Goal: Task Accomplishment & Management: Use online tool/utility

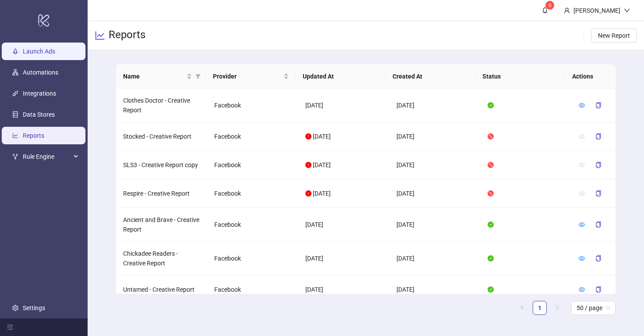
click at [39, 49] on link "Launch Ads" at bounding box center [39, 51] width 32 height 7
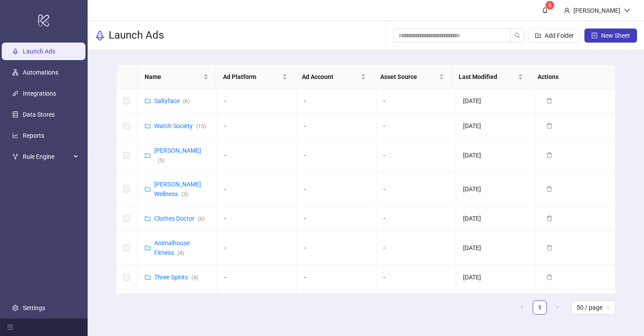
scroll to position [125, 0]
click at [164, 240] on link "Animalhouse Fitness ( 4 )" at bounding box center [171, 248] width 35 height 17
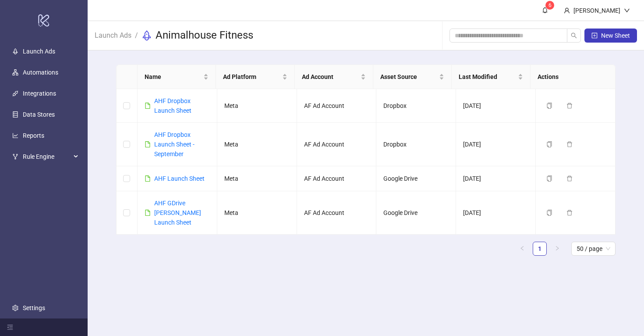
click at [169, 241] on ul "1 50 / page" at bounding box center [365, 248] width 499 height 14
click at [547, 209] on icon "copy" at bounding box center [549, 212] width 5 height 6
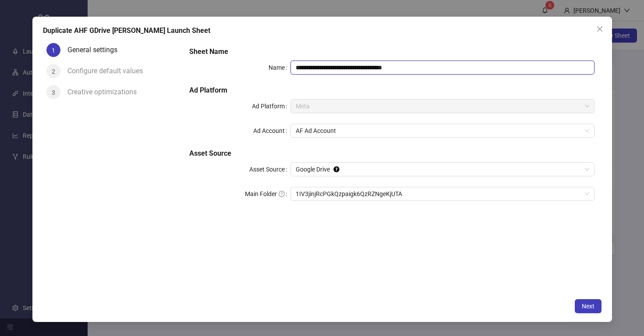
drag, startPoint x: 326, startPoint y: 66, endPoint x: 310, endPoint y: 71, distance: 17.2
click at [310, 71] on input "**********" at bounding box center [442, 67] width 304 height 14
drag, startPoint x: 326, startPoint y: 68, endPoint x: 311, endPoint y: 68, distance: 14.9
click at [311, 68] on input "**********" at bounding box center [442, 67] width 304 height 14
drag, startPoint x: 392, startPoint y: 70, endPoint x: 372, endPoint y: 71, distance: 20.2
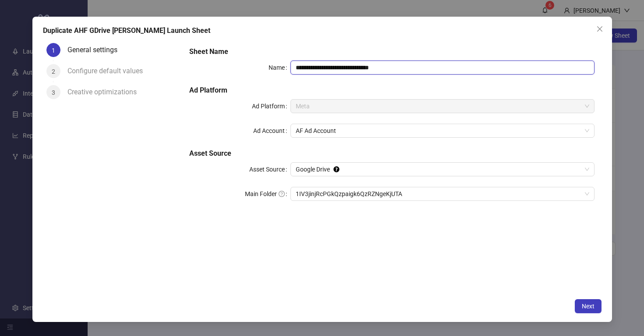
click at [372, 71] on input "**********" at bounding box center [442, 67] width 304 height 14
click at [379, 67] on input "**********" at bounding box center [442, 67] width 304 height 14
click at [419, 197] on span "1IV3jinjRcPGkQzpaigk6QzRZNgeKjUTA" at bounding box center [442, 193] width 293 height 13
type input "**********"
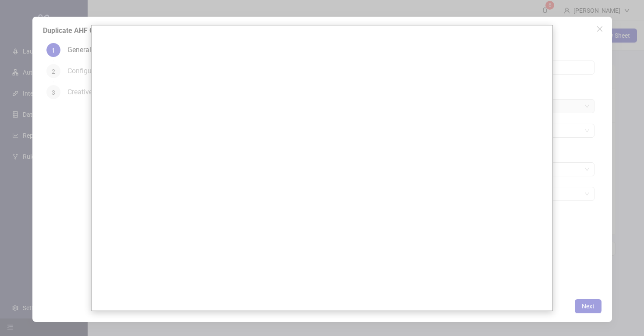
click at [591, 240] on div at bounding box center [322, 168] width 644 height 336
click at [589, 184] on div at bounding box center [322, 168] width 644 height 336
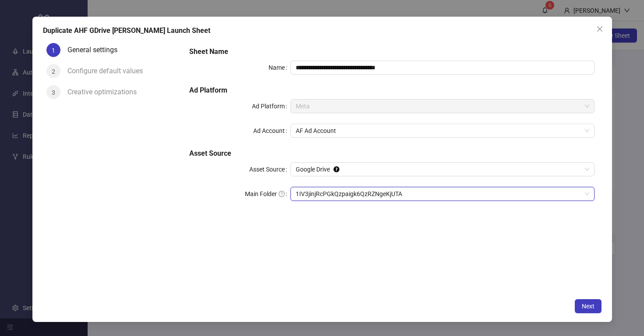
click at [586, 193] on span "1IV3jinjRcPGkQzpaigk6QzRZNgeKjUTA" at bounding box center [442, 193] width 293 height 13
click at [343, 167] on span "Google Drive" at bounding box center [442, 169] width 293 height 13
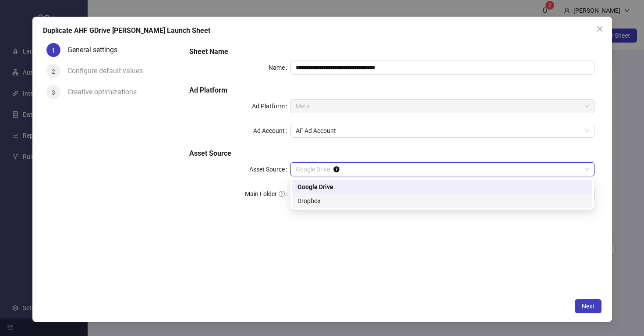
click at [330, 198] on div "Dropbox" at bounding box center [442, 201] width 290 height 10
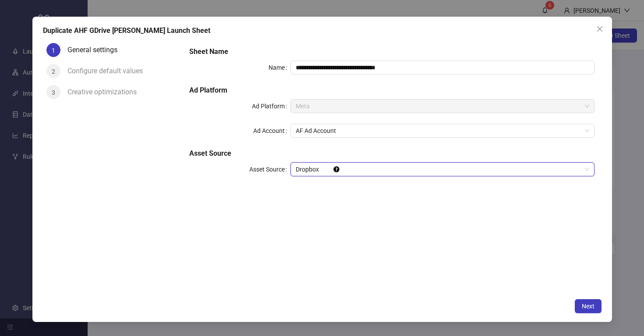
click at [361, 166] on span "Dropbox" at bounding box center [442, 169] width 293 height 13
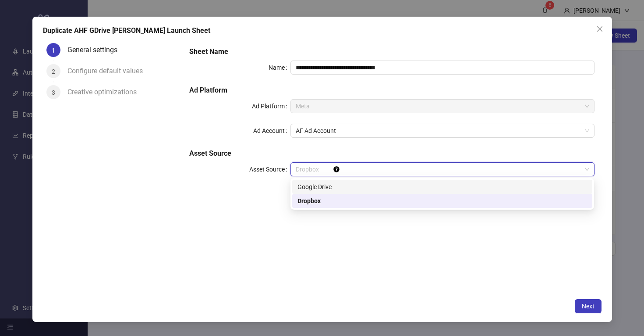
click at [356, 187] on div "Google Drive" at bounding box center [442, 187] width 290 height 10
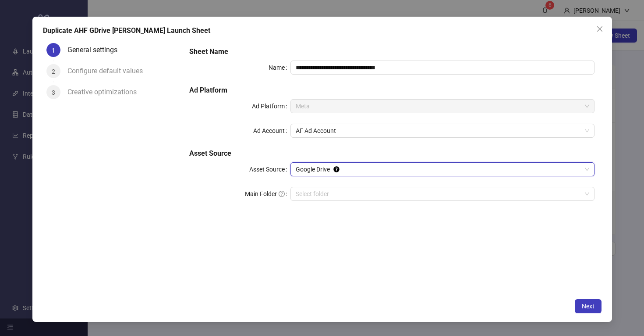
click at [394, 258] on div "**********" at bounding box center [391, 166] width 419 height 254
click at [592, 306] on span "Next" at bounding box center [588, 305] width 13 height 7
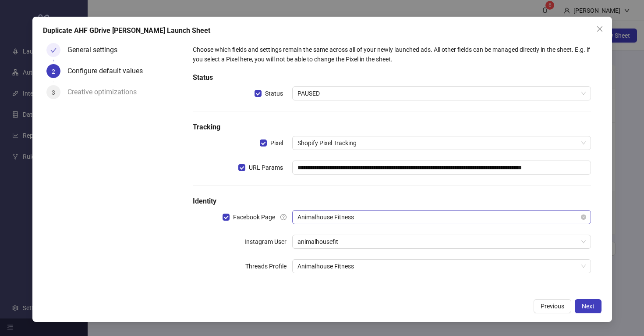
scroll to position [6, 0]
click at [327, 94] on span "PAUSED" at bounding box center [441, 92] width 288 height 13
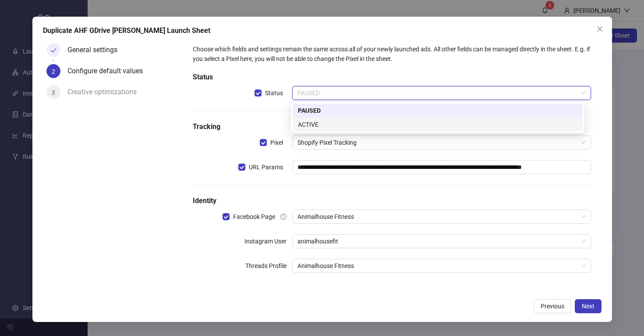
click at [327, 127] on div "ACTIVE" at bounding box center [437, 125] width 279 height 10
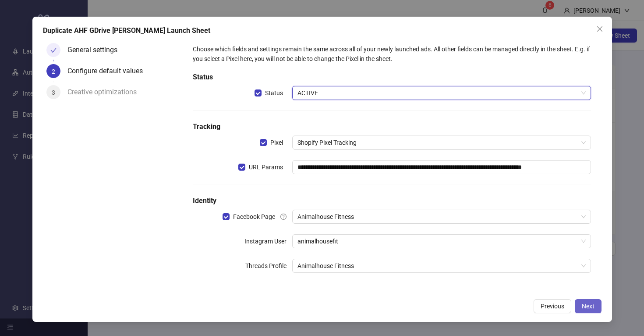
click at [590, 310] on button "Next" at bounding box center [588, 306] width 27 height 14
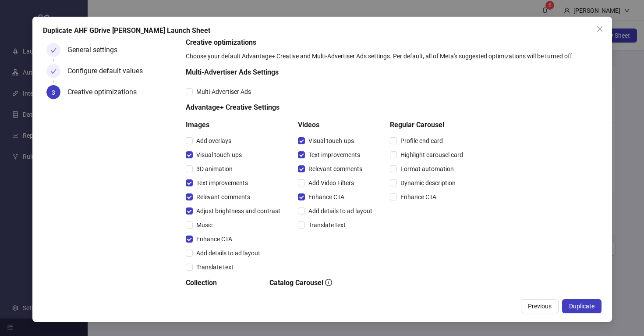
click at [590, 310] on button "Duplicate" at bounding box center [581, 306] width 39 height 14
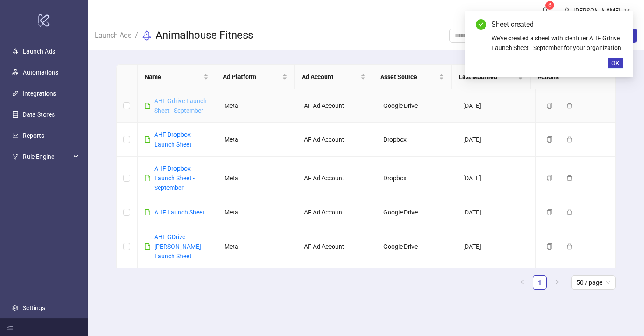
click at [182, 101] on link "AHF Gdrive Launch Sheet - September" at bounding box center [180, 105] width 53 height 17
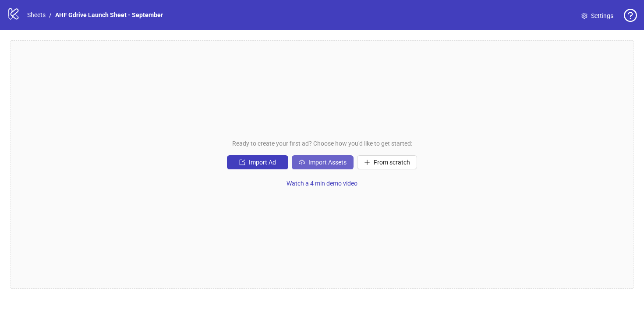
click at [324, 164] on span "Import Assets" at bounding box center [327, 162] width 38 height 7
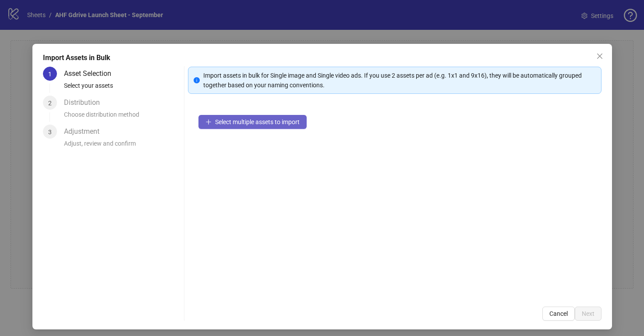
click at [254, 128] on button "Select multiple assets to import" at bounding box center [252, 122] width 108 height 14
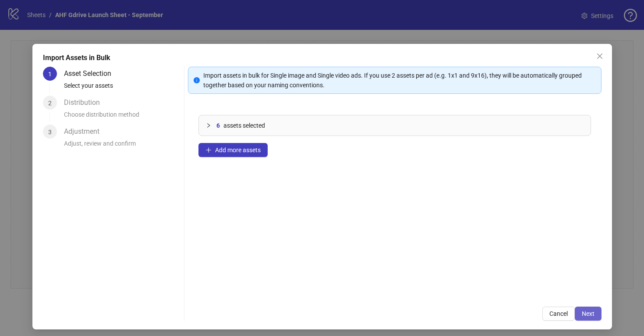
click at [582, 312] on span "Next" at bounding box center [588, 313] width 13 height 7
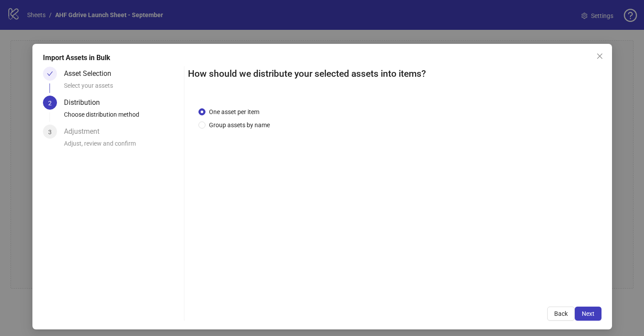
click at [582, 312] on span "Next" at bounding box center [588, 313] width 13 height 7
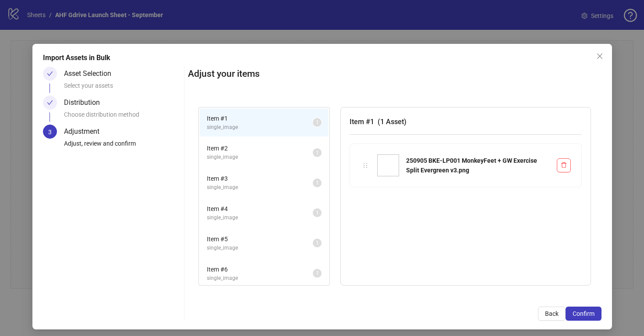
click at [271, 152] on span "Item # 2" at bounding box center [260, 148] width 106 height 10
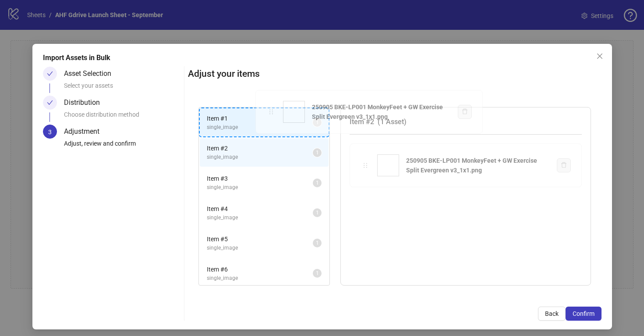
drag, startPoint x: 364, startPoint y: 164, endPoint x: 271, endPoint y: 113, distance: 105.9
click at [271, 113] on div "Item # 1 single_image 1 Item # 2 single_image 1 Item # 3 single_image 1 Item # …" at bounding box center [395, 196] width 414 height 200
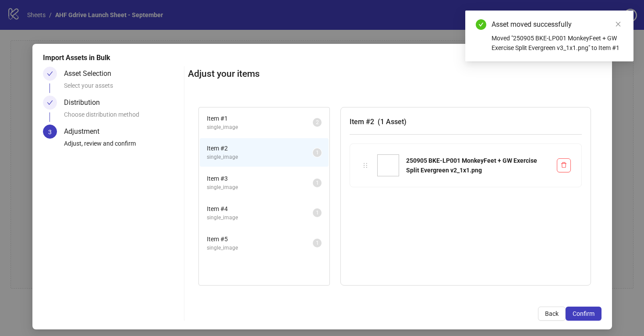
click at [277, 177] on span "Item # 3" at bounding box center [260, 178] width 106 height 10
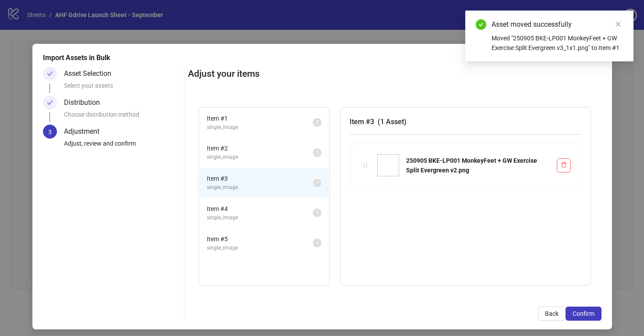
click at [285, 150] on span "Item # 2" at bounding box center [260, 148] width 106 height 10
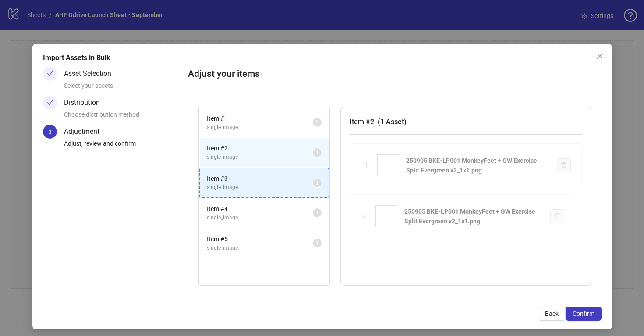
drag, startPoint x: 362, startPoint y: 166, endPoint x: 288, endPoint y: 184, distance: 76.2
click at [288, 184] on div "Item # 1 single_image 2 Item # 2 single_image 1 Item # 3 single_image 1 Item # …" at bounding box center [395, 196] width 414 height 200
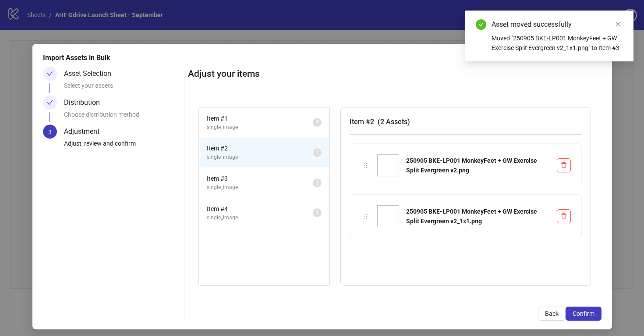
click at [289, 186] on span "single_image" at bounding box center [260, 187] width 106 height 8
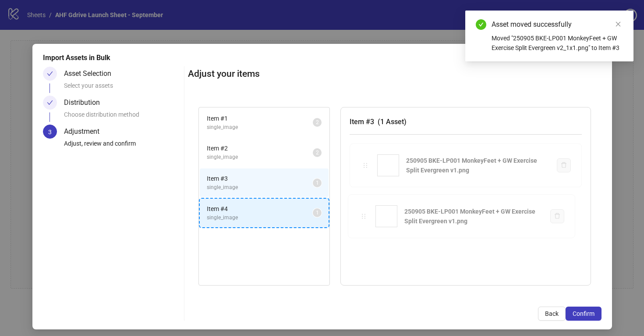
drag, startPoint x: 356, startPoint y: 169, endPoint x: 286, endPoint y: 209, distance: 81.1
click at [286, 209] on div "Item # 1 single_image 2 Item # 2 single_image 2 Item # 3 single_image 1 Item # …" at bounding box center [395, 196] width 414 height 200
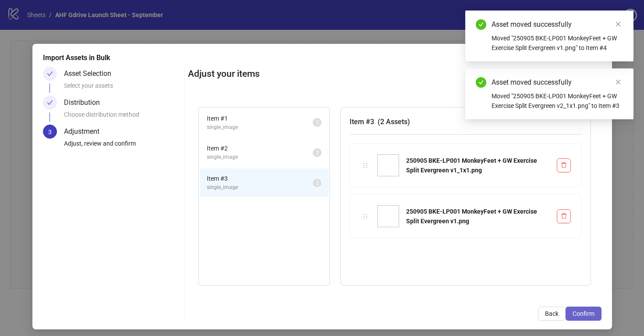
click at [573, 311] on span "Confirm" at bounding box center [584, 313] width 22 height 7
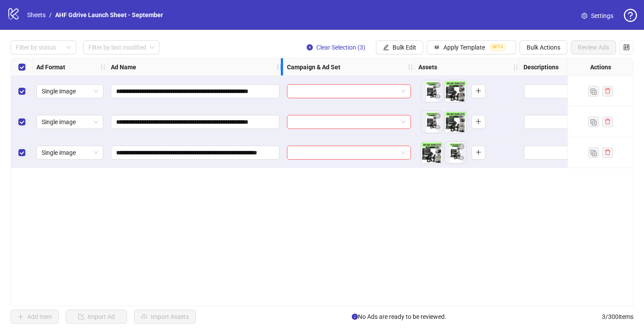
drag, startPoint x: 280, startPoint y: 64, endPoint x: 438, endPoint y: 99, distance: 162.0
click at [438, 99] on div "**********" at bounding box center [506, 113] width 991 height 110
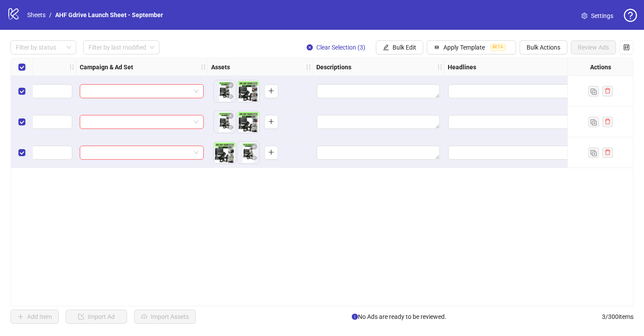
scroll to position [0, 366]
drag, startPoint x: 245, startPoint y: 97, endPoint x: 219, endPoint y: 99, distance: 25.5
click at [219, 99] on body "**********" at bounding box center [322, 168] width 644 height 336
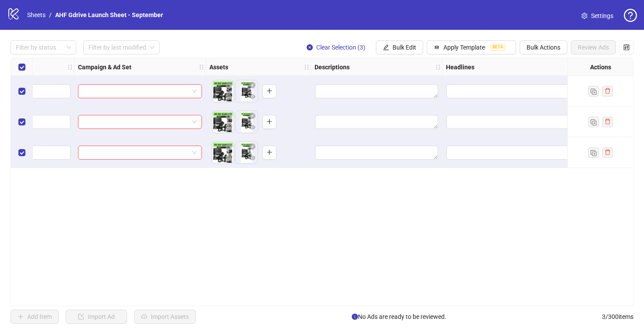
drag, startPoint x: 242, startPoint y: 129, endPoint x: 215, endPoint y: 129, distance: 27.2
click at [215, 129] on body "**********" at bounding box center [322, 168] width 644 height 336
click at [396, 48] on span "Bulk Edit" at bounding box center [404, 47] width 24 height 7
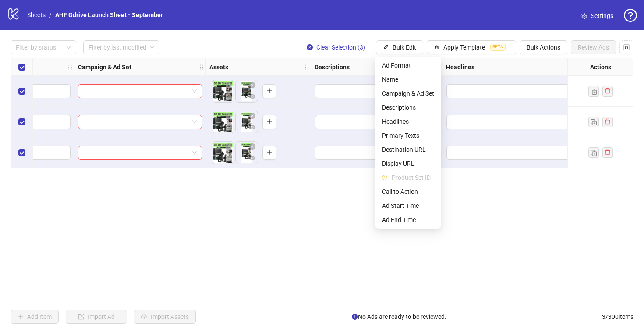
click at [329, 231] on div "**********" at bounding box center [322, 182] width 623 height 248
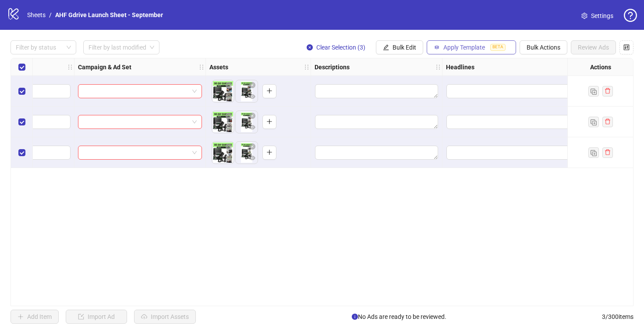
click at [477, 45] on span "Apply Template" at bounding box center [464, 47] width 42 height 7
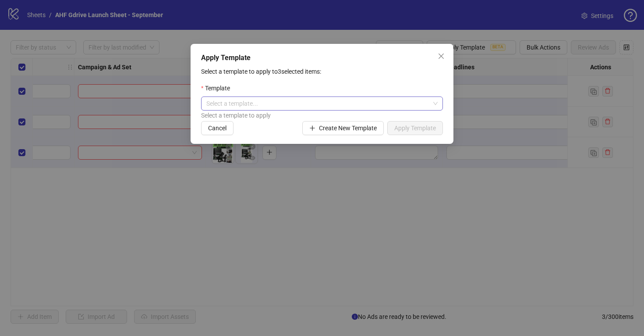
click at [329, 103] on input "search" at bounding box center [317, 103] width 223 height 13
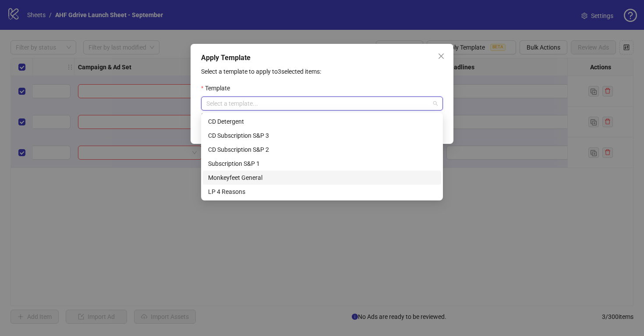
click at [381, 235] on div "Apply Template Select a template to apply to 3 selected items: Template Select …" at bounding box center [322, 168] width 644 height 336
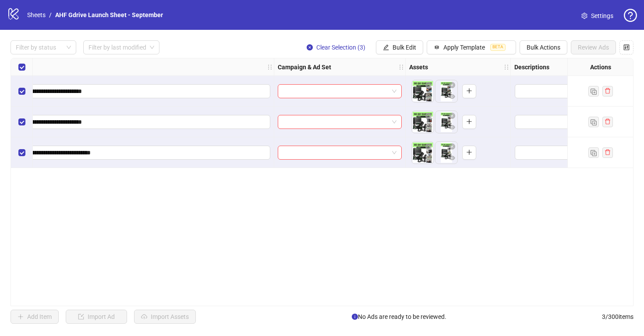
scroll to position [0, 285]
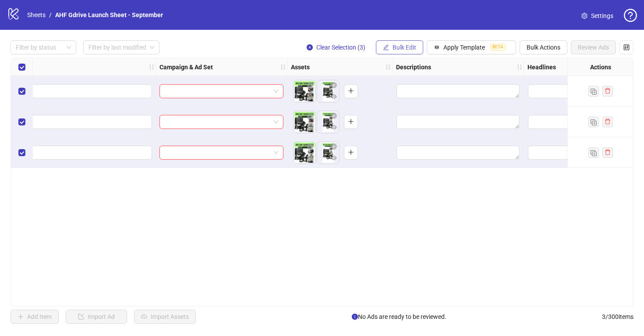
click at [406, 49] on span "Bulk Edit" at bounding box center [404, 47] width 24 height 7
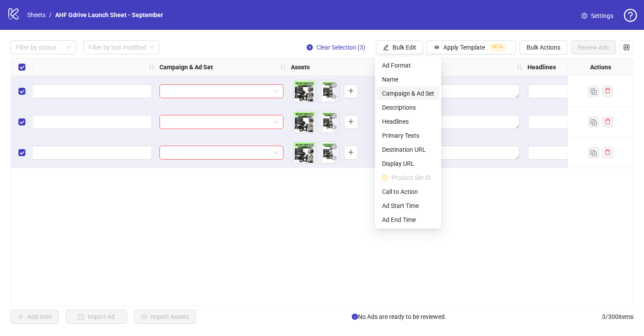
click at [417, 95] on span "Campaign & Ad Set" at bounding box center [408, 93] width 52 height 10
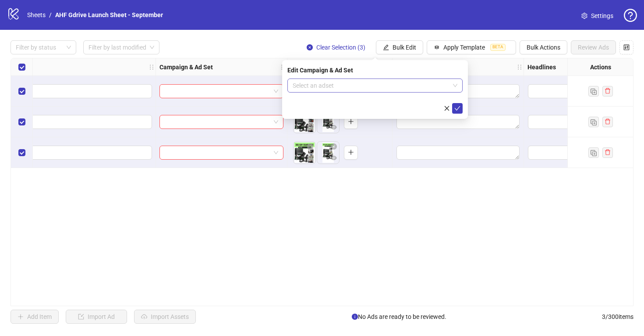
click at [410, 82] on input "search" at bounding box center [371, 85] width 157 height 13
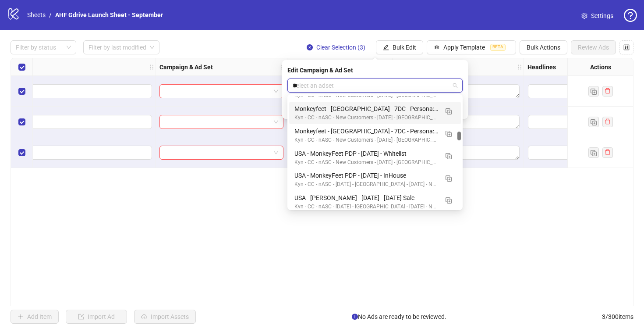
scroll to position [0, 0]
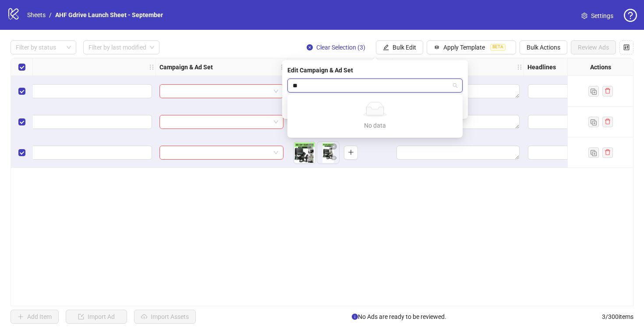
type input "*"
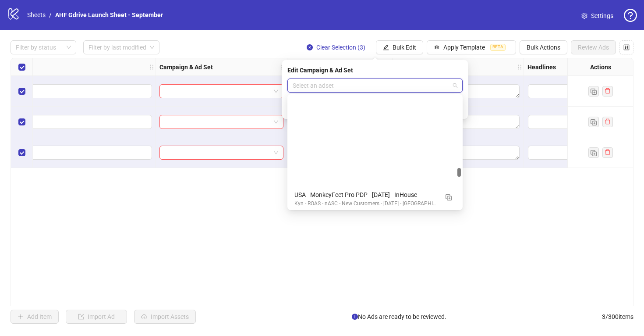
scroll to position [1228, 0]
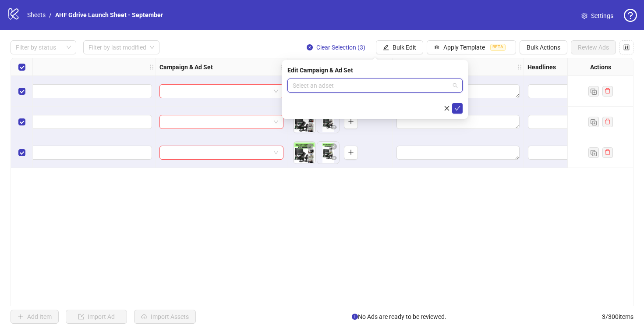
click at [402, 89] on input "search" at bounding box center [371, 85] width 157 height 13
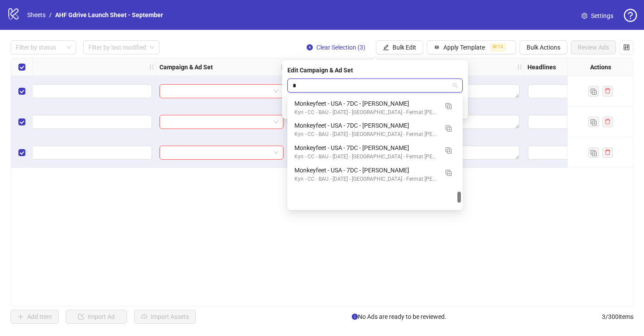
scroll to position [0, 0]
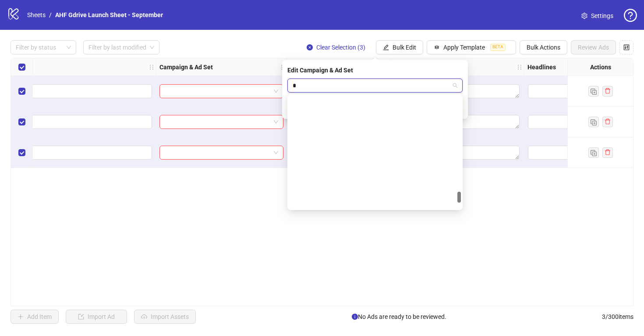
type input "**"
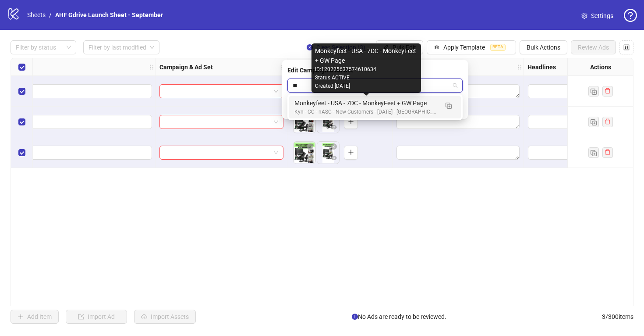
click at [374, 101] on div "Monkeyfeet - USA - 7DC - MonkeyFeet + GW Page" at bounding box center [366, 103] width 144 height 10
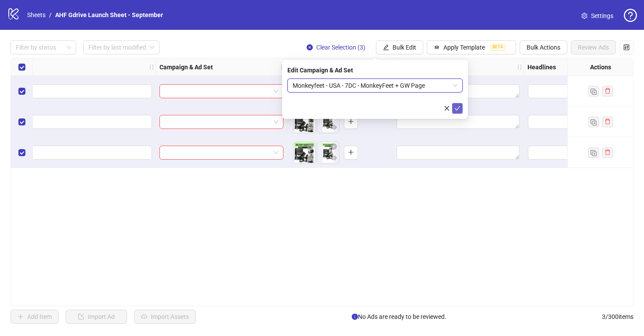
click at [458, 109] on icon "check" at bounding box center [457, 108] width 6 height 6
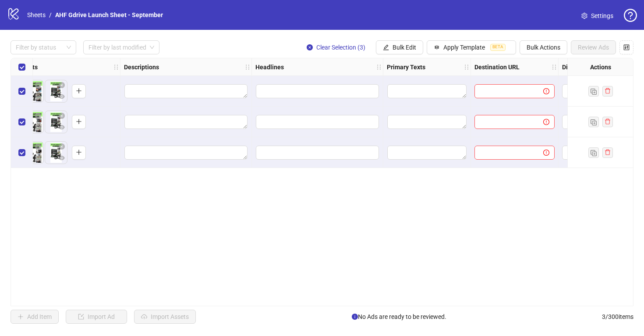
scroll to position [0, 575]
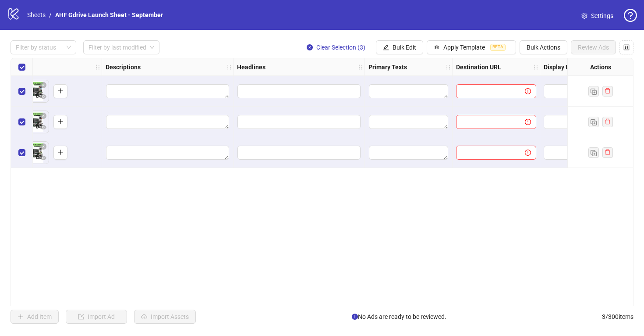
click at [463, 55] on div "Filter by status Filter by last modified Clear Selection (3) Bulk Edit Apply Te…" at bounding box center [322, 182] width 644 height 304
click at [461, 49] on span "Apply Template" at bounding box center [464, 47] width 42 height 7
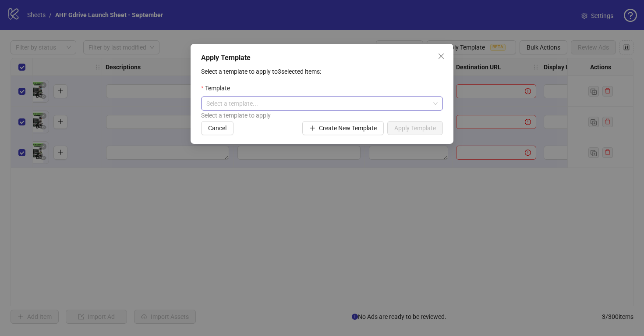
click at [286, 103] on input "search" at bounding box center [317, 103] width 223 height 13
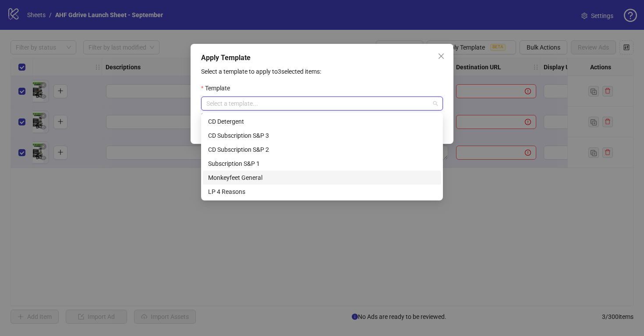
click at [264, 178] on div "Monkeyfeet General" at bounding box center [322, 178] width 228 height 10
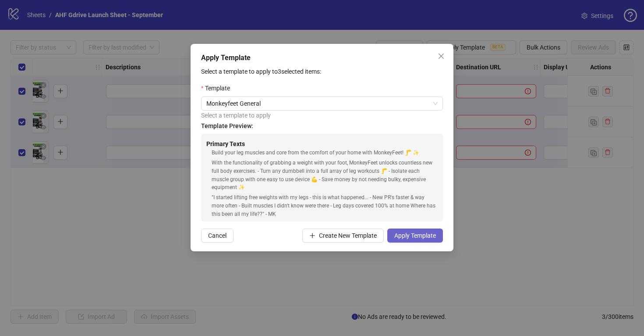
click at [420, 238] on span "Apply Template" at bounding box center [415, 235] width 42 height 7
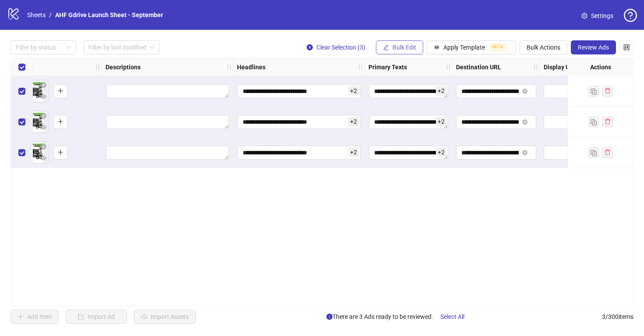
click at [393, 52] on button "Bulk Edit" at bounding box center [399, 47] width 47 height 14
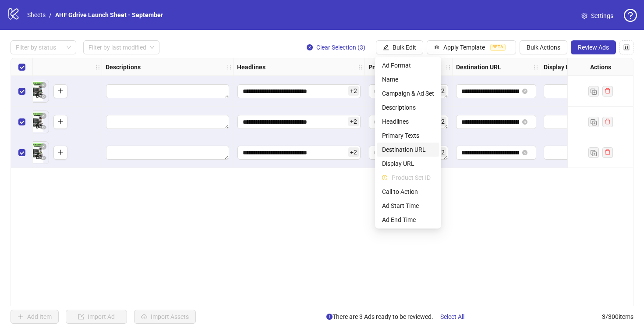
click at [405, 148] on span "Destination URL" at bounding box center [408, 150] width 52 height 10
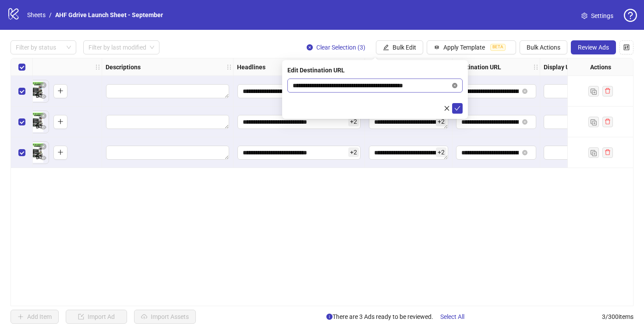
click at [455, 87] on icon "close-circle" at bounding box center [454, 85] width 5 height 5
click at [424, 85] on input "text" at bounding box center [372, 86] width 158 height 10
paste input "**********"
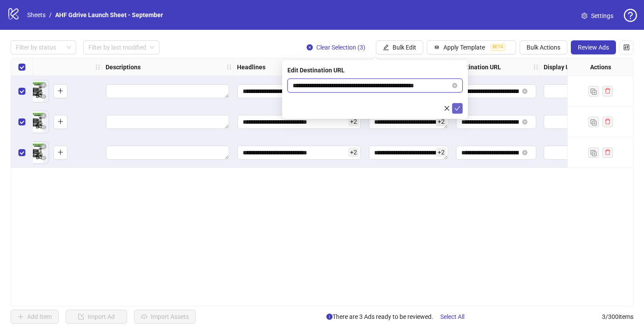
type input "**********"
click at [455, 108] on icon "check" at bounding box center [458, 108] width 6 height 4
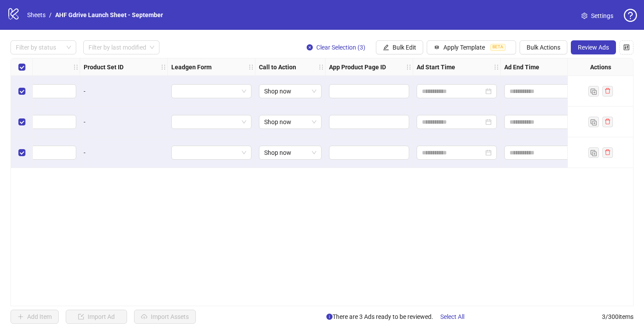
scroll to position [0, 1144]
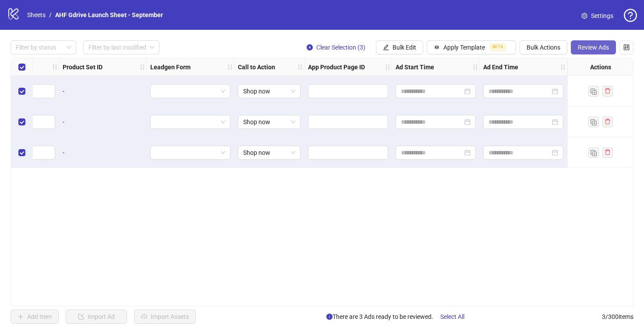
click at [601, 42] on button "Review Ads" at bounding box center [593, 47] width 45 height 14
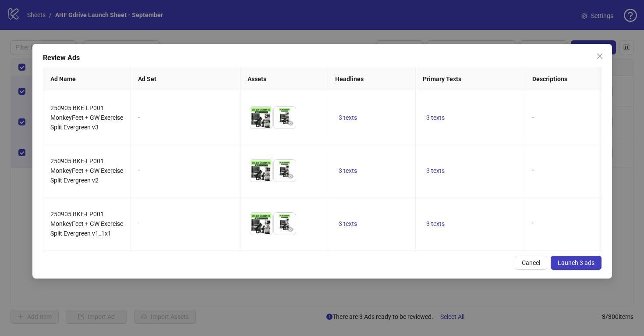
click at [569, 266] on span "Launch 3 ads" at bounding box center [576, 262] width 37 height 7
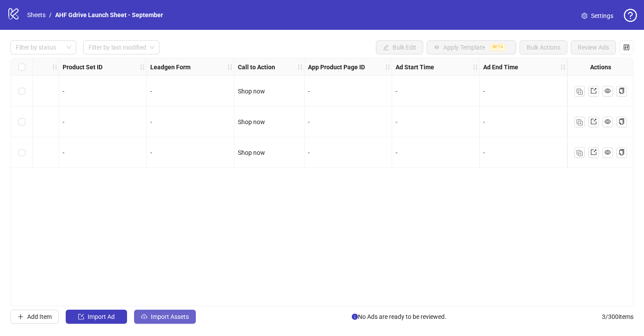
click at [155, 315] on span "Import Assets" at bounding box center [170, 316] width 38 height 7
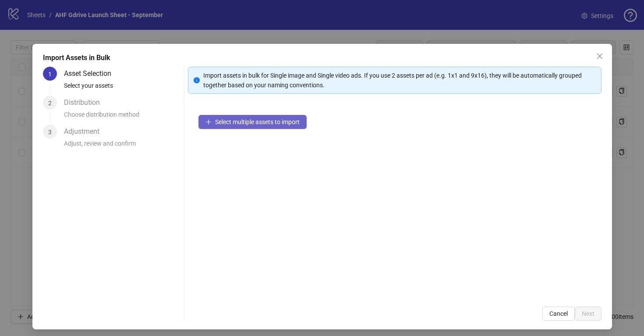
click at [272, 118] on span "Select multiple assets to import" at bounding box center [257, 121] width 85 height 7
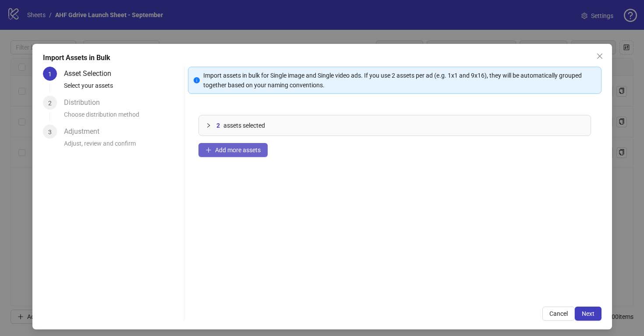
click at [234, 150] on span "Add more assets" at bounding box center [238, 149] width 46 height 7
click at [220, 150] on span "Add more assets" at bounding box center [238, 149] width 46 height 7
click at [232, 150] on span "Add more assets" at bounding box center [238, 149] width 46 height 7
click at [225, 146] on span "Add more assets" at bounding box center [238, 149] width 46 height 7
click at [207, 124] on icon "collapsed" at bounding box center [208, 125] width 3 height 4
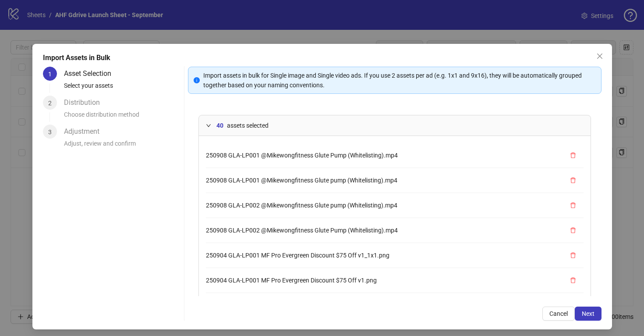
click at [564, 300] on div "Import assets in bulk for Single image and Single video ads. If you use 2 asset…" at bounding box center [395, 194] width 414 height 254
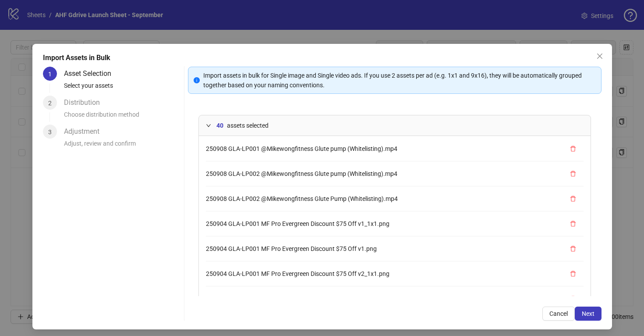
scroll to position [0, 0]
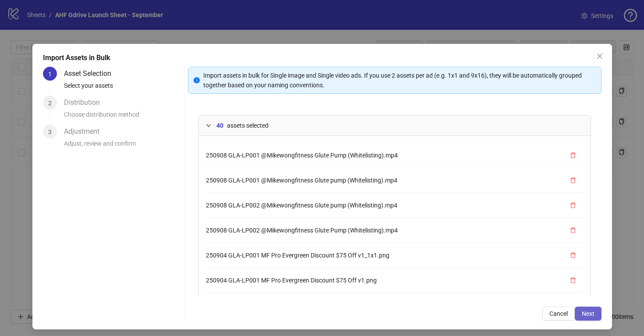
click at [582, 315] on span "Next" at bounding box center [588, 313] width 13 height 7
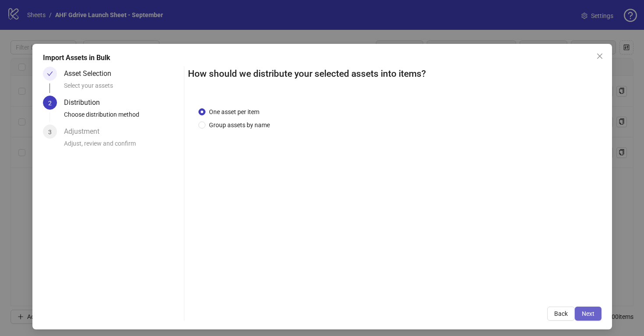
click at [582, 312] on span "Next" at bounding box center [588, 313] width 13 height 7
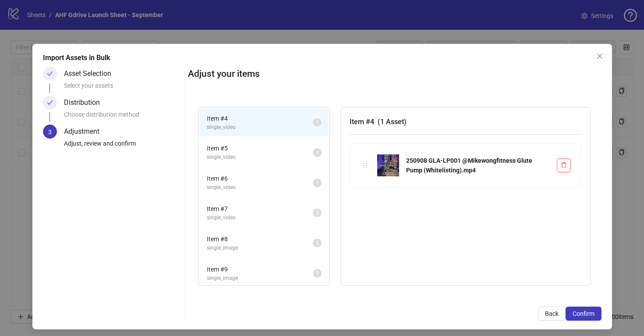
click at [275, 152] on span "Item # 5" at bounding box center [260, 148] width 106 height 10
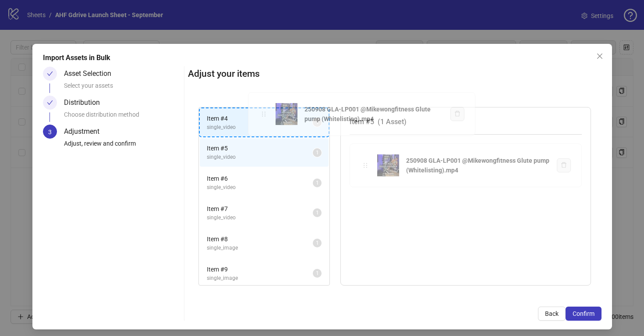
drag, startPoint x: 367, startPoint y: 166, endPoint x: 267, endPoint y: 116, distance: 112.3
click at [267, 116] on div "Item # 4 single_video 1 Item # 5 single_video 1 Item # 6 single_video 1 Item # …" at bounding box center [395, 196] width 414 height 200
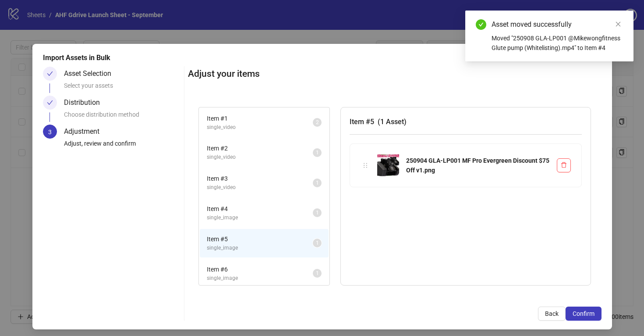
click at [269, 157] on span "single_video" at bounding box center [260, 157] width 106 height 8
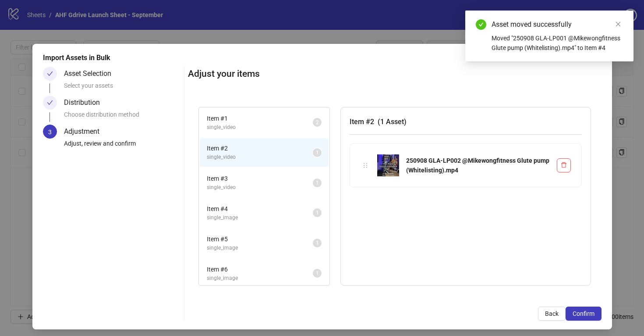
click at [275, 191] on li "Item # 3 single_video 1" at bounding box center [264, 182] width 129 height 28
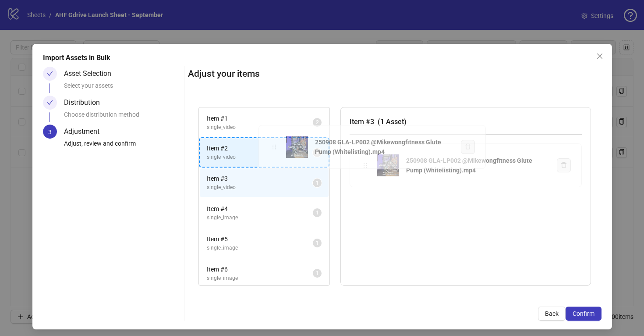
drag, startPoint x: 363, startPoint y: 166, endPoint x: 276, endPoint y: 148, distance: 88.9
click at [276, 148] on div "Item # 1 single_video 2 Item # 2 single_video 1 Item # 3 single_video 1 Item # …" at bounding box center [395, 196] width 414 height 200
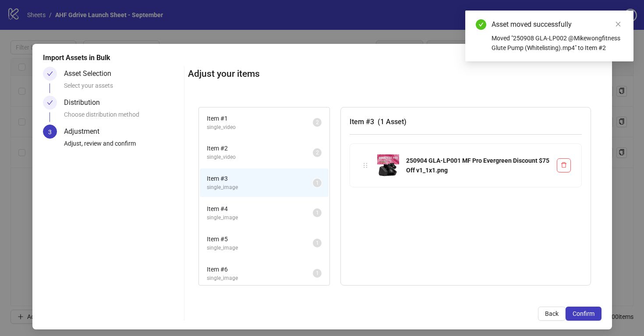
click at [286, 206] on span "Item # 4" at bounding box center [260, 209] width 106 height 10
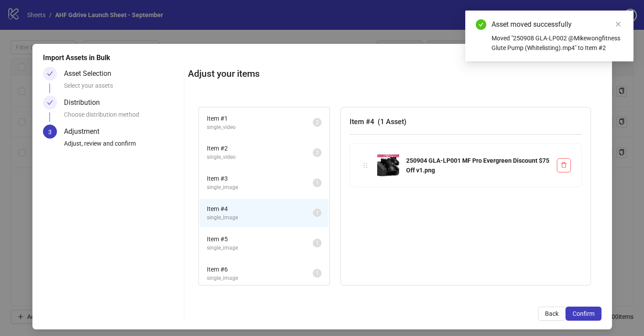
click at [282, 185] on span "single_image" at bounding box center [260, 187] width 106 height 8
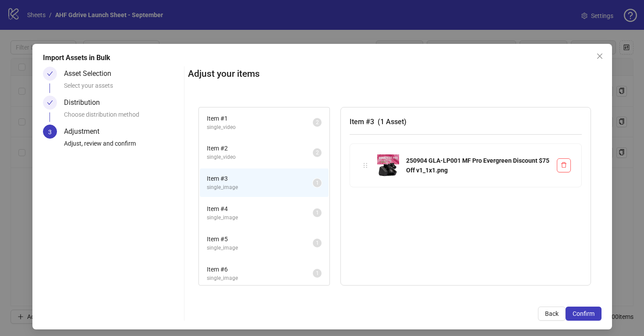
click at [278, 206] on span "Item # 4" at bounding box center [260, 209] width 106 height 10
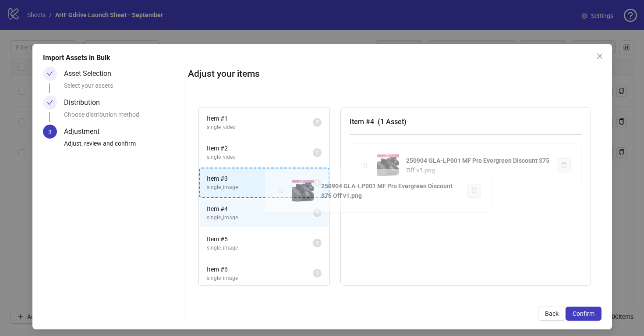
drag, startPoint x: 364, startPoint y: 166, endPoint x: 281, endPoint y: 192, distance: 87.1
click at [281, 192] on div "Item # 1 single_video 2 Item # 2 single_video 2 Item # 3 single_image 1 Item # …" at bounding box center [395, 196] width 414 height 200
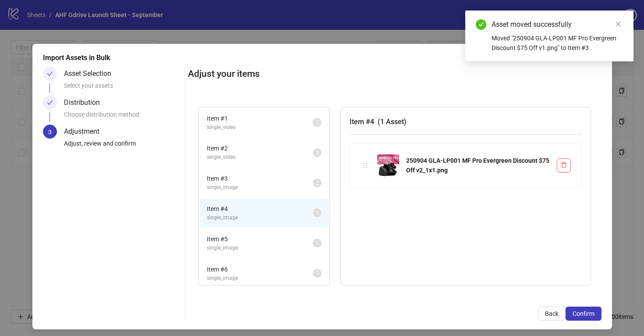
click at [277, 238] on span "Item # 5" at bounding box center [260, 239] width 106 height 10
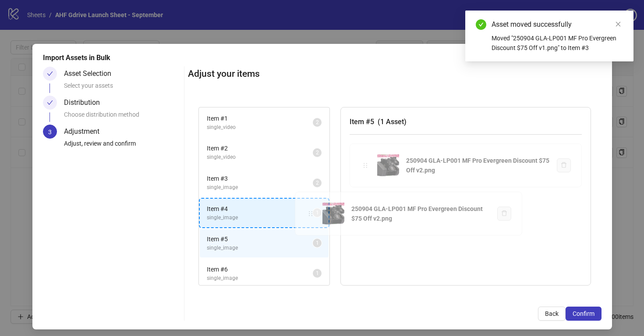
drag, startPoint x: 363, startPoint y: 164, endPoint x: 310, endPoint y: 212, distance: 71.6
click at [310, 212] on div "Item # 1 single_video 2 Item # 2 single_video 2 Item # 3 single_image 2 Item # …" at bounding box center [395, 196] width 414 height 200
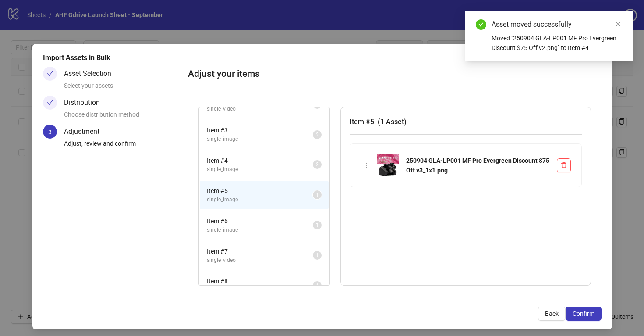
scroll to position [49, 0]
click at [291, 222] on span "Item # 6" at bounding box center [260, 221] width 106 height 10
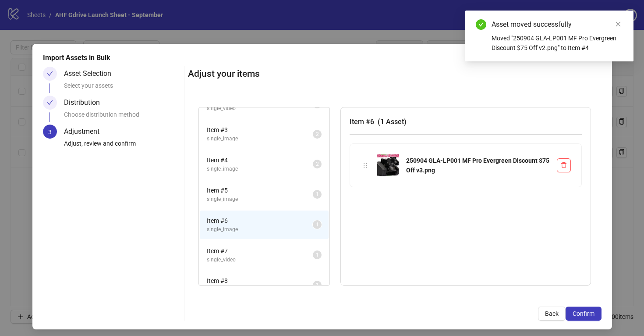
click at [271, 199] on span "single_image" at bounding box center [260, 199] width 106 height 8
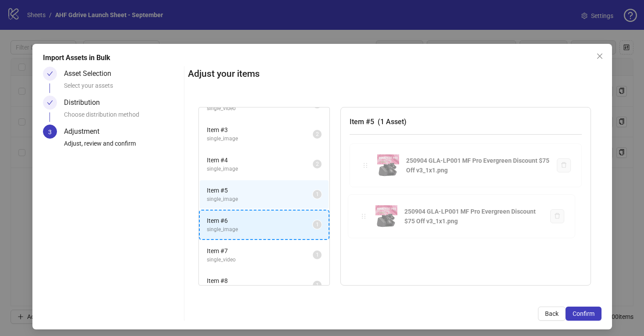
drag, startPoint x: 365, startPoint y: 165, endPoint x: 301, endPoint y: 221, distance: 85.1
click at [301, 221] on div "Item # 1 single_video 2 Item # 2 single_video 2 Item # 3 single_image 2 Item # …" at bounding box center [395, 196] width 414 height 200
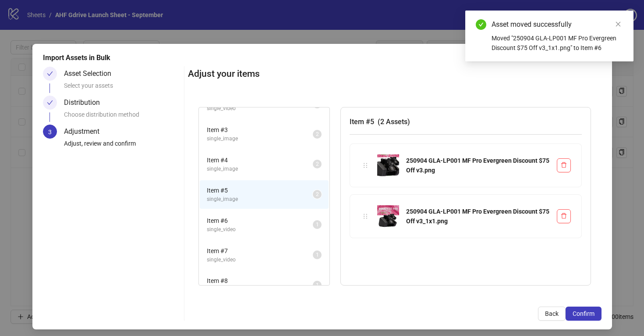
click at [301, 221] on span "Item # 6" at bounding box center [260, 221] width 106 height 10
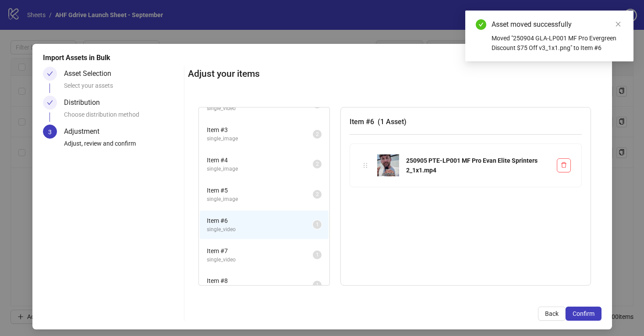
click at [300, 250] on span "Item # 7" at bounding box center [260, 251] width 106 height 10
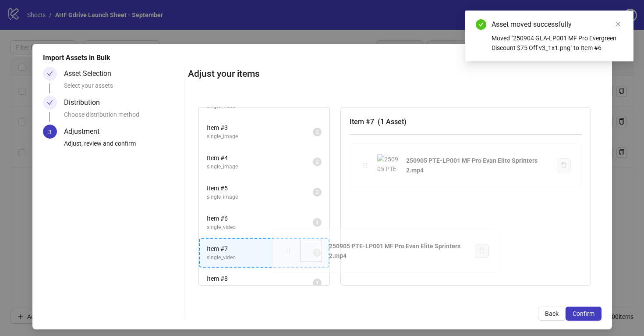
scroll to position [54, 0]
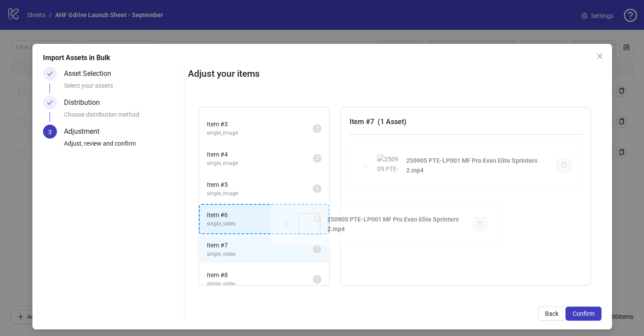
drag, startPoint x: 364, startPoint y: 165, endPoint x: 287, endPoint y: 223, distance: 96.6
click at [287, 223] on div "Item # 1 single_video 2 Item # 2 single_video 2 Item # 3 single_image 2 Item # …" at bounding box center [395, 196] width 414 height 200
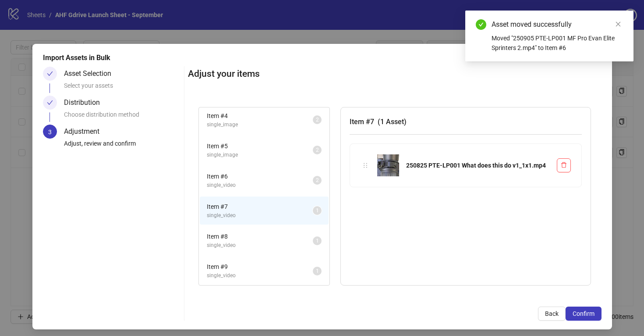
scroll to position [137, 0]
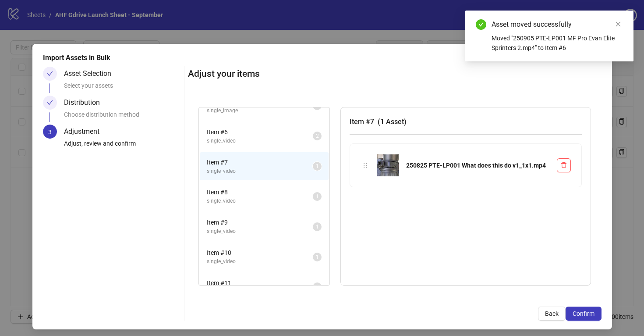
click at [286, 188] on span "Item # 8" at bounding box center [260, 192] width 106 height 10
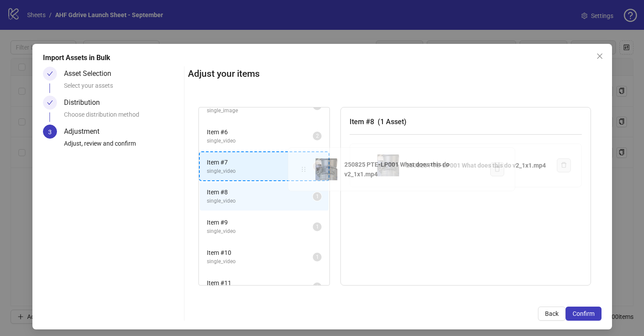
drag, startPoint x: 364, startPoint y: 166, endPoint x: 304, endPoint y: 170, distance: 60.2
click at [304, 170] on div "Item # 1 single_video 2 Item # 2 single_video 2 Item # 3 single_image 2 Item # …" at bounding box center [395, 196] width 414 height 200
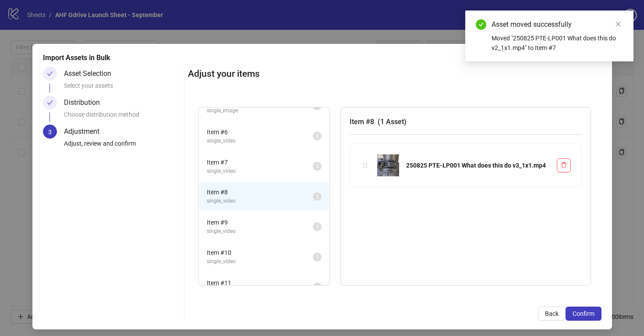
click at [291, 223] on span "Item # 9" at bounding box center [260, 222] width 106 height 10
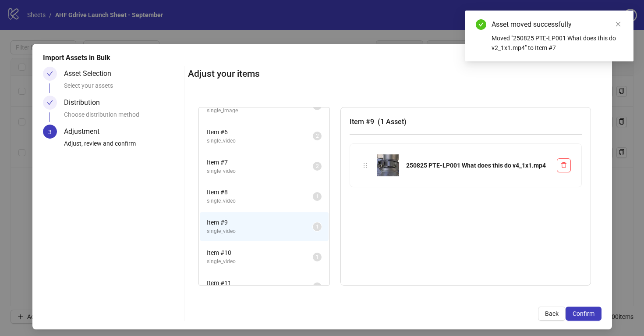
click at [298, 258] on span "single_video" at bounding box center [260, 261] width 106 height 8
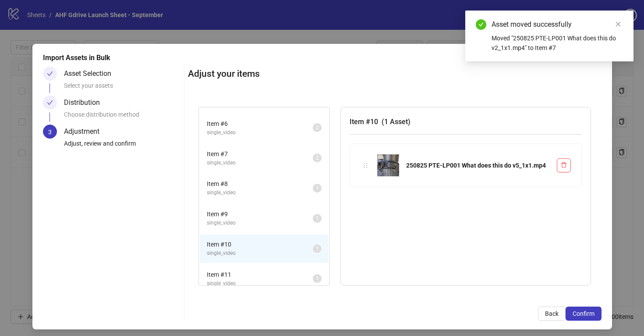
scroll to position [147, 0]
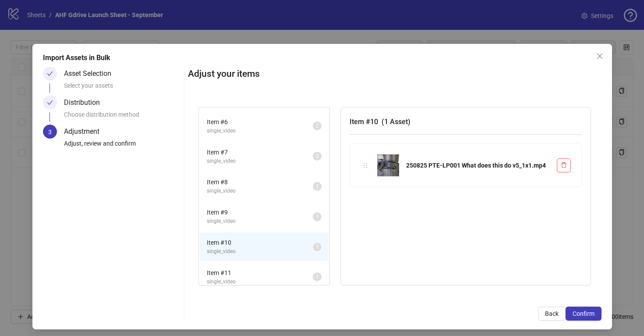
click at [286, 270] on span "Item # 11" at bounding box center [260, 273] width 106 height 10
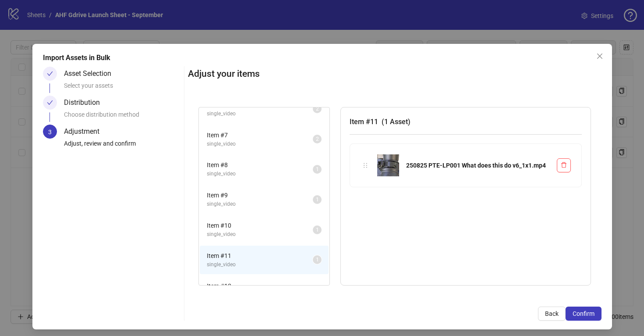
scroll to position [175, 0]
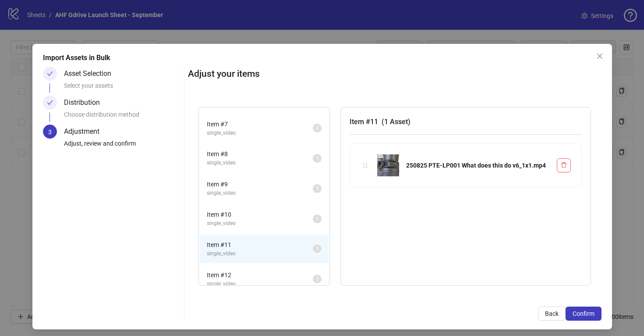
click at [293, 275] on span "Item # 12" at bounding box center [260, 275] width 106 height 10
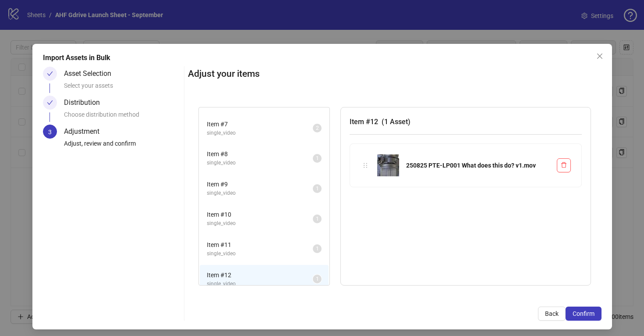
click at [297, 157] on span "Item # 8" at bounding box center [260, 154] width 106 height 10
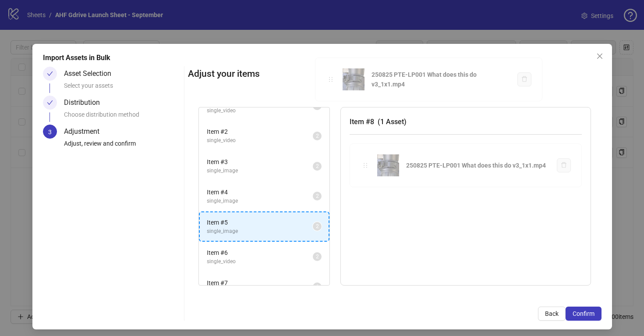
scroll to position [0, 0]
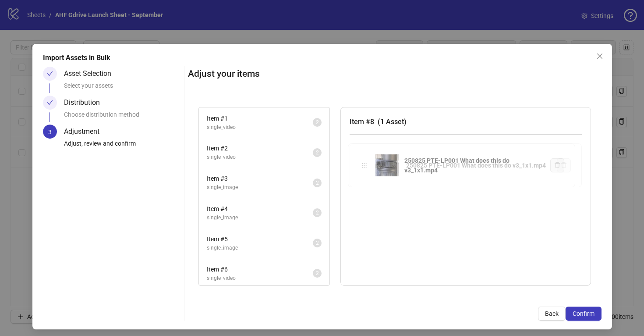
drag, startPoint x: 365, startPoint y: 166, endPoint x: 361, endPoint y: 176, distance: 11.0
click at [361, 176] on div "Item # 1 single_video 2 Item # 2 single_video 2 Item # 3 single_image 2 Item # …" at bounding box center [395, 196] width 414 height 200
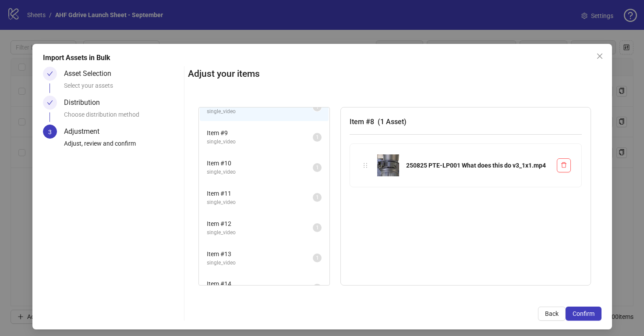
scroll to position [215, 0]
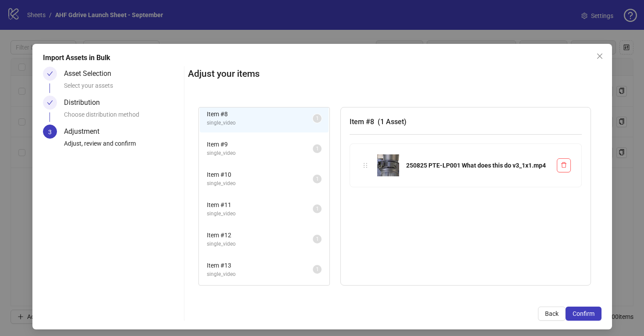
click at [283, 117] on span "Item # 8" at bounding box center [260, 114] width 106 height 10
click at [272, 269] on span "Item # 13" at bounding box center [260, 265] width 106 height 10
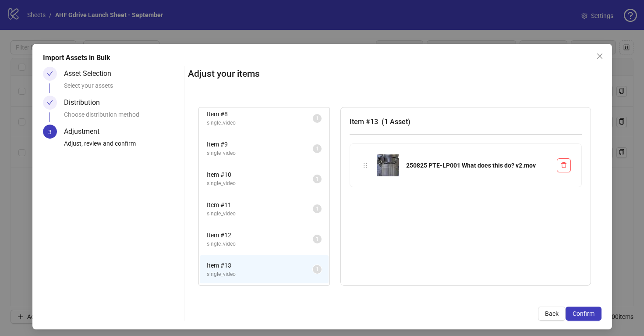
click at [290, 117] on span "Item # 8" at bounding box center [260, 114] width 106 height 10
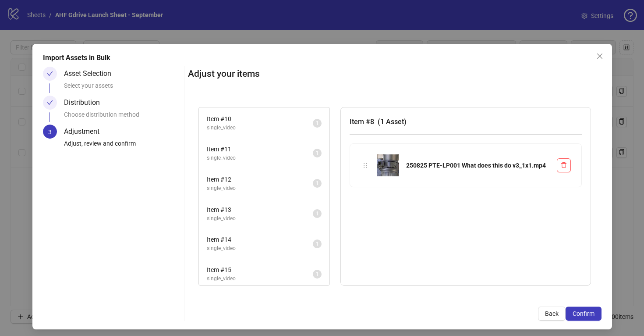
scroll to position [271, 0]
click at [275, 243] on span "Item # 14" at bounding box center [260, 239] width 106 height 10
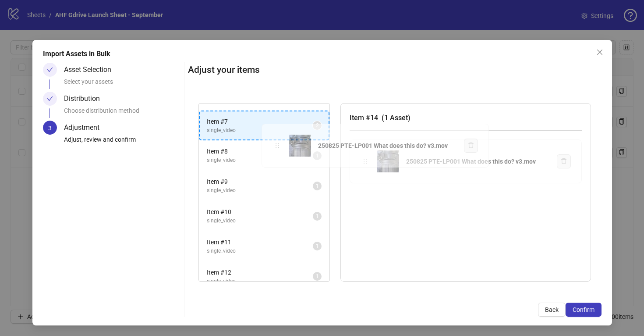
scroll to position [159, 0]
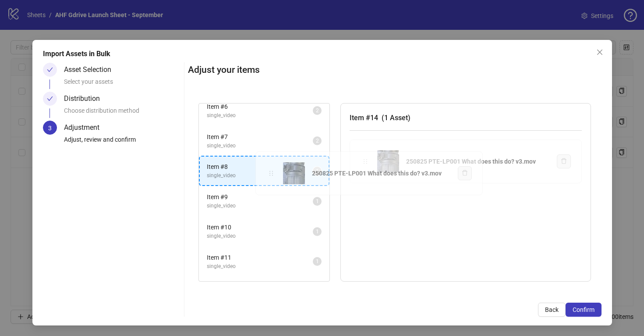
drag, startPoint x: 364, startPoint y: 167, endPoint x: 272, endPoint y: 175, distance: 92.8
click at [272, 175] on div "Item # 1 single_video 2 Item # 2 single_video 2 Item # 3 single_image 2 Item # …" at bounding box center [395, 192] width 414 height 200
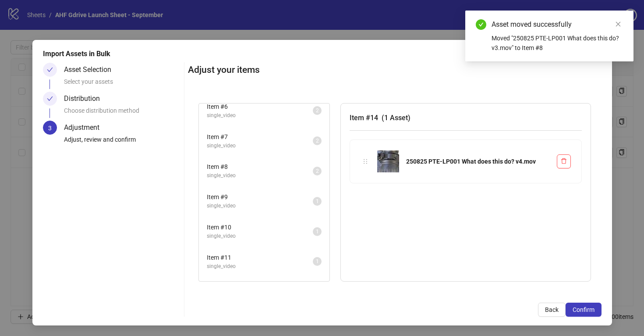
click at [272, 175] on span "single_video" at bounding box center [260, 175] width 106 height 8
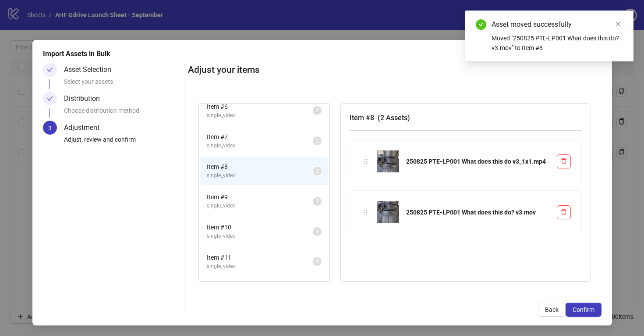
click at [279, 199] on span "Item # 9" at bounding box center [260, 197] width 106 height 10
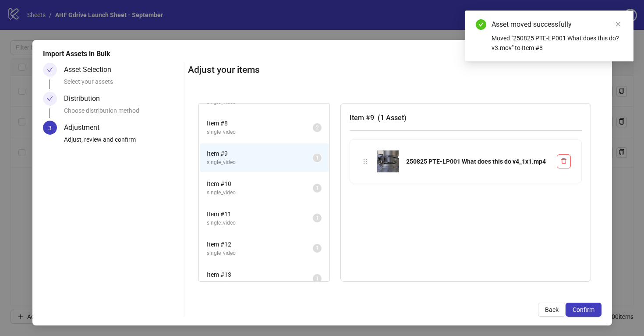
scroll to position [241, 0]
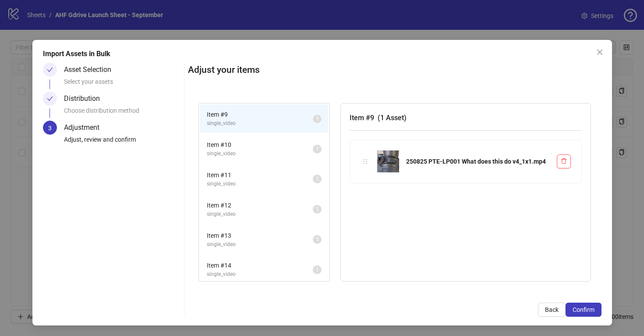
click at [276, 268] on span "Item # 14" at bounding box center [260, 265] width 106 height 10
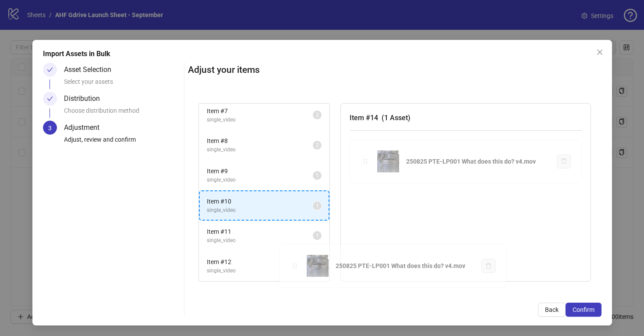
scroll to position [213, 0]
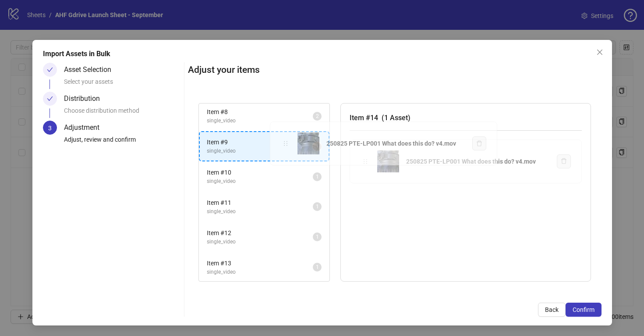
drag, startPoint x: 363, startPoint y: 162, endPoint x: 285, endPoint y: 143, distance: 80.2
click at [285, 143] on div "Item # 1 single_video 2 Item # 2 single_video 2 Item # 3 single_image 2 Item # …" at bounding box center [395, 192] width 414 height 200
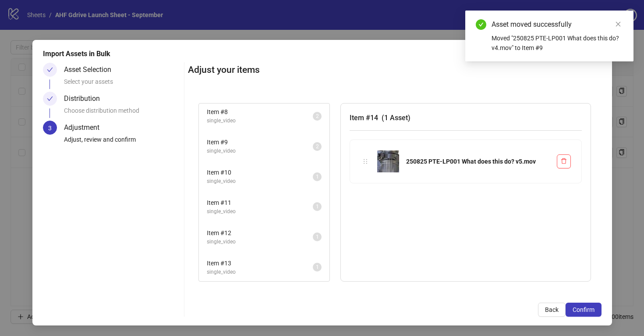
click at [285, 143] on span "Item # 9" at bounding box center [260, 142] width 106 height 10
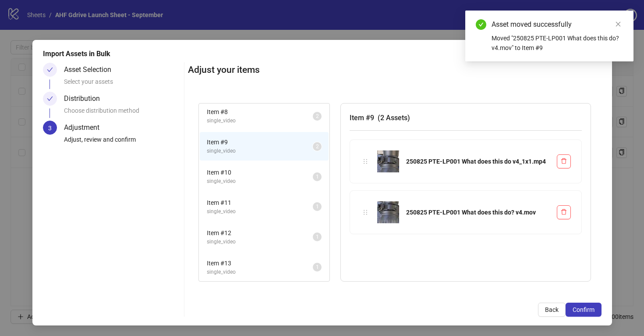
click at [287, 173] on span "Item # 10" at bounding box center [260, 172] width 106 height 10
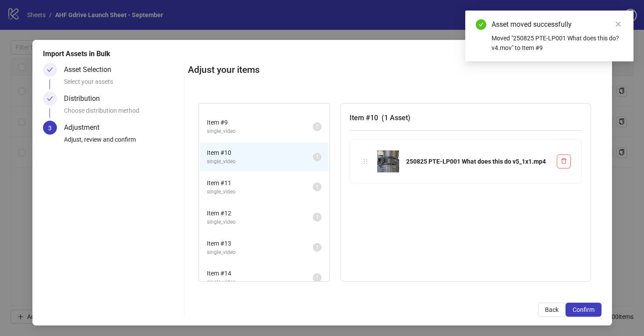
scroll to position [243, 0]
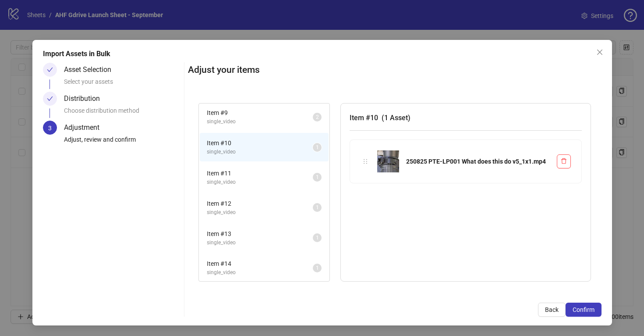
click at [284, 233] on span "Item # 13" at bounding box center [260, 234] width 106 height 10
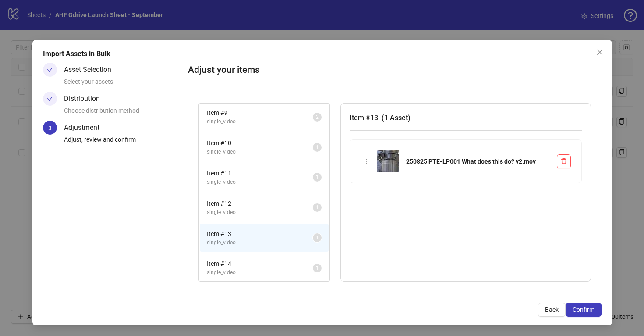
click at [286, 261] on span "Item # 14" at bounding box center [260, 263] width 106 height 10
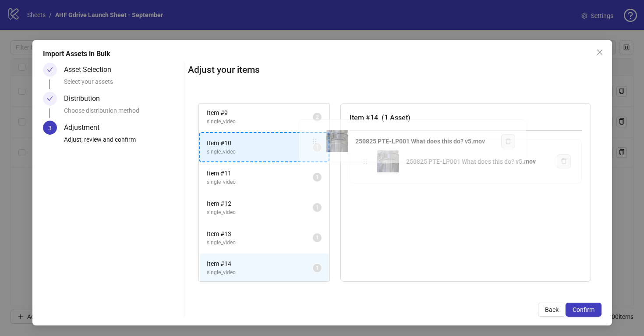
drag, startPoint x: 364, startPoint y: 162, endPoint x: 313, endPoint y: 143, distance: 53.8
click at [313, 143] on div "Item # 1 single_video 2 Item # 2 single_video 2 Item # 3 single_image 2 Item # …" at bounding box center [395, 192] width 414 height 200
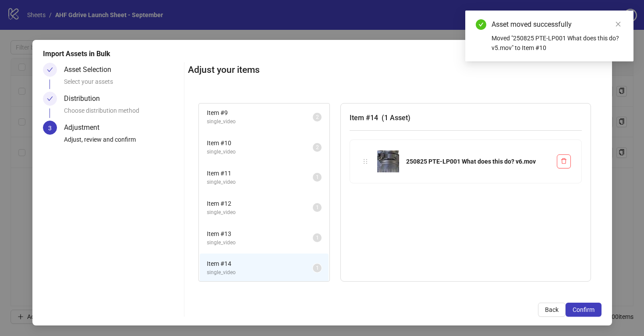
click at [290, 175] on span "Item # 11" at bounding box center [260, 173] width 106 height 10
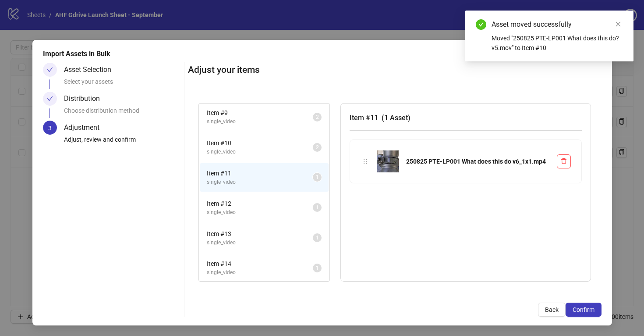
click at [287, 201] on span "Item # 12" at bounding box center [260, 203] width 106 height 10
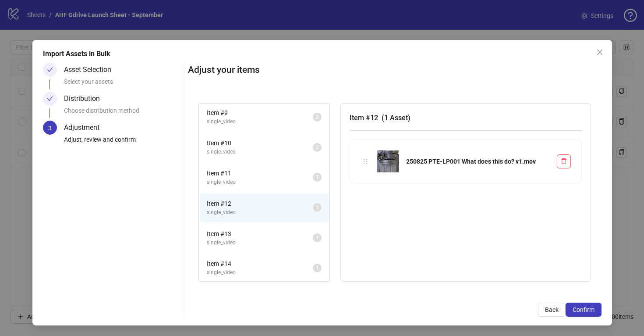
click at [290, 229] on span "Item # 13" at bounding box center [260, 234] width 106 height 10
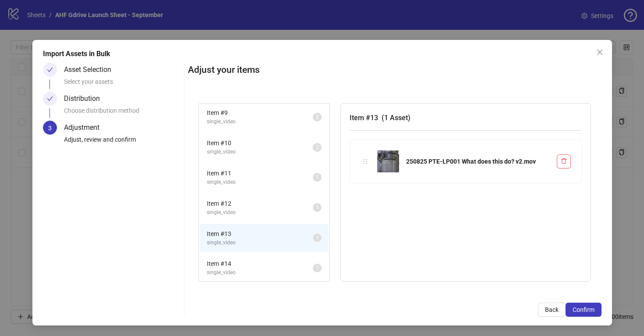
click at [286, 265] on span "Item # 14" at bounding box center [260, 263] width 106 height 10
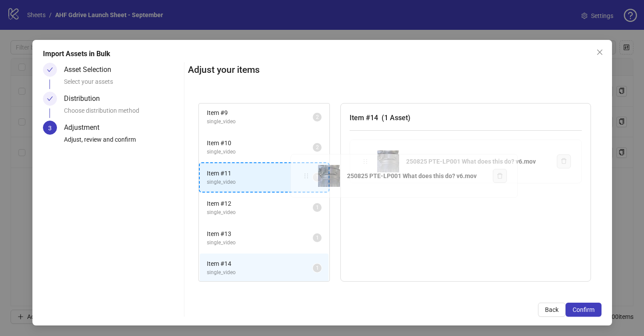
drag, startPoint x: 364, startPoint y: 161, endPoint x: 306, endPoint y: 176, distance: 60.6
click at [306, 176] on div "Item # 1 single_video 2 Item # 2 single_video 2 Item # 3 single_image 2 Item # …" at bounding box center [395, 192] width 414 height 200
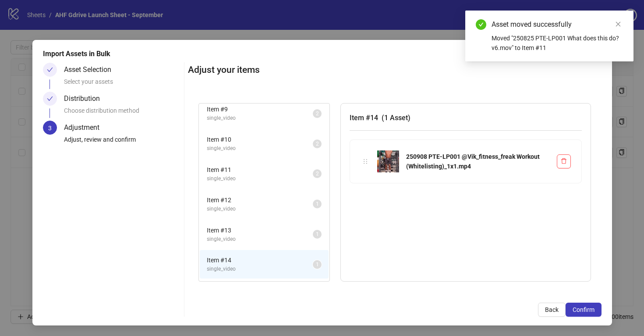
scroll to position [248, 0]
click at [286, 200] on span "Item # 12" at bounding box center [260, 198] width 106 height 10
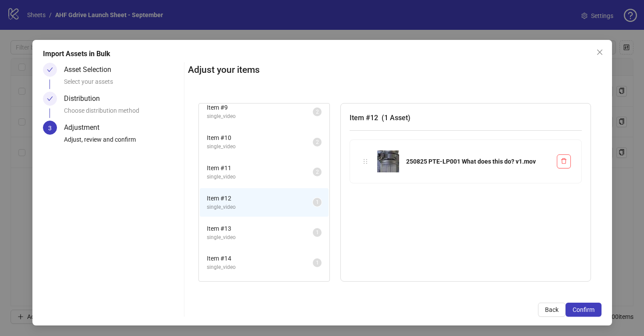
click at [283, 230] on span "Item # 13" at bounding box center [260, 228] width 106 height 10
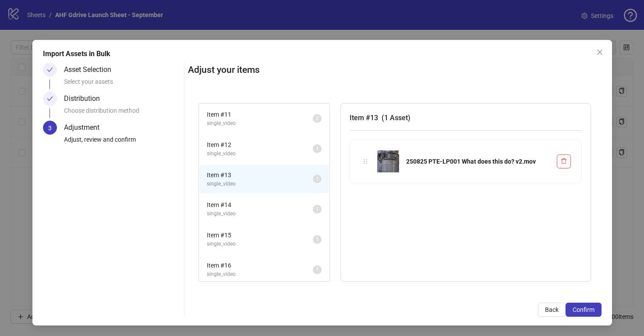
scroll to position [349, 0]
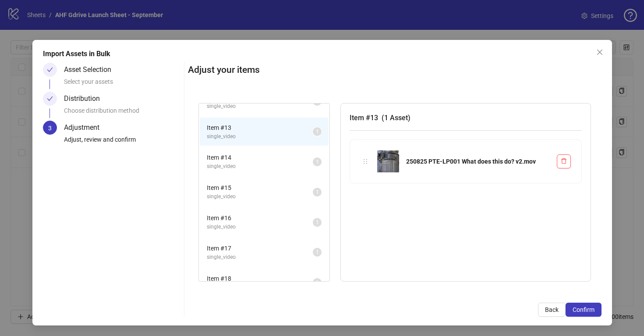
click at [273, 152] on span "Item # 14" at bounding box center [260, 157] width 106 height 10
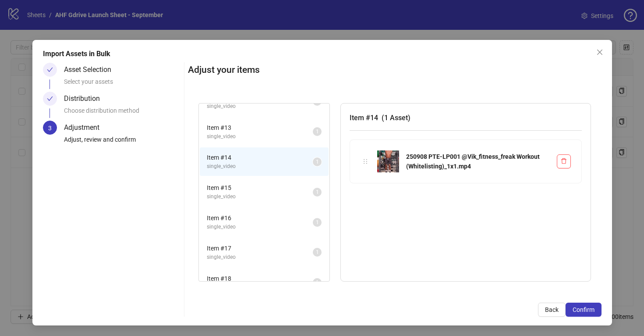
click at [270, 190] on span "Item # 15" at bounding box center [260, 188] width 106 height 10
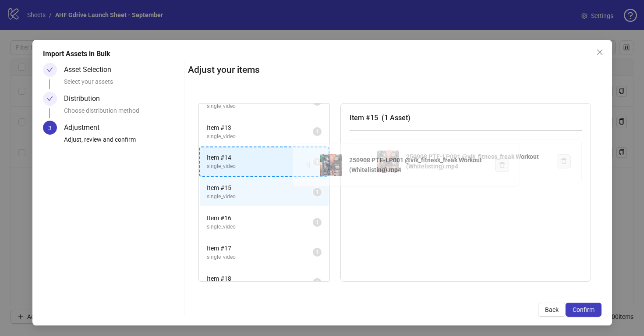
drag, startPoint x: 364, startPoint y: 161, endPoint x: 305, endPoint y: 165, distance: 58.8
click at [305, 165] on div "Item # 1 single_video 2 Item # 2 single_video 2 Item # 3 single_image 2 Item # …" at bounding box center [395, 192] width 414 height 200
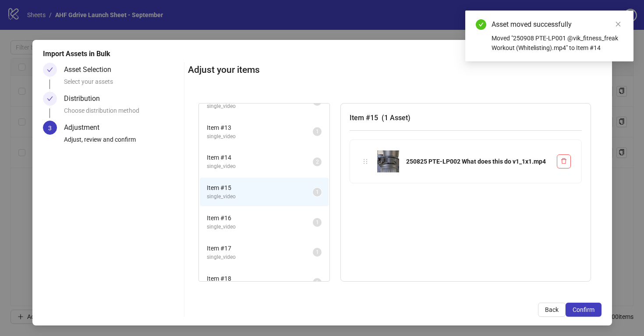
click at [285, 220] on span "Item # 16" at bounding box center [260, 218] width 106 height 10
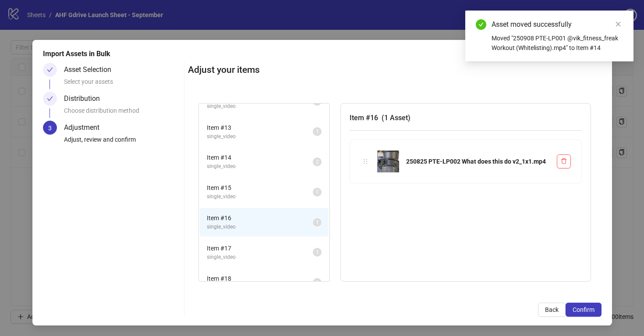
click at [289, 127] on span "Item # 13" at bounding box center [260, 128] width 106 height 10
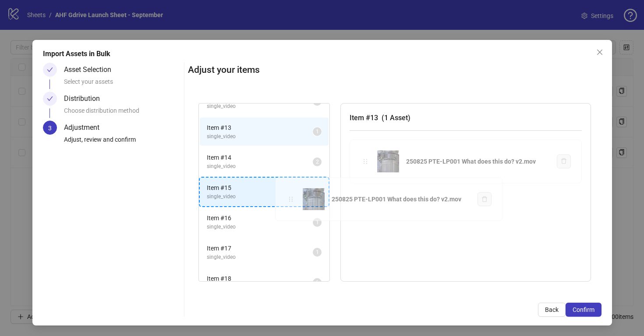
drag, startPoint x: 364, startPoint y: 162, endPoint x: 291, endPoint y: 200, distance: 82.1
click at [291, 200] on div "Item # 1 single_video 2 Item # 2 single_video 2 Item # 3 single_image 2 Item # …" at bounding box center [395, 192] width 414 height 200
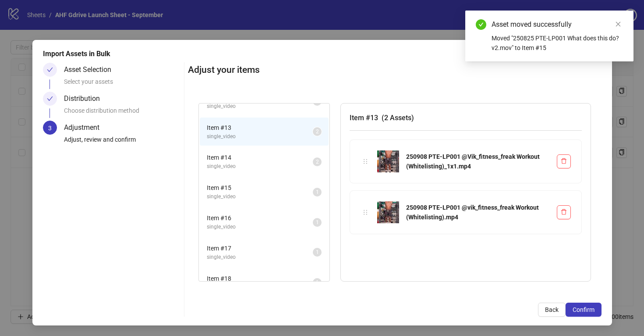
click at [291, 200] on span "single_video" at bounding box center [260, 196] width 106 height 8
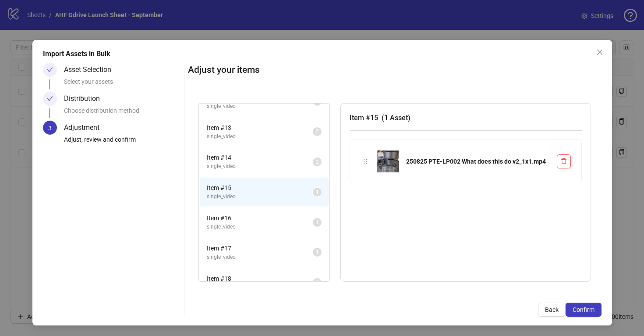
click at [284, 162] on span "single_video" at bounding box center [260, 166] width 106 height 8
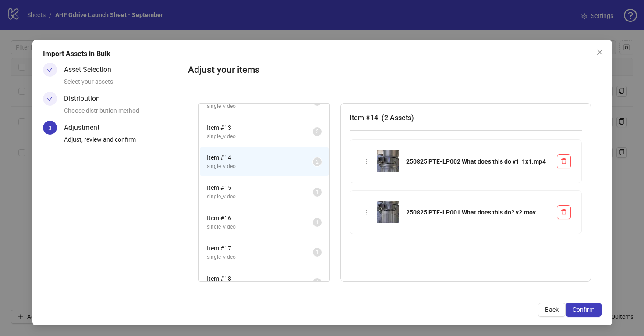
click at [284, 162] on span "single_video" at bounding box center [260, 166] width 106 height 8
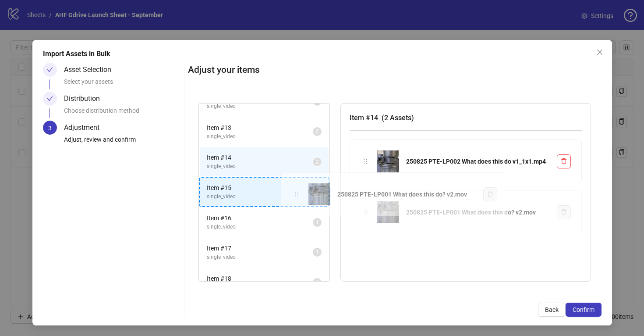
drag, startPoint x: 364, startPoint y: 211, endPoint x: 296, endPoint y: 193, distance: 70.1
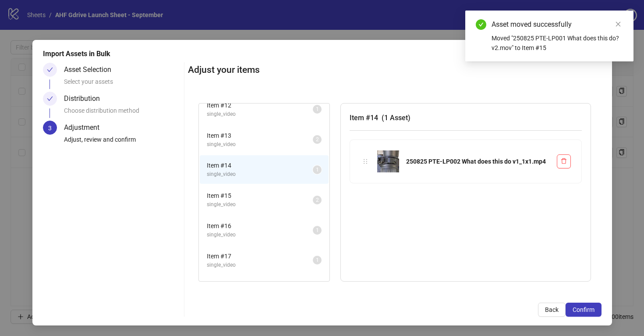
scroll to position [340, 0]
click at [281, 108] on span "Item # 12" at bounding box center [260, 106] width 106 height 10
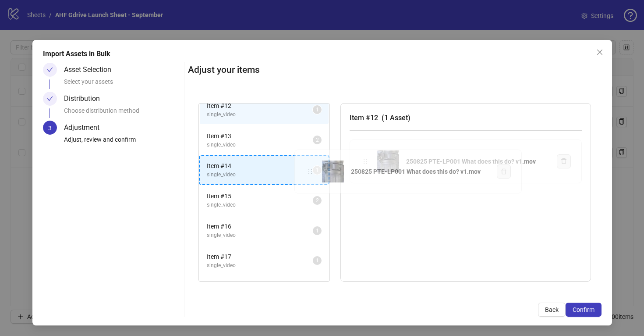
drag, startPoint x: 365, startPoint y: 162, endPoint x: 311, endPoint y: 173, distance: 55.3
click at [311, 173] on div "Item # 1 single_video 2 Item # 2 single_video 2 Item # 3 single_image 2 Item # …" at bounding box center [395, 192] width 414 height 200
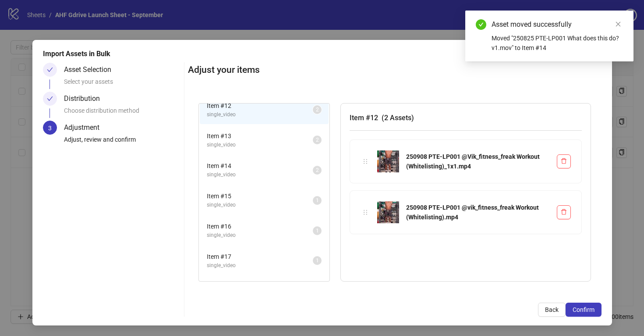
click at [269, 167] on span "Item # 14" at bounding box center [260, 166] width 106 height 10
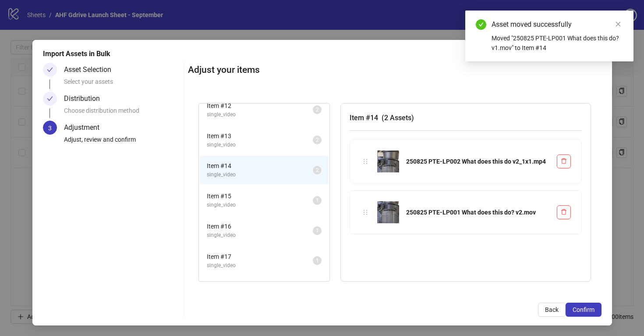
click at [279, 205] on span "single_video" at bounding box center [260, 205] width 106 height 8
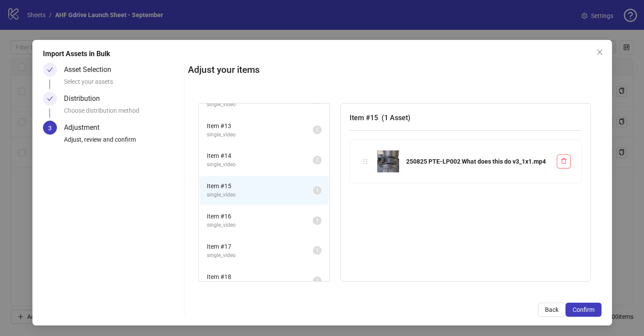
scroll to position [361, 0]
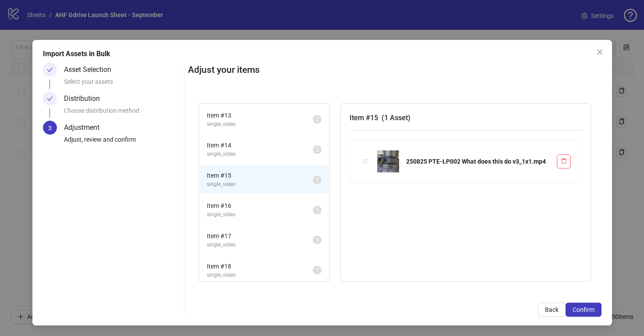
click at [279, 205] on span "Item # 16" at bounding box center [260, 206] width 106 height 10
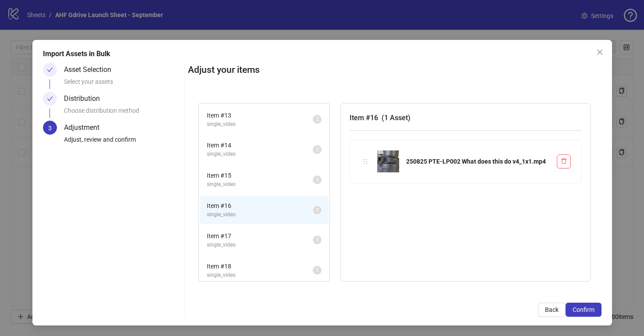
click at [281, 236] on span "Item # 17" at bounding box center [260, 236] width 106 height 10
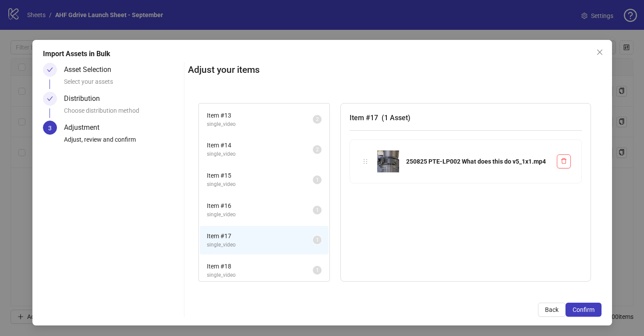
click at [281, 265] on span "Item # 18" at bounding box center [260, 266] width 106 height 10
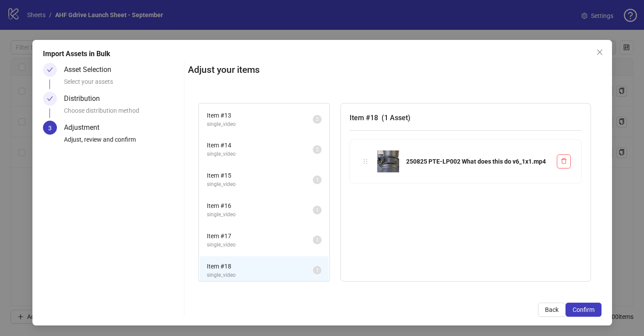
scroll to position [421, 0]
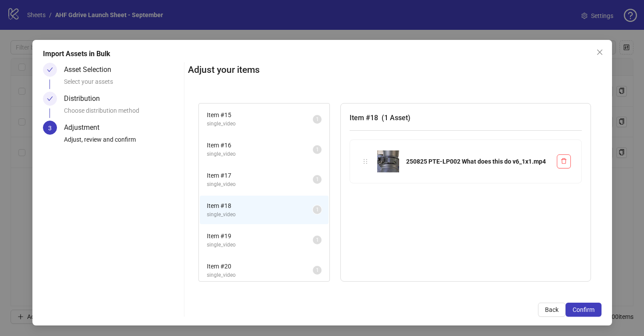
click at [287, 240] on span "Item # 19" at bounding box center [260, 236] width 106 height 10
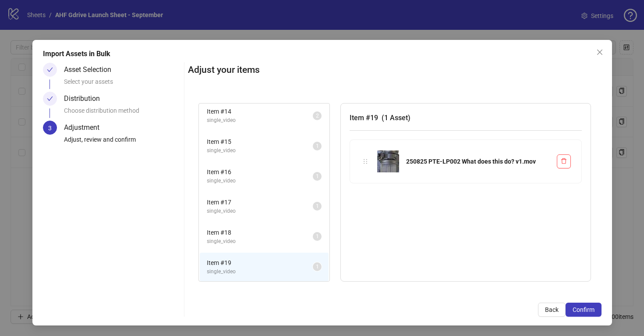
scroll to position [394, 0]
click at [294, 141] on span "Item # 15" at bounding box center [260, 143] width 106 height 10
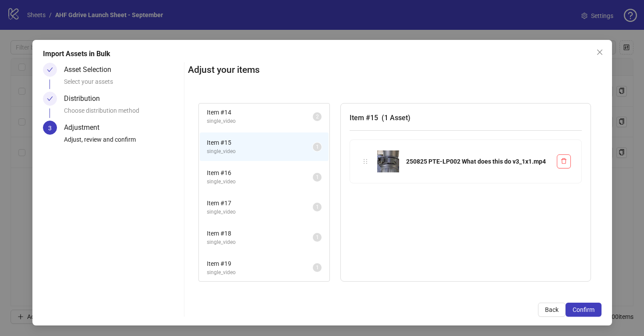
click at [289, 179] on span "single_video" at bounding box center [260, 181] width 106 height 8
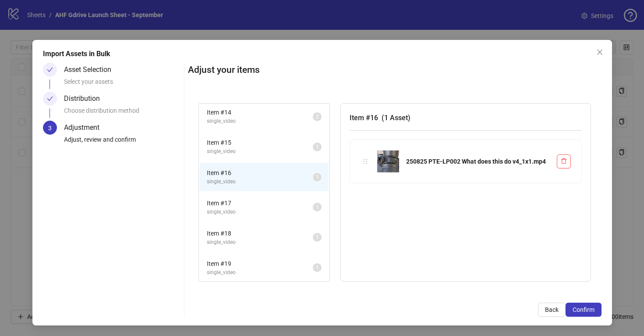
click at [286, 213] on span "single_video" at bounding box center [260, 212] width 106 height 8
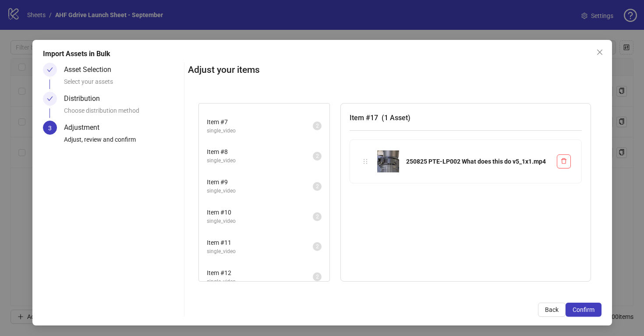
scroll to position [606, 0]
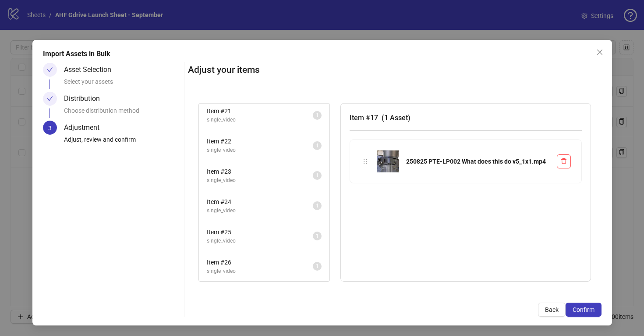
click at [288, 257] on span "Item # 26" at bounding box center [260, 262] width 106 height 10
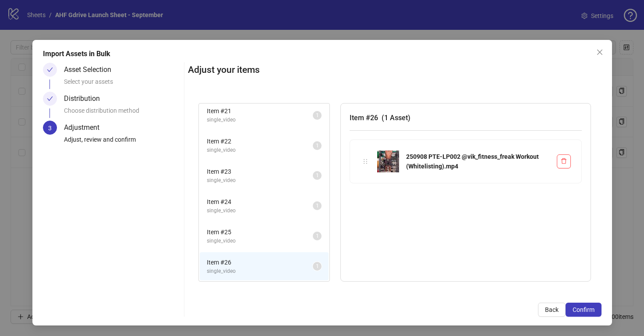
click at [285, 237] on span "single_video" at bounding box center [260, 241] width 106 height 8
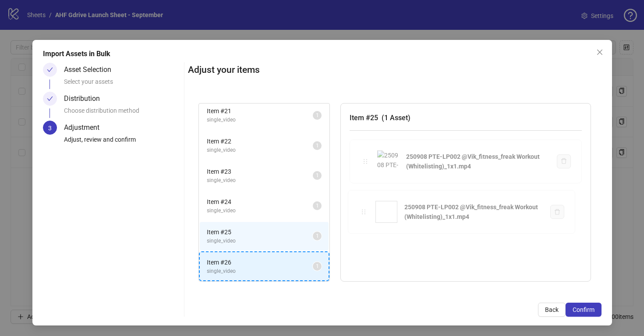
drag, startPoint x: 364, startPoint y: 160, endPoint x: 283, endPoint y: 272, distance: 137.7
click at [283, 272] on div "Item # 1 single_video 2 Item # 2 single_video 2 Item # 3 single_image 2 Item # …" at bounding box center [395, 192] width 414 height 200
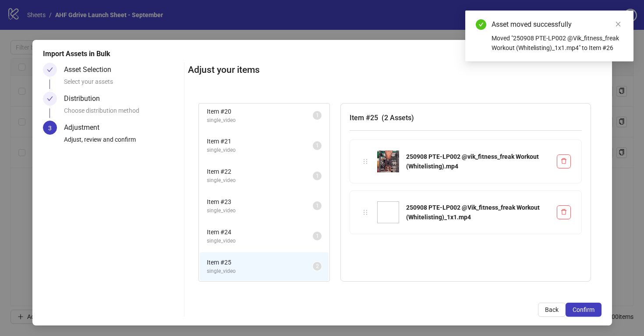
click at [280, 203] on span "Item # 23" at bounding box center [260, 202] width 106 height 10
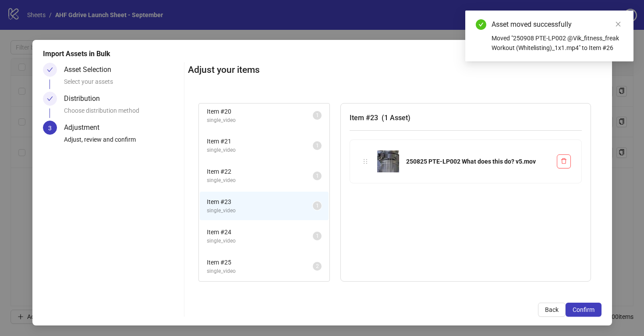
click at [282, 235] on span "Item # 24" at bounding box center [260, 232] width 106 height 10
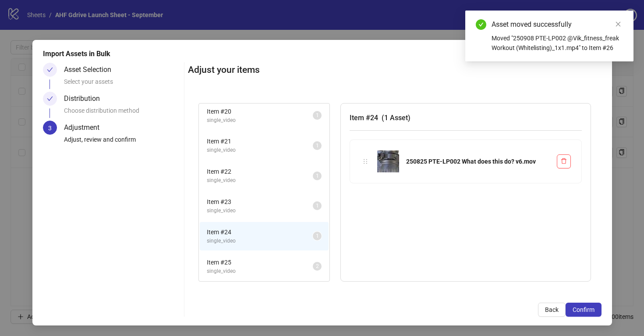
click at [285, 205] on span "Item # 23" at bounding box center [260, 202] width 106 height 10
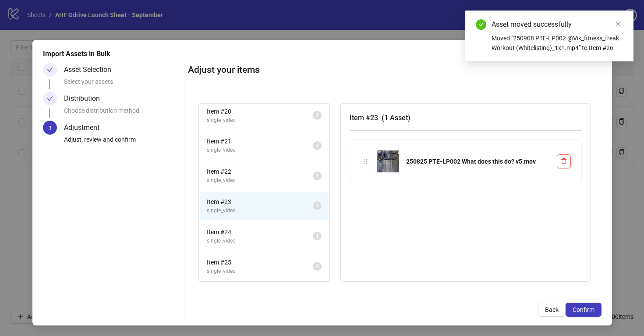
click at [286, 174] on span "Item # 22" at bounding box center [260, 171] width 106 height 10
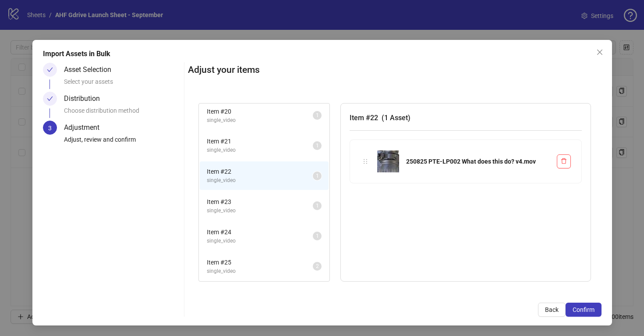
click at [286, 152] on span "single_video" at bounding box center [260, 150] width 106 height 8
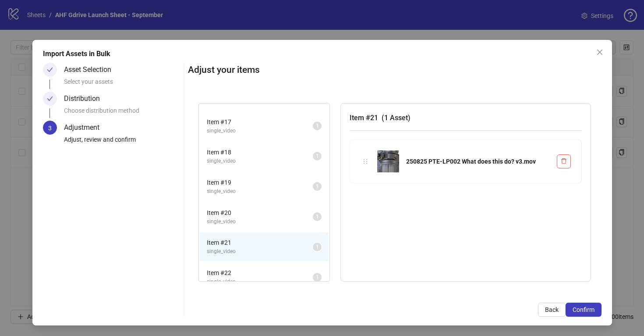
scroll to position [458, 0]
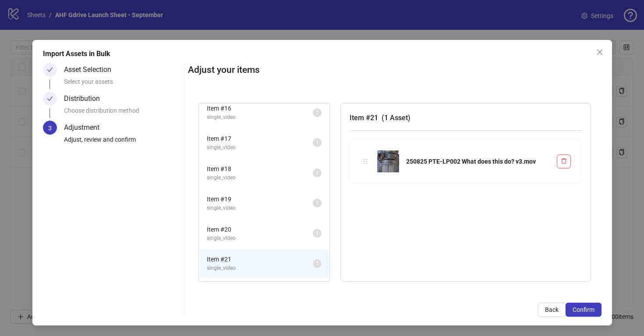
click at [274, 230] on span "Item # 20" at bounding box center [260, 229] width 106 height 10
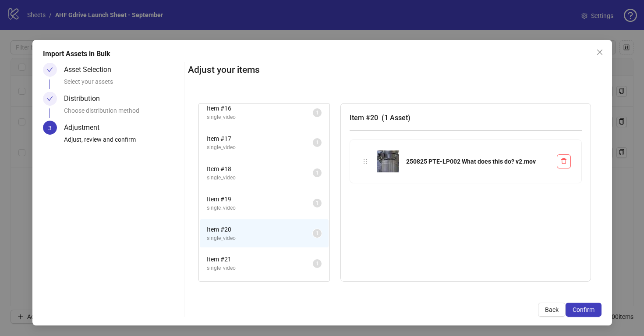
click at [275, 206] on span "single_video" at bounding box center [260, 208] width 106 height 8
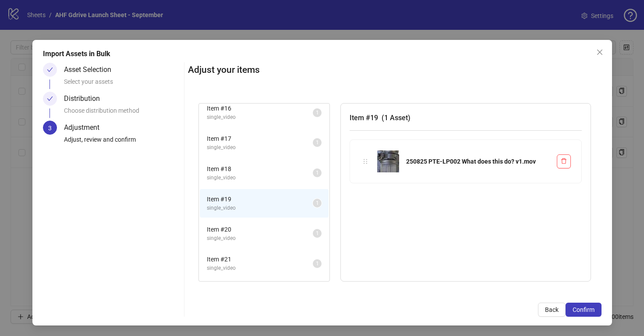
click at [272, 176] on span "single_video" at bounding box center [260, 177] width 106 height 8
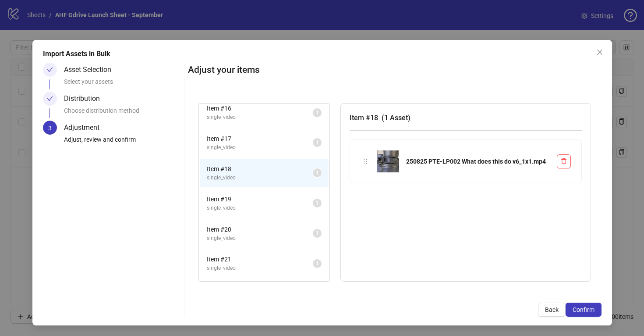
click at [271, 176] on span "single_video" at bounding box center [260, 177] width 106 height 8
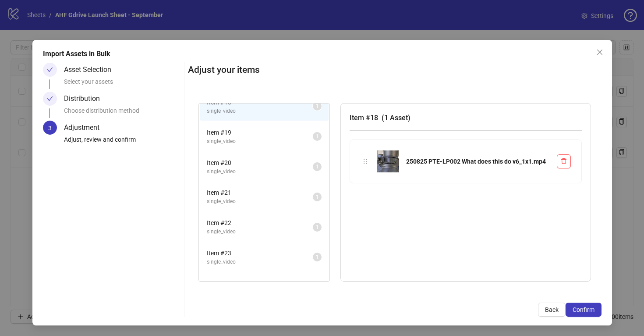
scroll to position [546, 0]
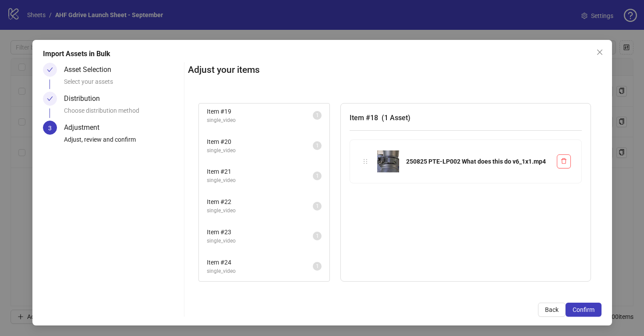
click at [273, 233] on span "Item # 23" at bounding box center [260, 232] width 106 height 10
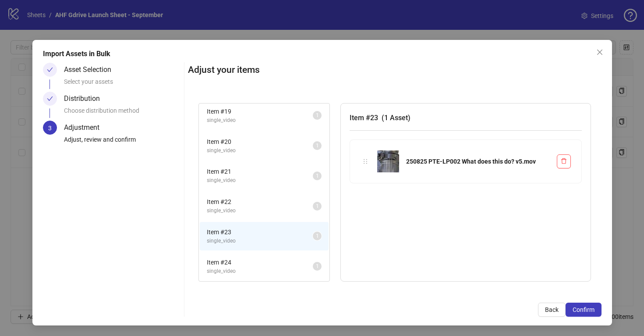
click at [279, 268] on span "single_video" at bounding box center [260, 271] width 106 height 8
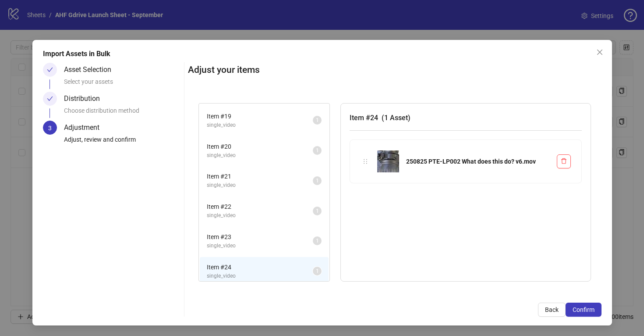
scroll to position [541, 0]
click at [283, 120] on span "Item # 19" at bounding box center [260, 117] width 106 height 10
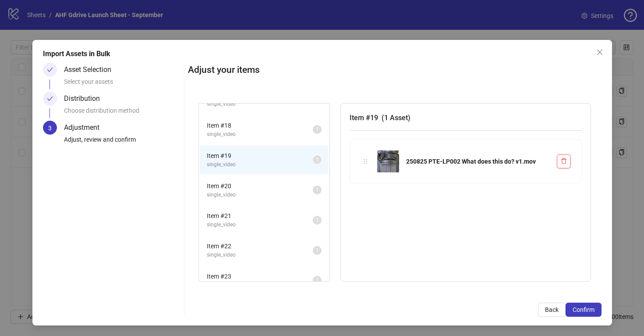
scroll to position [495, 0]
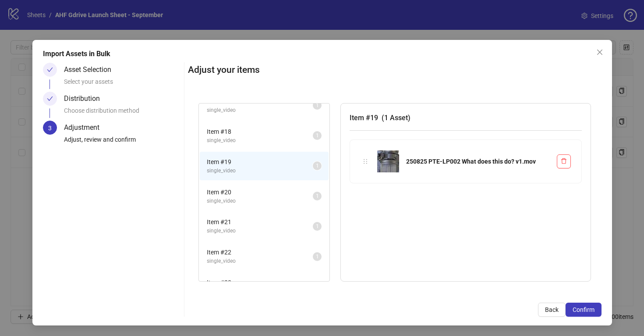
click at [283, 134] on span "Item # 18" at bounding box center [260, 132] width 106 height 10
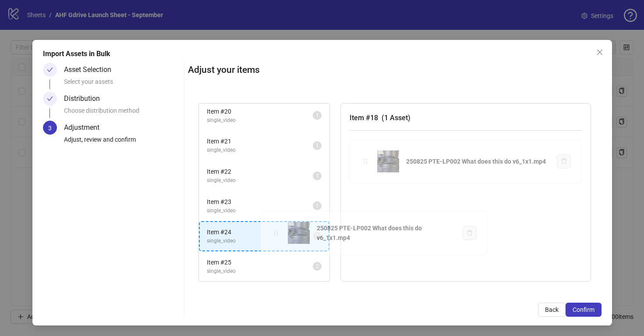
drag, startPoint x: 364, startPoint y: 161, endPoint x: 273, endPoint y: 236, distance: 117.9
click at [273, 236] on div "Item # 1 single_video 2 Item # 2 single_video 2 Item # 3 single_image 2 Item # …" at bounding box center [395, 192] width 414 height 200
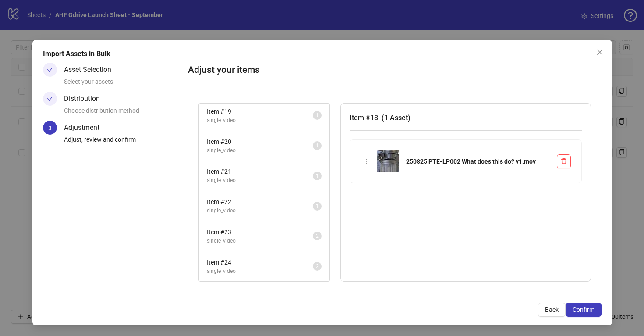
scroll to position [546, 0]
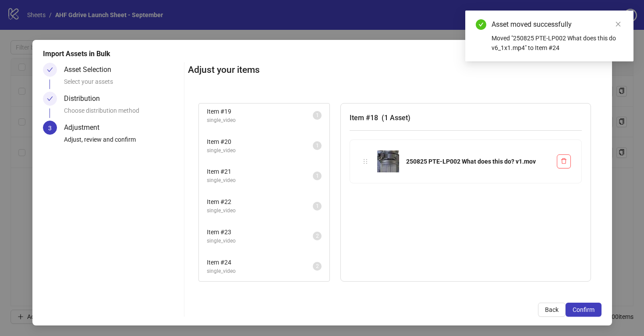
click at [273, 237] on span "single_video" at bounding box center [260, 241] width 106 height 8
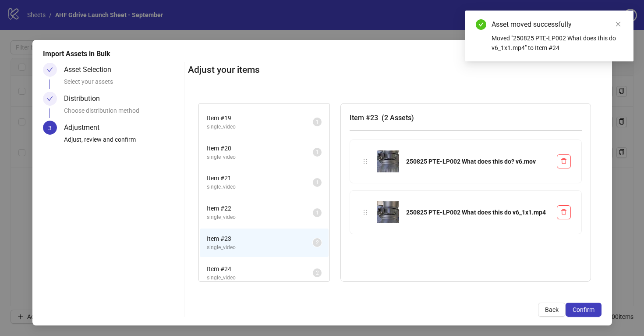
scroll to position [538, 0]
click at [272, 221] on span "single_video" at bounding box center [260, 218] width 106 height 8
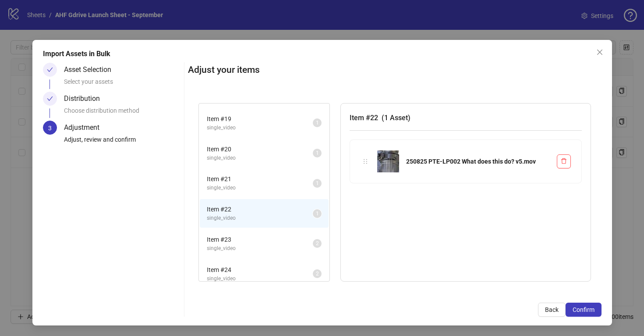
click at [272, 181] on span "Item # 21" at bounding box center [260, 179] width 106 height 10
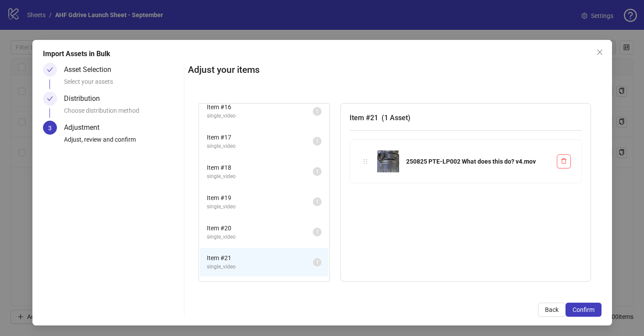
scroll to position [460, 0]
click at [272, 200] on span "Item # 19" at bounding box center [260, 197] width 106 height 10
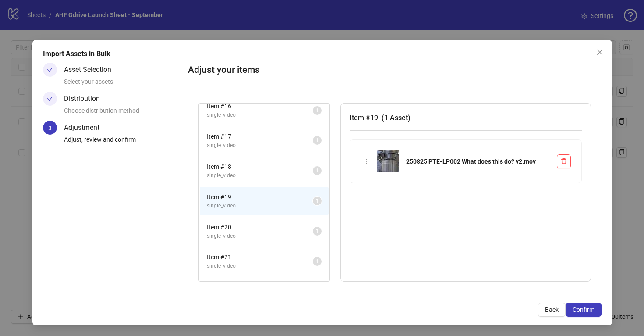
click at [269, 165] on span "Item # 18" at bounding box center [260, 167] width 106 height 10
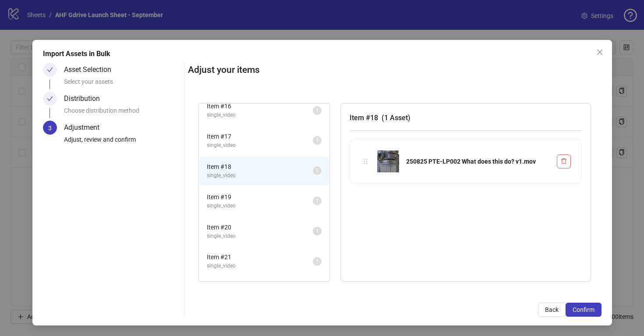
click at [268, 148] on span "single_video" at bounding box center [260, 145] width 106 height 8
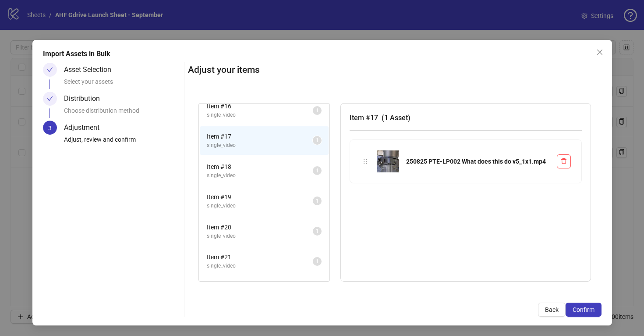
click at [271, 112] on span "single_video" at bounding box center [260, 115] width 106 height 8
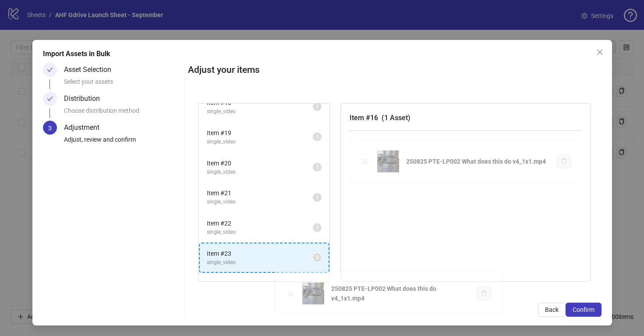
scroll to position [546, 0]
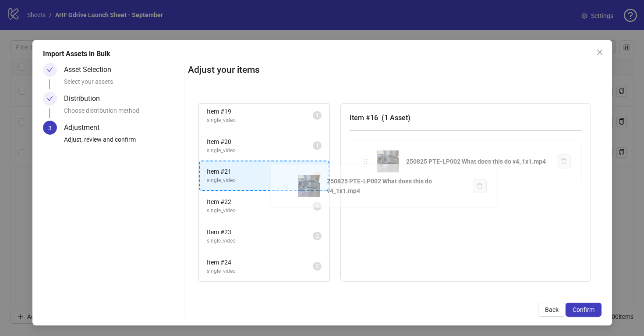
drag, startPoint x: 362, startPoint y: 158, endPoint x: 285, endPoint y: 183, distance: 81.5
click at [285, 183] on div "Item # 1 single_video 2 Item # 2 single_video 2 Item # 3 single_image 2 Item # …" at bounding box center [395, 192] width 414 height 200
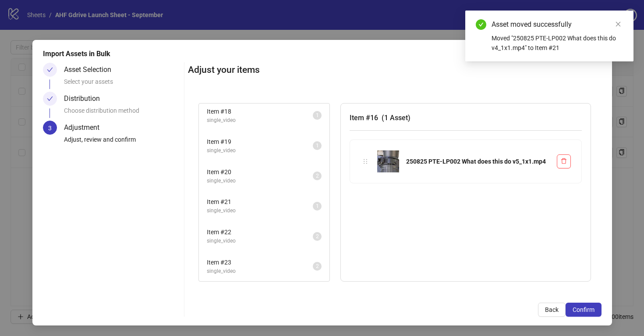
click at [285, 183] on span "single_video" at bounding box center [260, 181] width 106 height 8
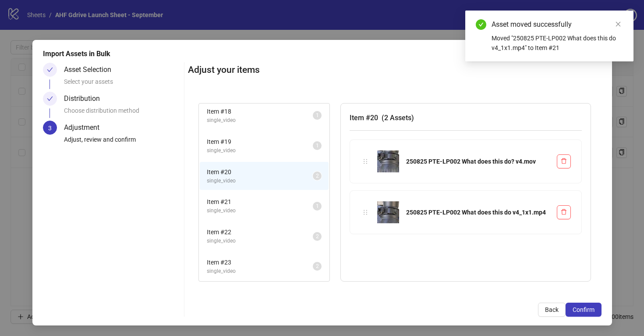
click at [284, 210] on span "single_video" at bounding box center [260, 210] width 106 height 8
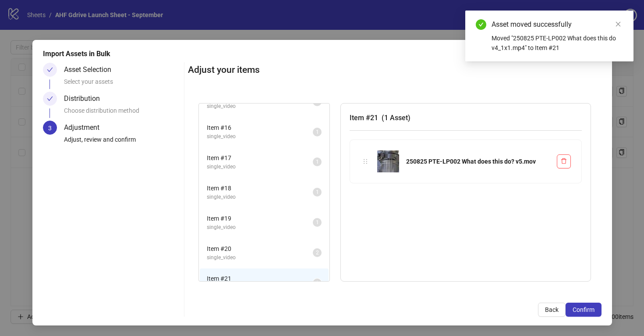
scroll to position [423, 0]
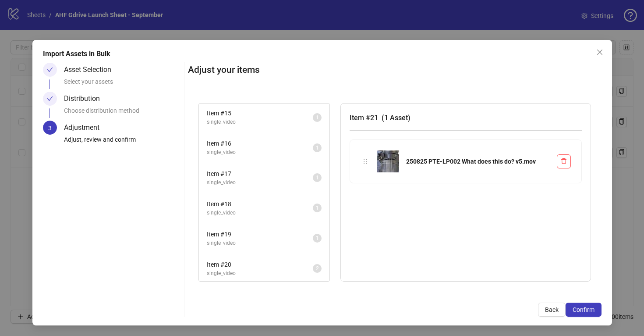
click at [283, 149] on span "single_video" at bounding box center [260, 152] width 106 height 8
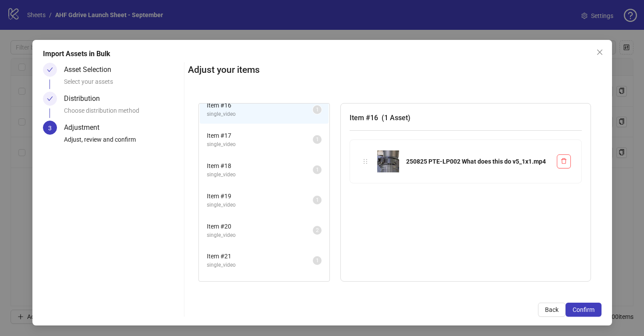
scroll to position [463, 0]
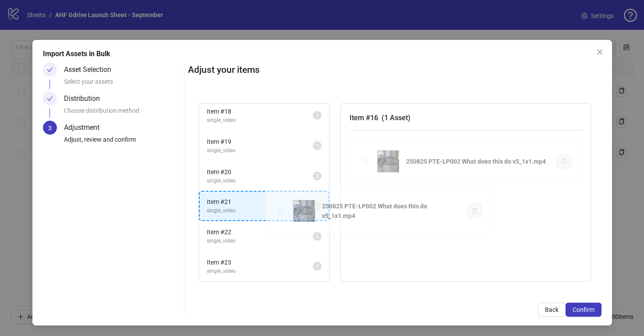
drag, startPoint x: 363, startPoint y: 160, endPoint x: 280, endPoint y: 210, distance: 96.9
click at [280, 210] on div "Item # 1 single_video 2 Item # 2 single_video 2 Item # 3 single_image 2 Item # …" at bounding box center [395, 192] width 414 height 200
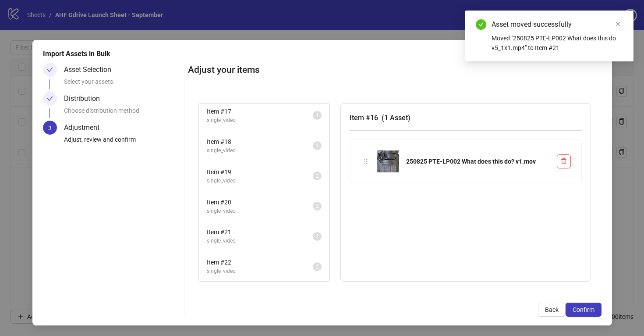
click at [280, 210] on span "single_video" at bounding box center [260, 211] width 106 height 8
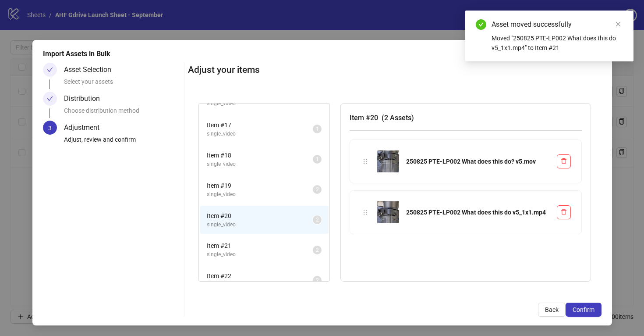
scroll to position [470, 0]
click at [280, 191] on span "Item # 19" at bounding box center [260, 187] width 106 height 10
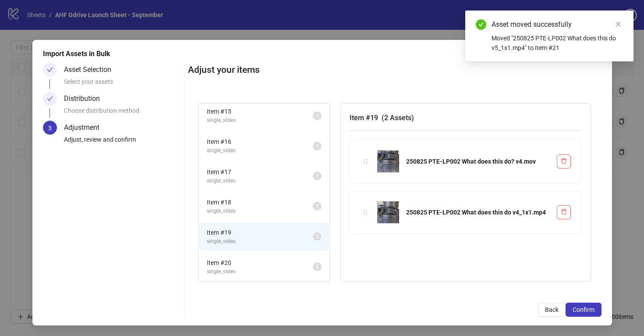
scroll to position [421, 0]
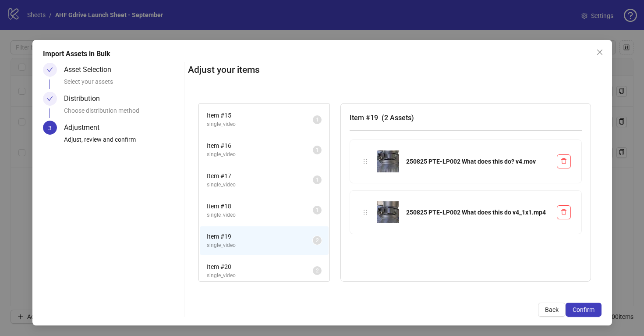
click at [284, 207] on span "Item # 18" at bounding box center [260, 206] width 106 height 10
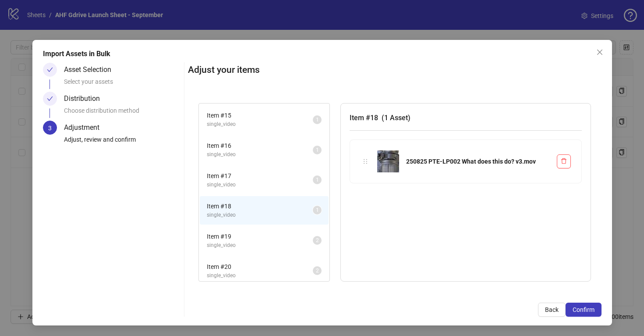
click at [278, 179] on span "Item # 17" at bounding box center [260, 176] width 106 height 10
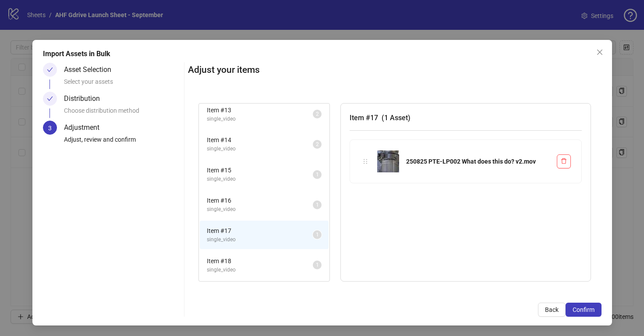
click at [283, 207] on span "single_video" at bounding box center [260, 209] width 106 height 8
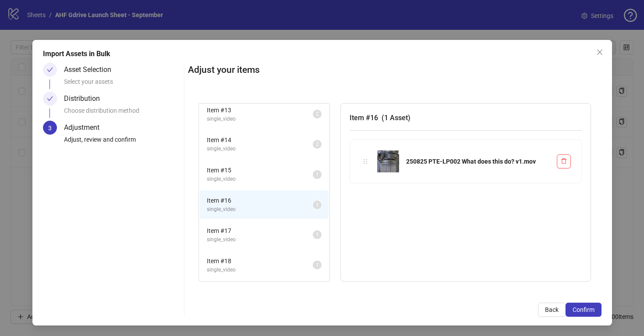
click at [280, 175] on span "single_video" at bounding box center [260, 179] width 106 height 8
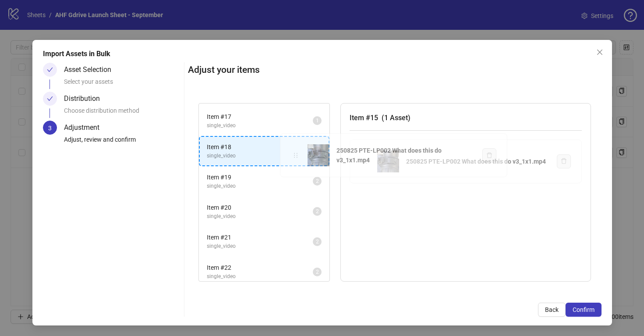
drag, startPoint x: 352, startPoint y: 191, endPoint x: 297, endPoint y: 155, distance: 65.7
click at [297, 155] on div "Item # 1 single_video 2 Item # 2 single_video 2 Item # 3 single_image 2 Item # …" at bounding box center [395, 192] width 414 height 200
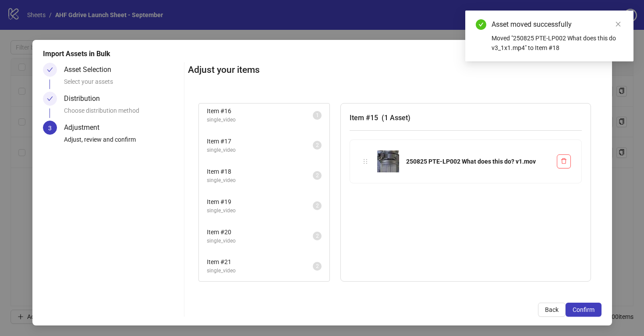
scroll to position [456, 0]
click at [280, 145] on span "Item # 17" at bounding box center [260, 141] width 106 height 10
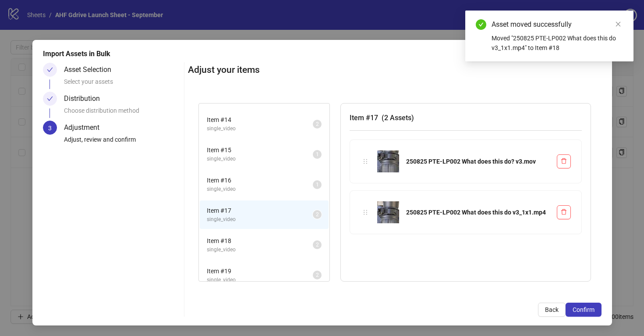
scroll to position [335, 0]
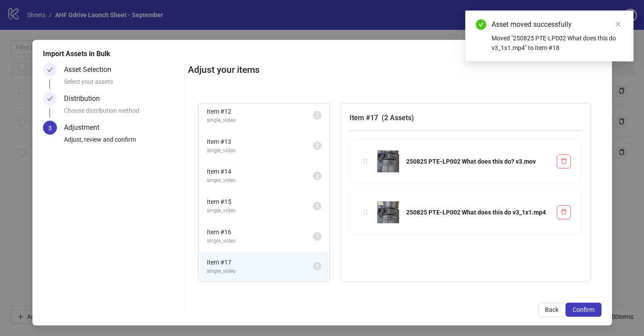
click at [275, 235] on span "Item # 16" at bounding box center [260, 232] width 106 height 10
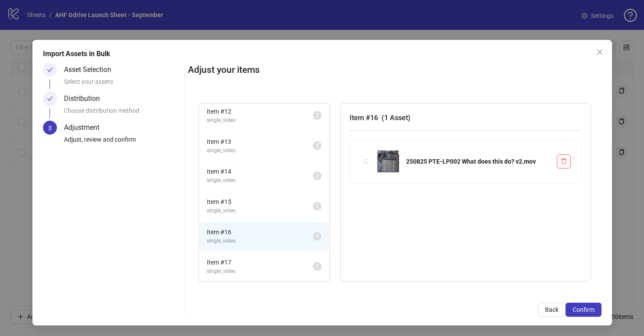
click at [270, 207] on span "single_video" at bounding box center [260, 210] width 106 height 8
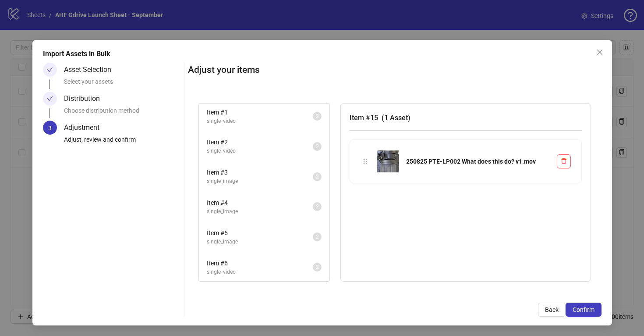
scroll to position [0, 0]
click at [274, 116] on span "Item # 1" at bounding box center [260, 115] width 106 height 10
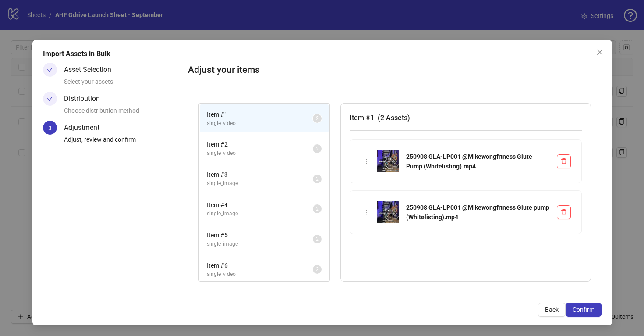
click at [272, 145] on span "Item # 2" at bounding box center [260, 144] width 106 height 10
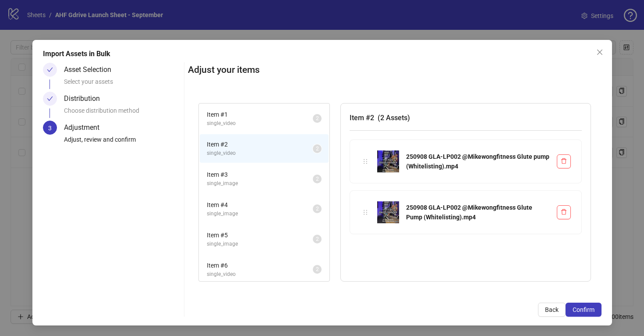
click at [269, 179] on span "single_image" at bounding box center [260, 183] width 106 height 8
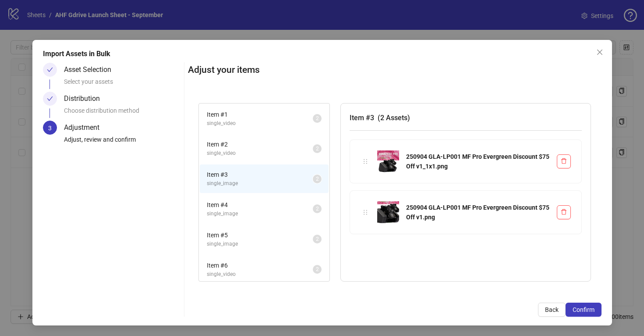
click at [270, 201] on span "Item # 4" at bounding box center [260, 205] width 106 height 10
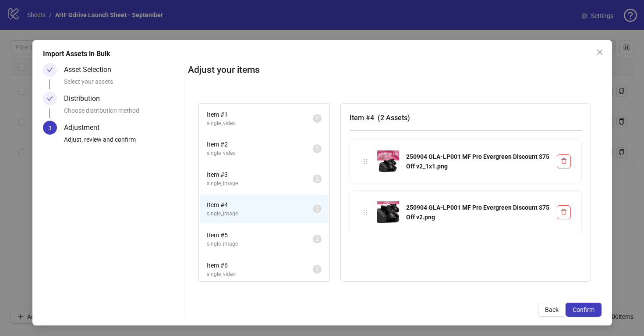
click at [272, 235] on span "Item # 5" at bounding box center [260, 235] width 106 height 10
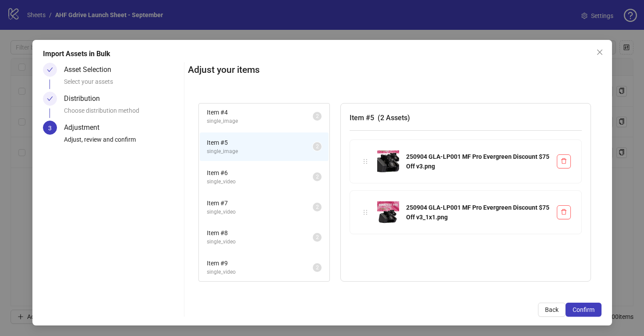
scroll to position [109, 0]
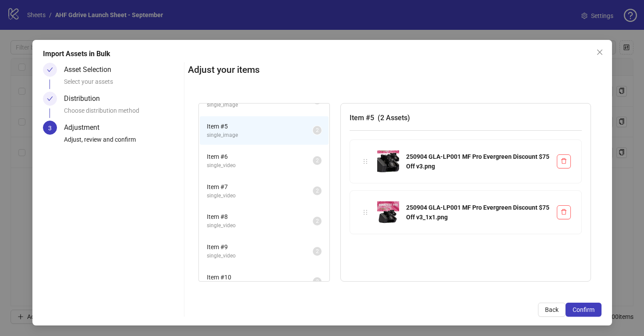
click at [264, 159] on span "Item # 6" at bounding box center [260, 157] width 106 height 10
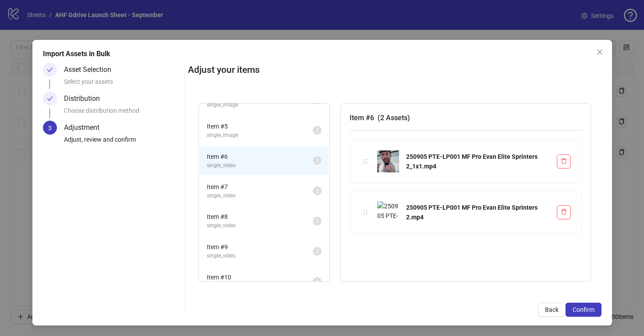
click at [266, 189] on span "Item # 7" at bounding box center [260, 187] width 106 height 10
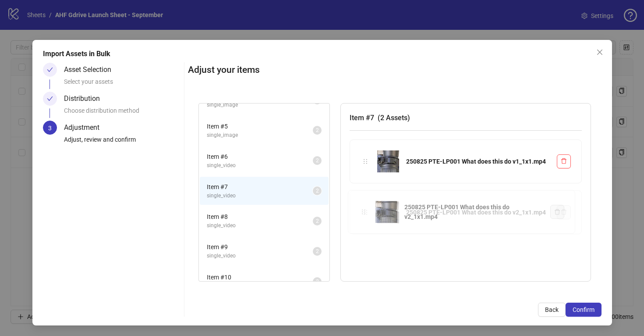
click at [361, 217] on div "Item # 1 single_video 2 Item # 2 single_video 2 Item # 3 single_image 2 Item # …" at bounding box center [395, 192] width 414 height 200
click at [277, 216] on span "Item # 8" at bounding box center [260, 217] width 106 height 10
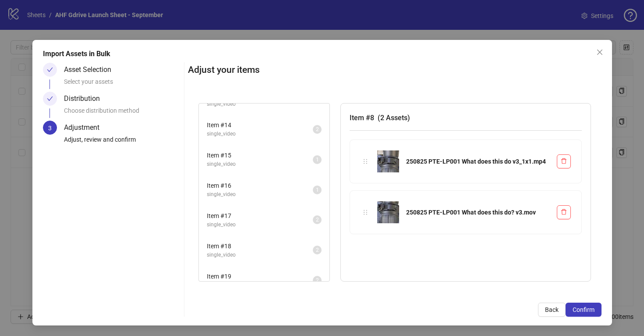
scroll to position [456, 0]
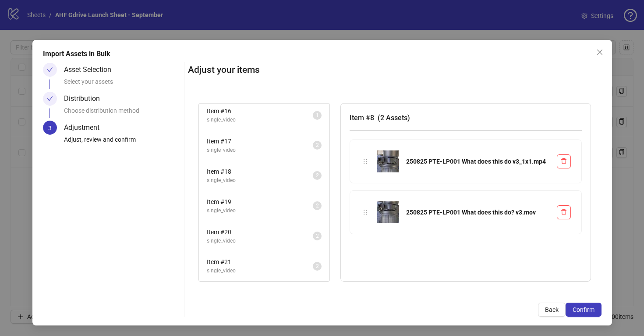
click at [286, 203] on span "Item # 19" at bounding box center [260, 202] width 106 height 10
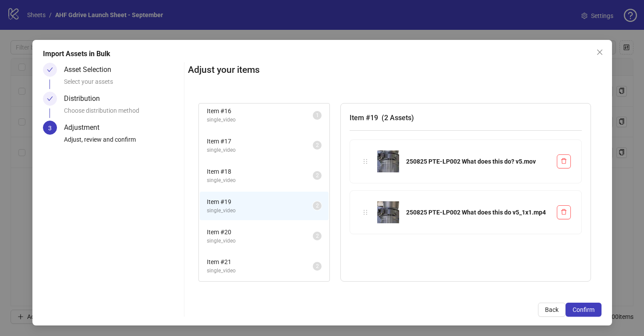
click at [284, 178] on span "single_video" at bounding box center [260, 180] width 106 height 8
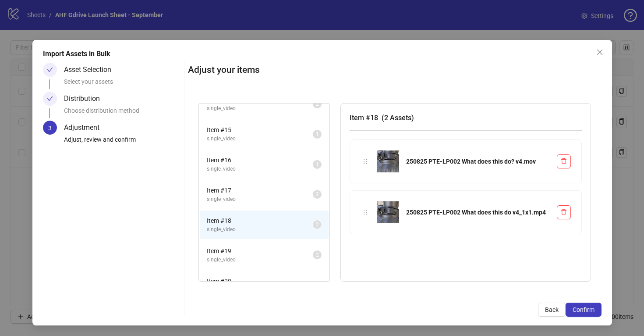
scroll to position [371, 0]
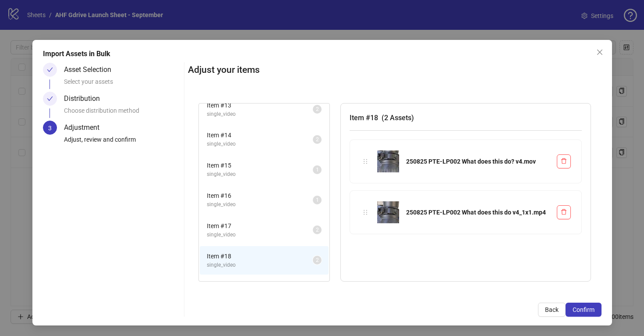
click at [283, 200] on span "single_video" at bounding box center [260, 204] width 106 height 8
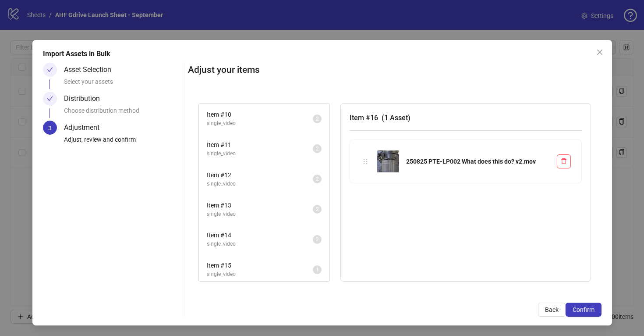
scroll to position [269, 0]
click at [282, 179] on span "Item # 12" at bounding box center [260, 177] width 106 height 10
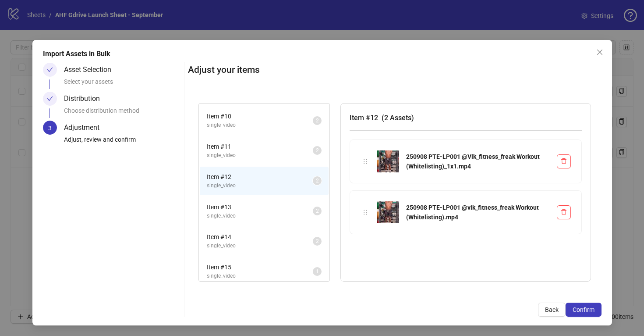
click at [280, 202] on span "Item # 13" at bounding box center [260, 207] width 106 height 10
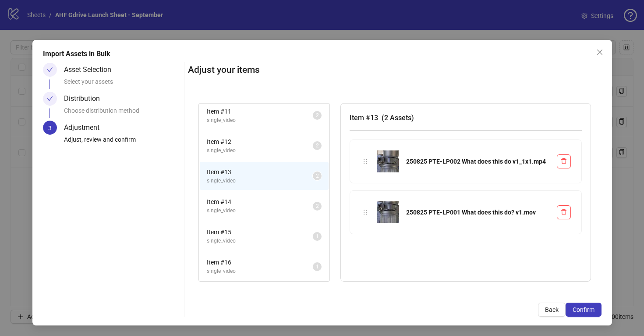
scroll to position [306, 0]
click at [282, 205] on span "single_video" at bounding box center [260, 209] width 106 height 8
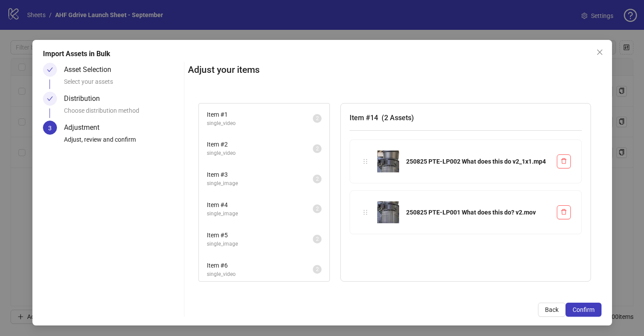
scroll to position [161, 0]
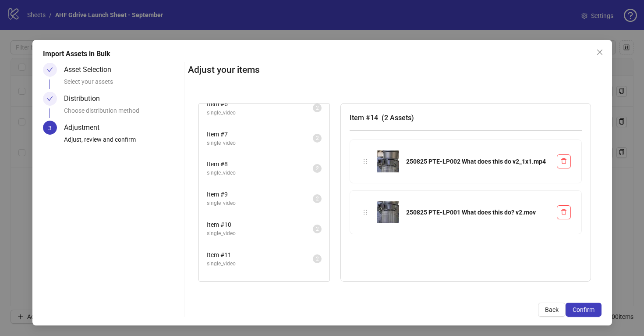
click at [289, 193] on span "Item # 9" at bounding box center [260, 194] width 106 height 10
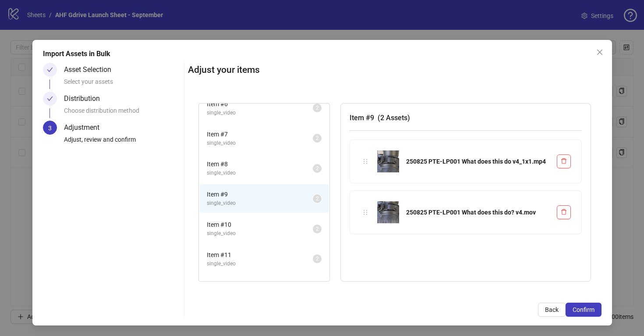
click at [285, 169] on span "single_video" at bounding box center [260, 173] width 106 height 8
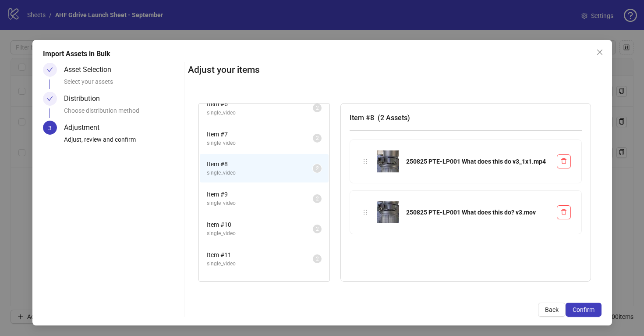
click at [284, 230] on span "single_video" at bounding box center [260, 233] width 106 height 8
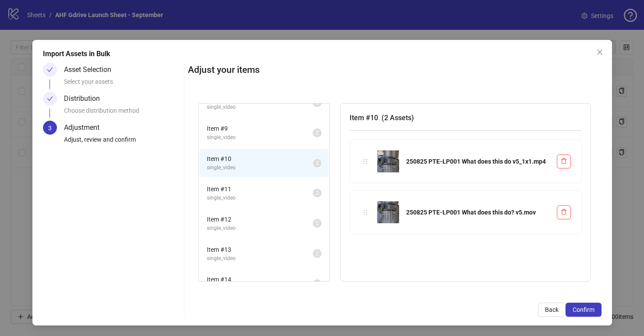
scroll to position [231, 0]
click at [275, 185] on span "Item # 11" at bounding box center [260, 185] width 106 height 10
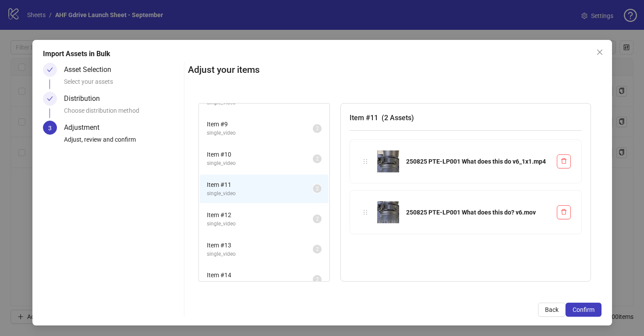
click at [279, 216] on span "Item # 12" at bounding box center [260, 215] width 106 height 10
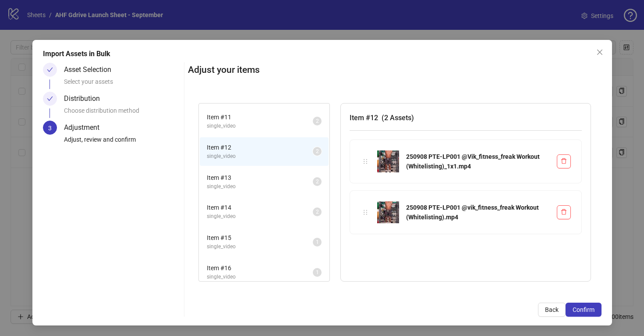
scroll to position [343, 0]
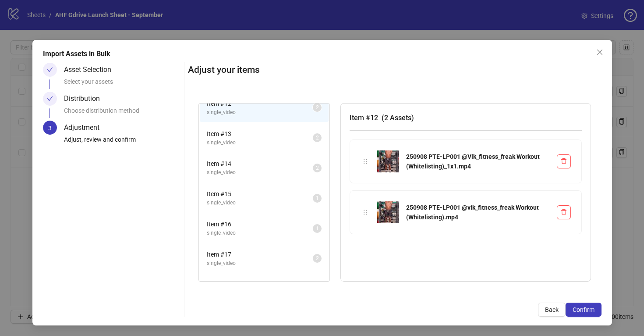
click at [278, 131] on span "Item # 13" at bounding box center [260, 134] width 106 height 10
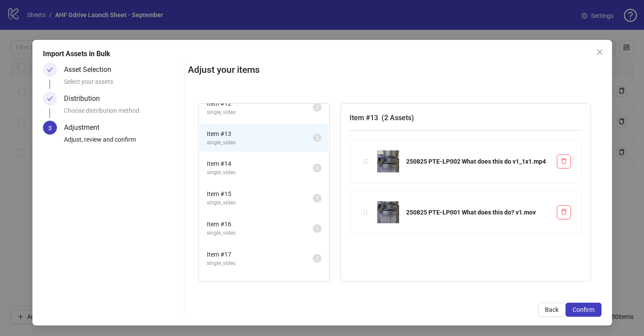
click at [282, 164] on span "Item # 14" at bounding box center [260, 164] width 106 height 10
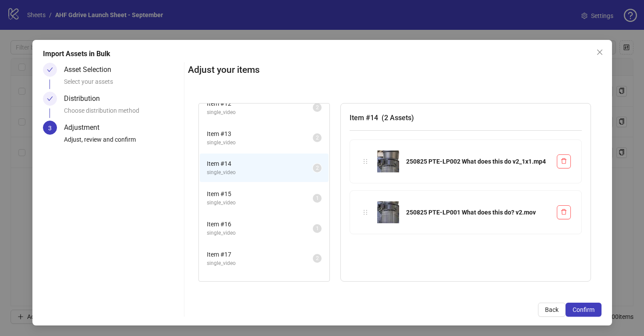
click at [286, 200] on span "single_video" at bounding box center [260, 202] width 106 height 8
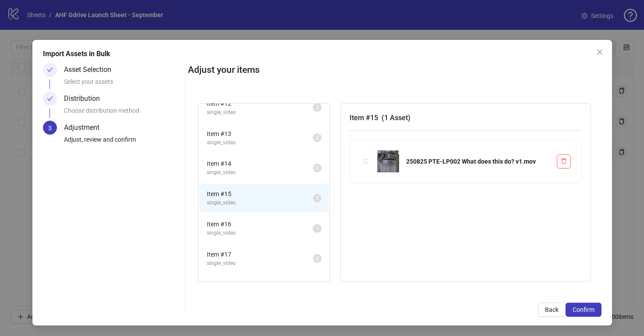
click at [285, 226] on span "Item # 16" at bounding box center [260, 224] width 106 height 10
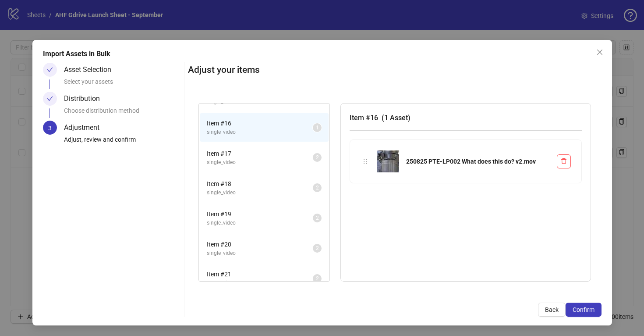
scroll to position [456, 0]
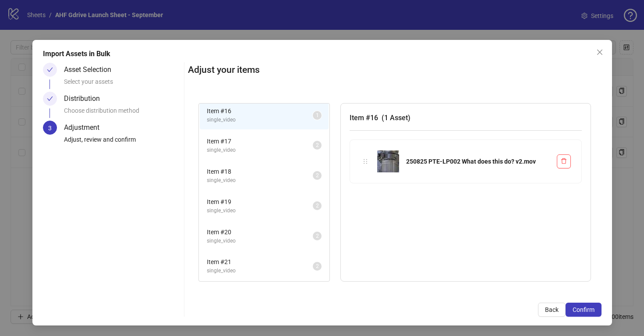
click at [289, 139] on span "Item # 17" at bounding box center [260, 141] width 106 height 10
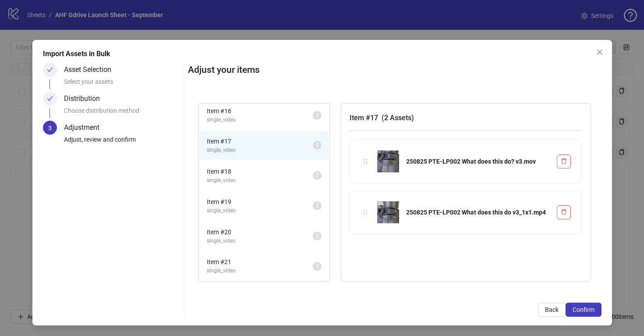
click at [287, 166] on li "Item # 18 single_video 2" at bounding box center [264, 175] width 129 height 28
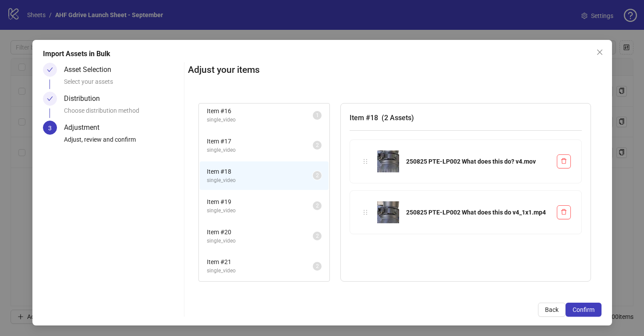
click at [284, 200] on span "Item # 19" at bounding box center [260, 202] width 106 height 10
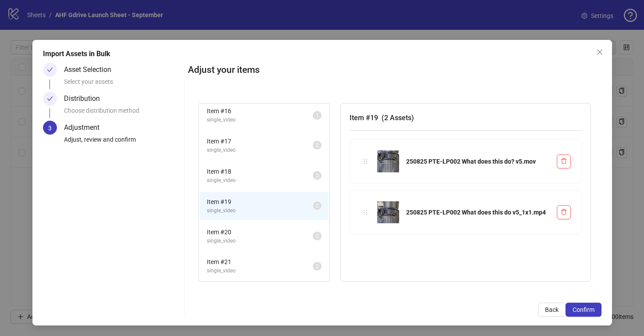
click at [282, 230] on span "Item # 20" at bounding box center [260, 232] width 106 height 10
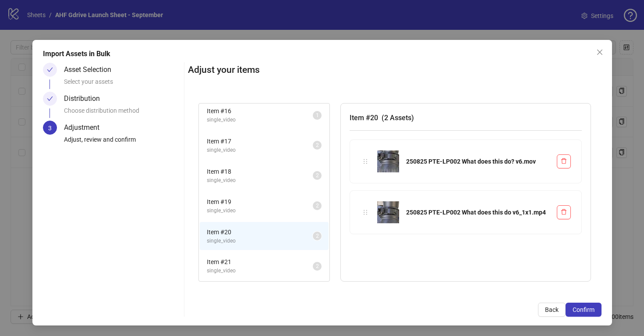
click at [283, 270] on span "single_video" at bounding box center [260, 270] width 106 height 8
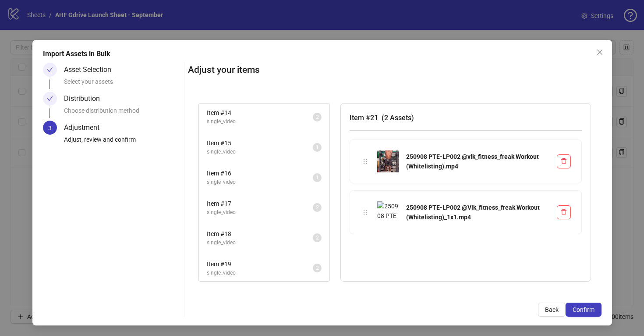
scroll to position [378, 0]
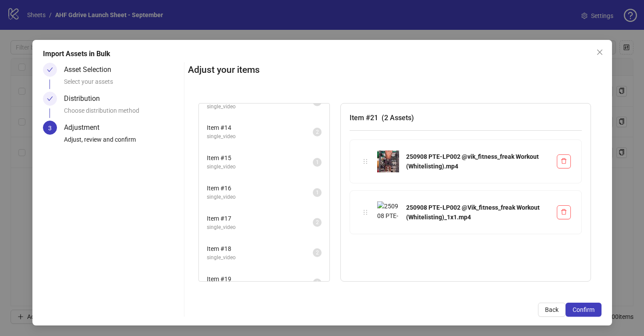
click at [277, 220] on span "Item # 17" at bounding box center [260, 218] width 106 height 10
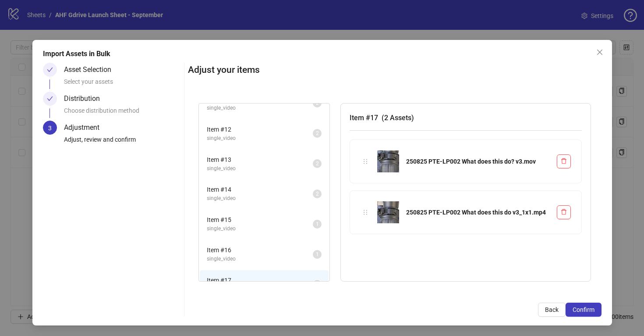
scroll to position [287, 0]
click at [277, 252] on span "Item # 15" at bounding box center [260, 249] width 106 height 10
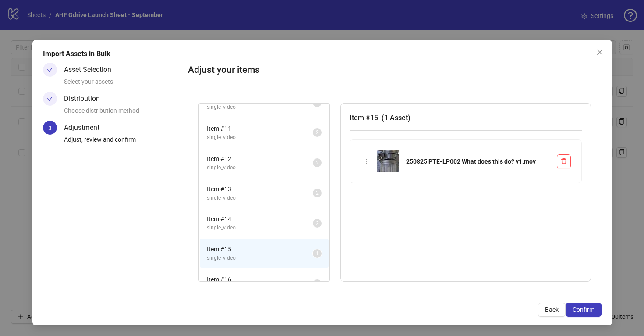
click at [272, 223] on span "single_video" at bounding box center [260, 227] width 106 height 8
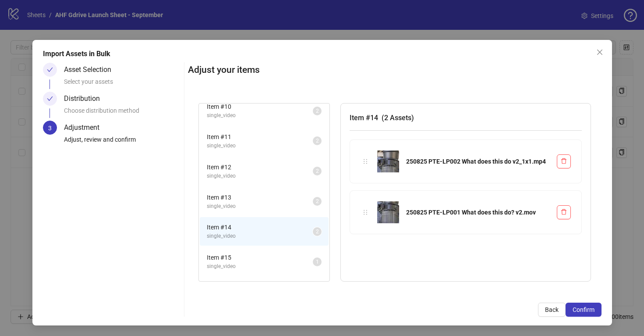
scroll to position [278, 0]
click at [274, 226] on span "Item # 14" at bounding box center [260, 228] width 106 height 10
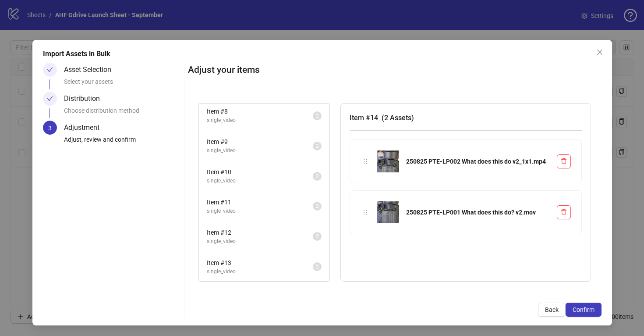
scroll to position [213, 0]
click at [279, 177] on span "single_video" at bounding box center [260, 181] width 106 height 8
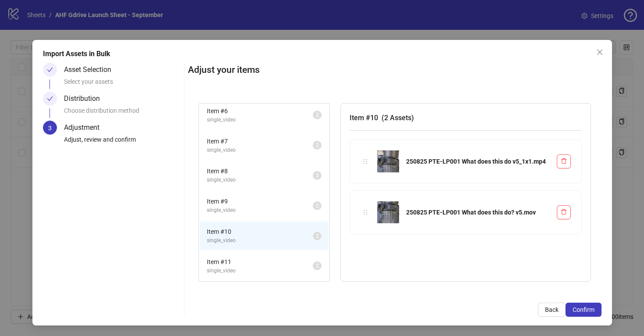
scroll to position [154, 0]
click at [280, 149] on span "single_video" at bounding box center [260, 150] width 106 height 8
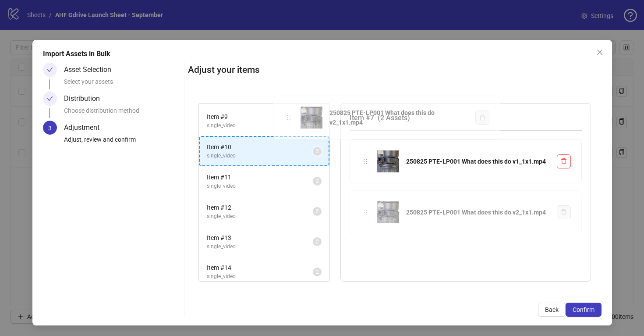
scroll to position [210, 0]
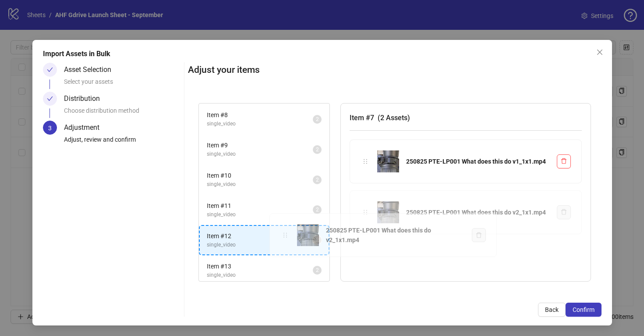
drag, startPoint x: 364, startPoint y: 212, endPoint x: 286, endPoint y: 236, distance: 81.4
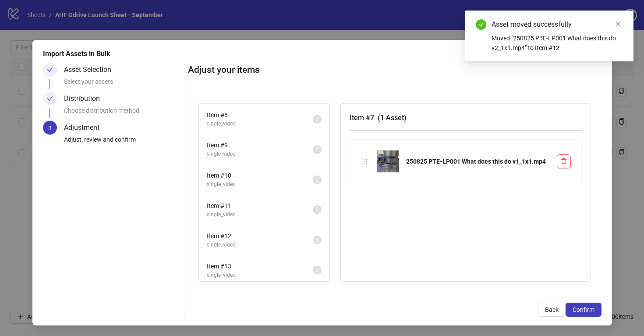
click at [286, 236] on span "Item # 12" at bounding box center [260, 236] width 106 height 10
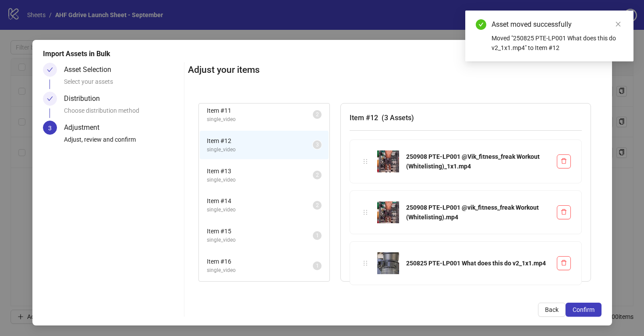
scroll to position [349, 0]
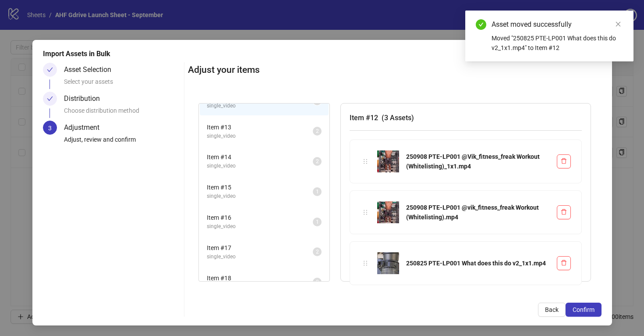
click at [283, 133] on span "single_video" at bounding box center [260, 136] width 106 height 8
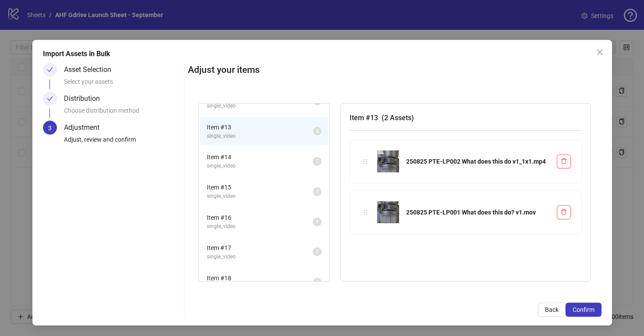
click at [288, 194] on span "single_video" at bounding box center [260, 196] width 106 height 8
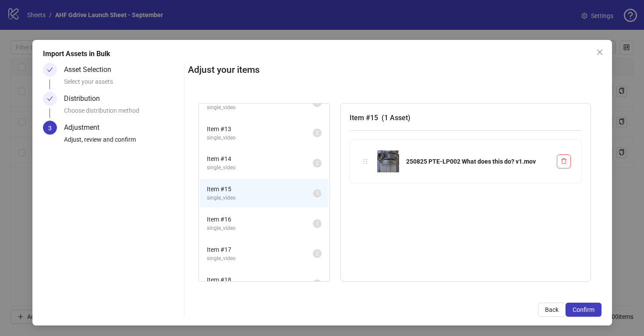
scroll to position [346, 0]
click at [275, 225] on span "Item # 16" at bounding box center [260, 221] width 106 height 10
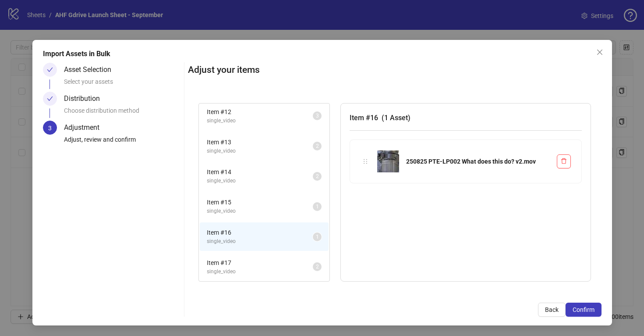
scroll to position [320, 0]
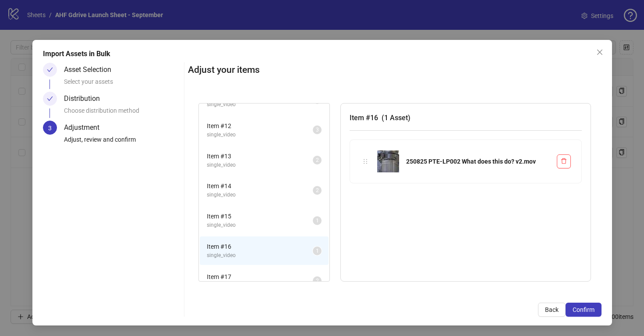
click at [281, 133] on span "single_video" at bounding box center [260, 135] width 106 height 8
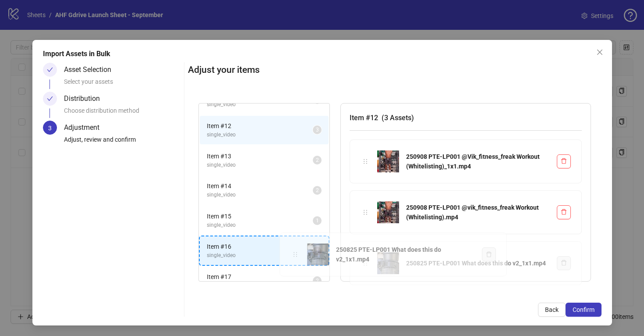
drag, startPoint x: 364, startPoint y: 260, endPoint x: 295, endPoint y: 251, distance: 68.8
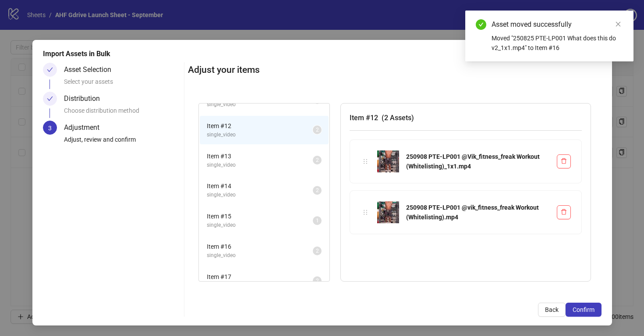
click at [295, 251] on span "single_video" at bounding box center [260, 255] width 106 height 8
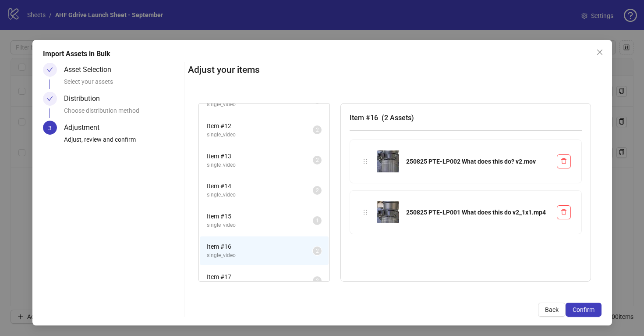
click at [285, 221] on span "single_video" at bounding box center [260, 225] width 106 height 8
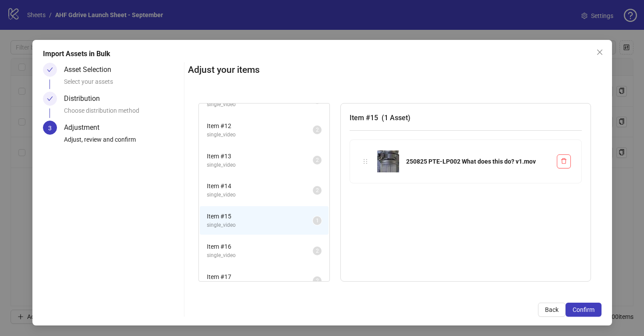
click at [282, 247] on span "Item # 16" at bounding box center [260, 246] width 106 height 10
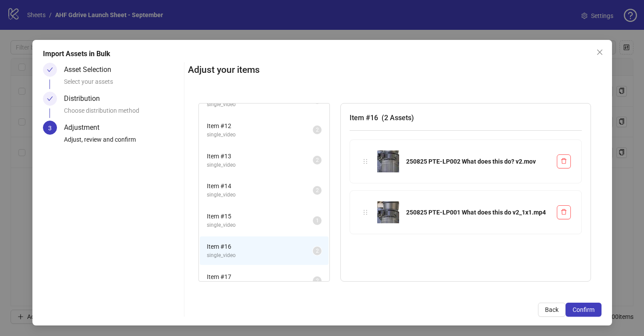
click at [282, 247] on span "Item # 16" at bounding box center [260, 246] width 106 height 10
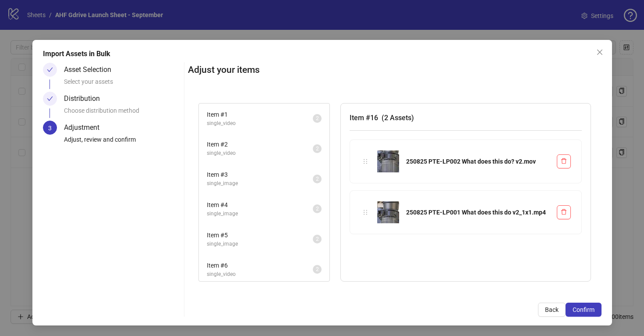
scroll to position [456, 0]
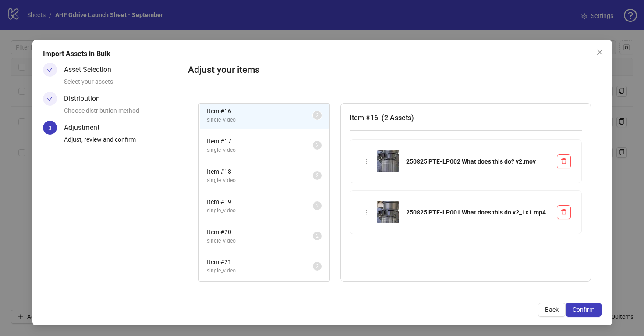
click at [279, 265] on span "Item # 21" at bounding box center [260, 262] width 106 height 10
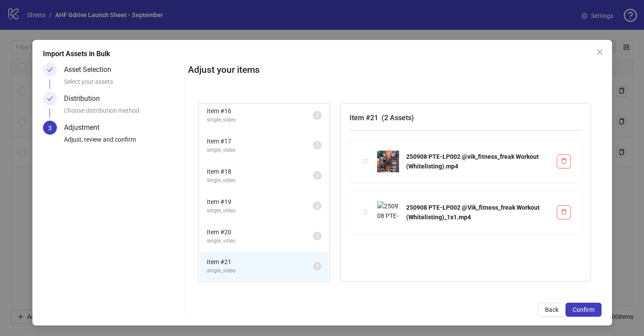
click at [277, 229] on span "Item # 20" at bounding box center [260, 232] width 106 height 10
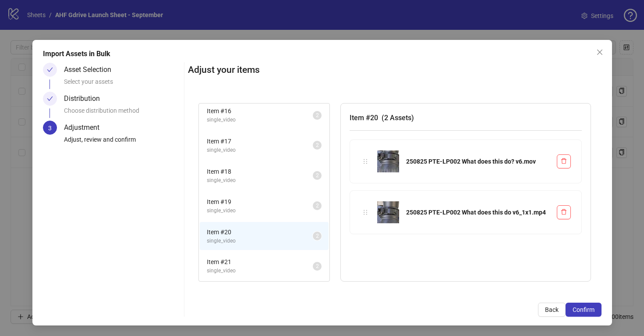
click at [277, 211] on span "single_video" at bounding box center [260, 210] width 106 height 8
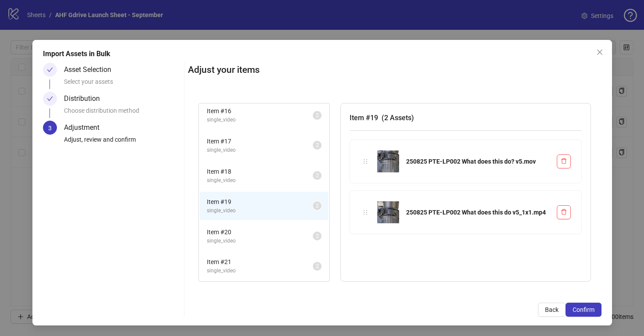
click at [278, 175] on span "Item # 18" at bounding box center [260, 171] width 106 height 10
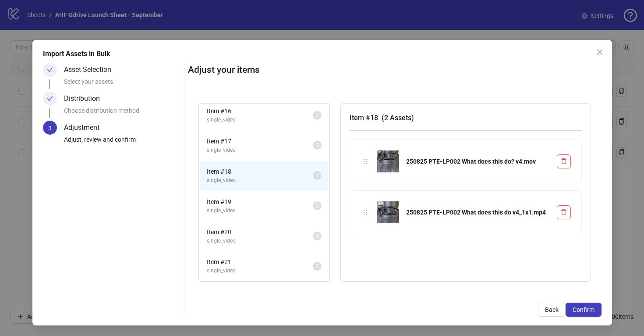
click at [280, 149] on span "single_video" at bounding box center [260, 150] width 106 height 8
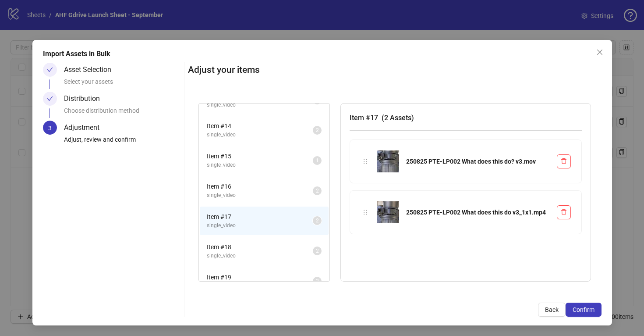
scroll to position [366, 0]
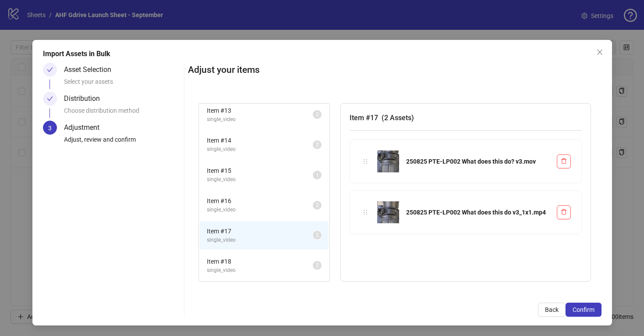
click at [274, 205] on span "Item # 16" at bounding box center [260, 201] width 106 height 10
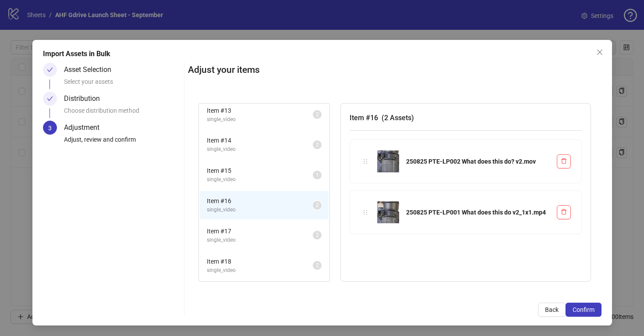
click at [272, 178] on span "single_video" at bounding box center [260, 179] width 106 height 8
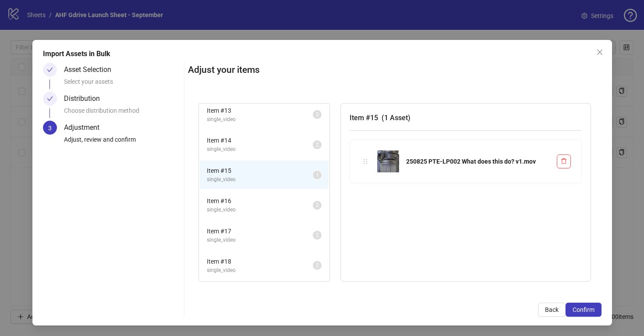
click at [269, 201] on span "Item # 16" at bounding box center [260, 201] width 106 height 10
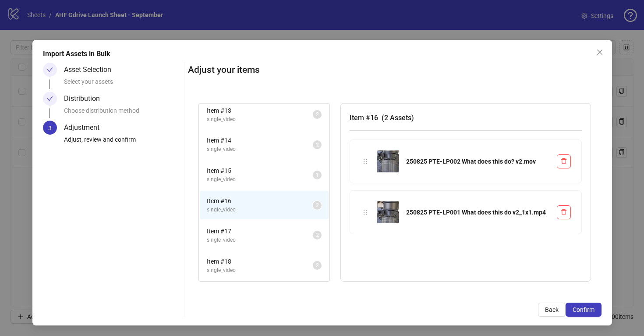
click at [270, 171] on span "Item # 15" at bounding box center [260, 171] width 106 height 10
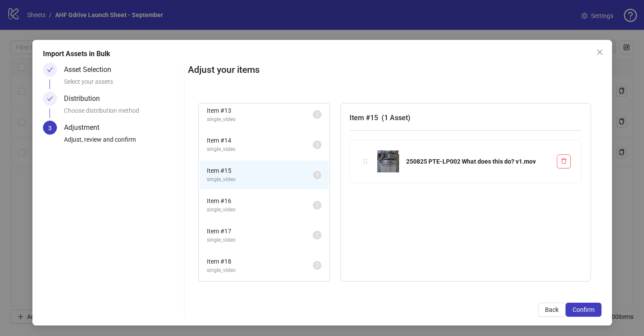
click at [269, 148] on span "single_video" at bounding box center [260, 149] width 106 height 8
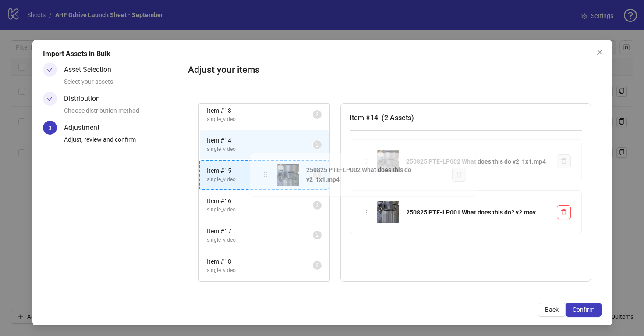
drag, startPoint x: 364, startPoint y: 162, endPoint x: 266, endPoint y: 176, distance: 98.6
click at [266, 176] on div "Item # 1 single_video 2 Item # 2 single_video 2 Item # 3 single_image 2 Item # …" at bounding box center [395, 192] width 414 height 200
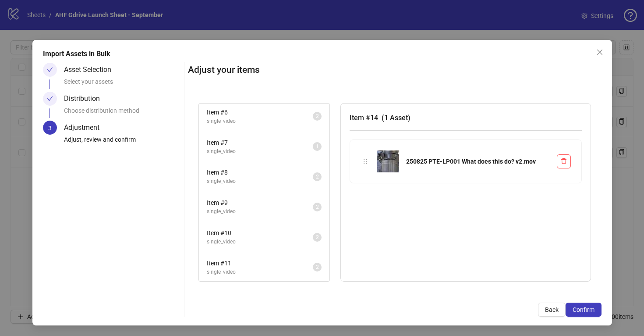
scroll to position [173, 0]
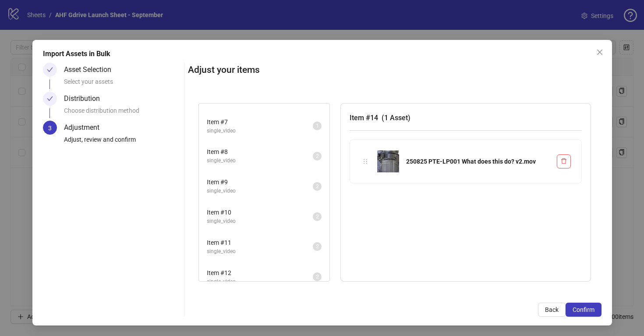
click at [269, 122] on span "Item # 7" at bounding box center [260, 122] width 106 height 10
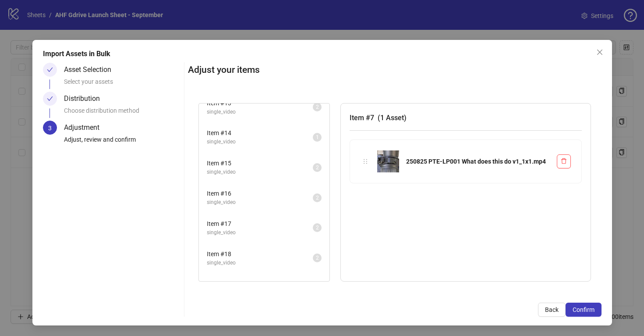
scroll to position [364, 0]
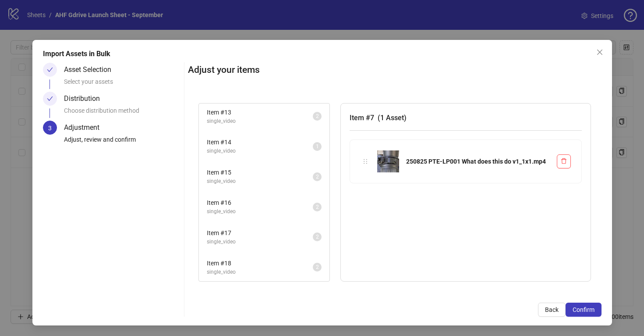
click at [268, 149] on span "single_video" at bounding box center [260, 151] width 106 height 8
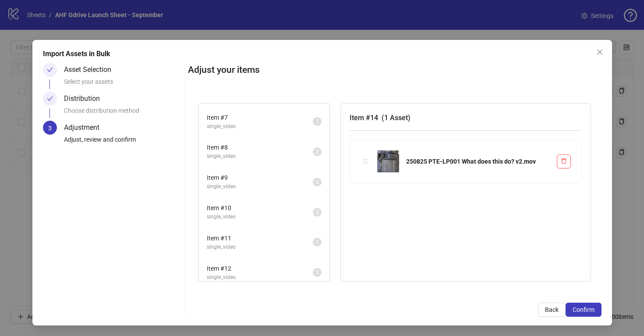
click at [263, 119] on span "Item # 7" at bounding box center [260, 118] width 106 height 10
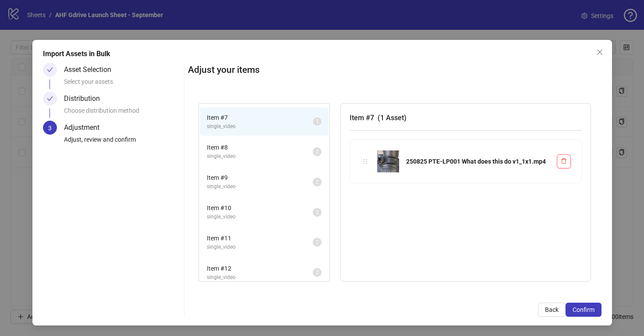
click at [272, 149] on span "Item # 8" at bounding box center [260, 147] width 106 height 10
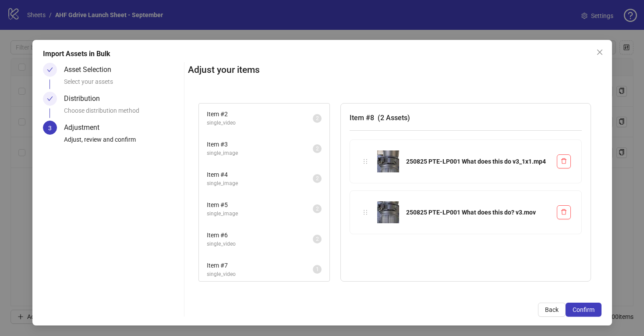
scroll to position [158, 0]
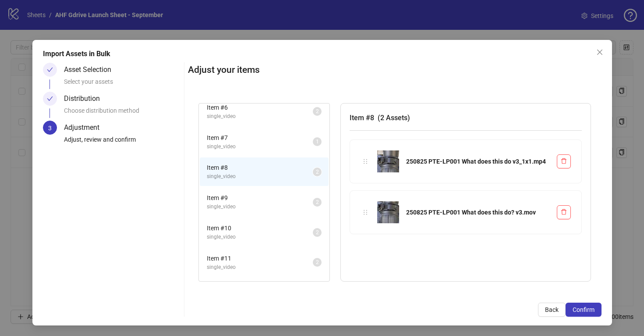
click at [266, 136] on span "Item # 7" at bounding box center [260, 138] width 106 height 10
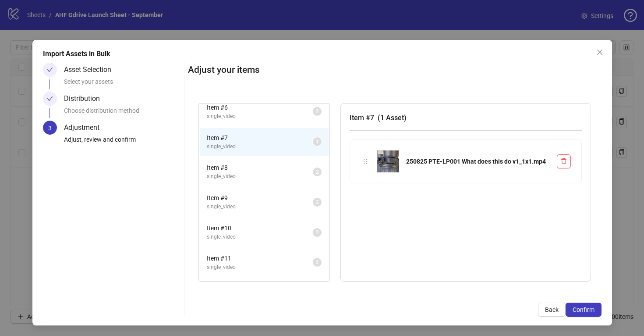
click at [272, 173] on span "single_video" at bounding box center [260, 176] width 106 height 8
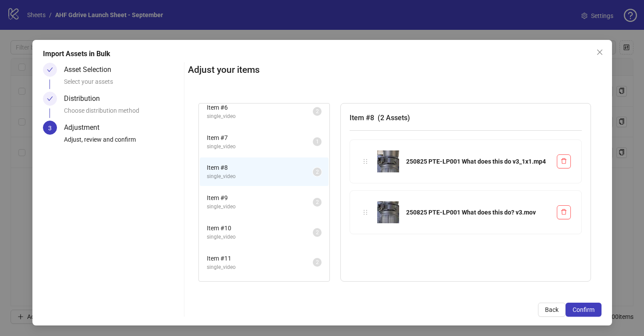
click at [277, 201] on span "Item # 9" at bounding box center [260, 198] width 106 height 10
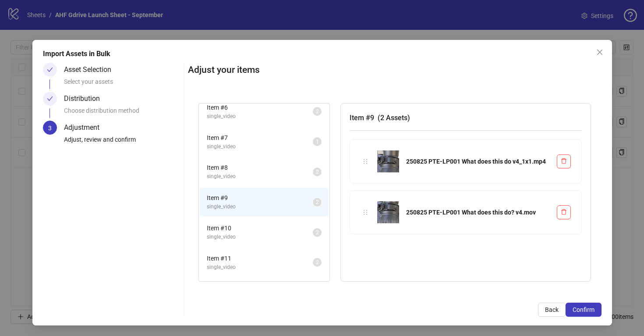
click at [256, 225] on span "Item # 10" at bounding box center [260, 228] width 106 height 10
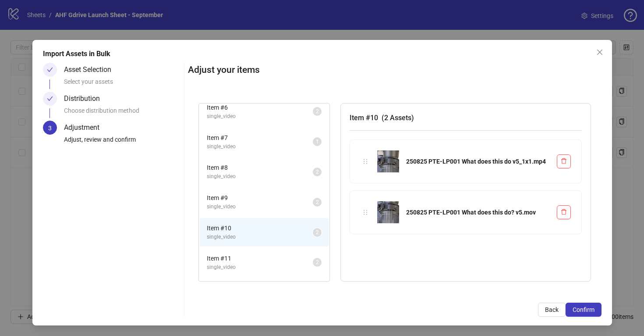
click at [262, 258] on span "Item # 11" at bounding box center [260, 258] width 106 height 10
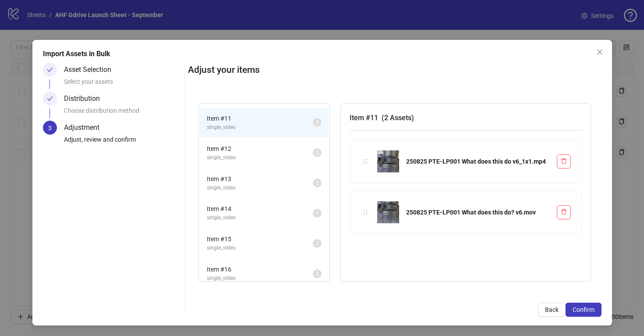
scroll to position [306, 0]
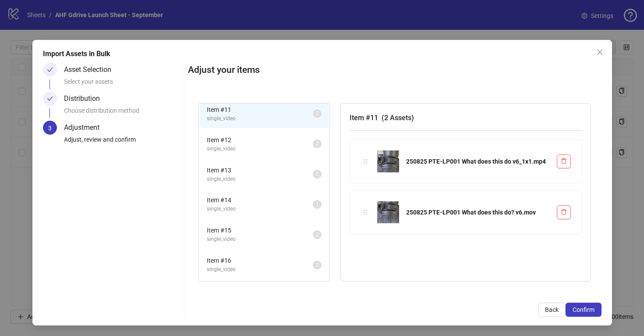
click at [267, 143] on span "Item # 12" at bounding box center [260, 140] width 106 height 10
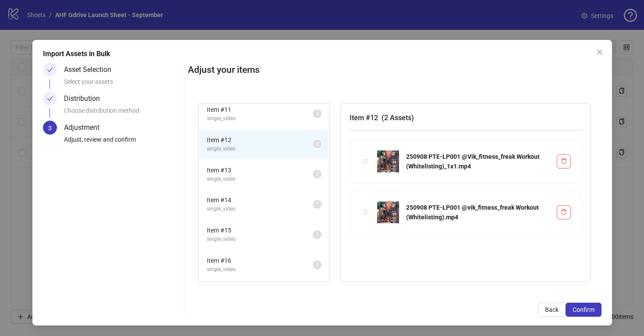
click at [268, 170] on span "Item # 13" at bounding box center [260, 170] width 106 height 10
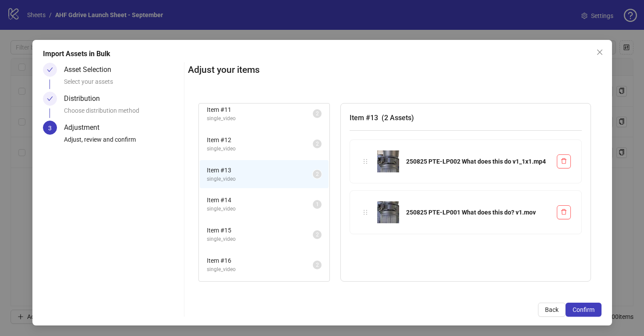
click at [272, 204] on span "Item # 14" at bounding box center [260, 200] width 106 height 10
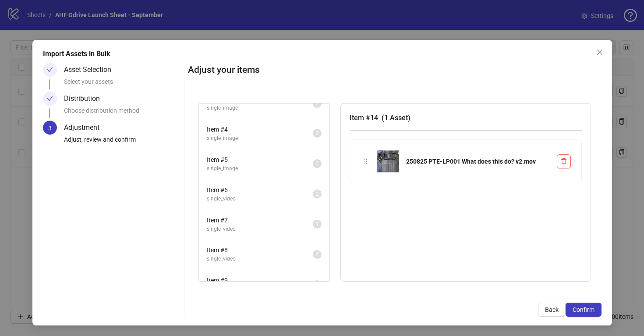
scroll to position [93, 0]
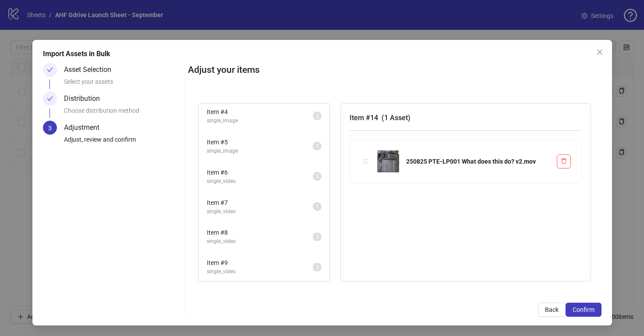
click at [286, 205] on span "Item # 7" at bounding box center [260, 203] width 106 height 10
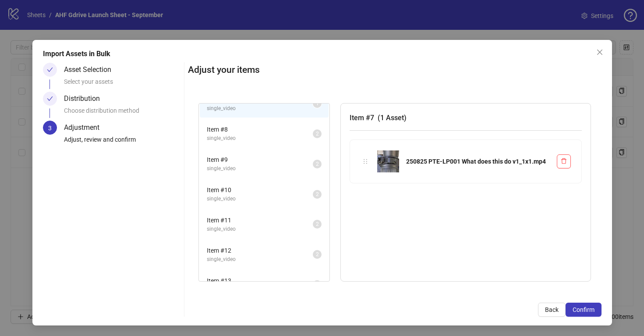
scroll to position [196, 0]
click at [287, 133] on span "Item # 8" at bounding box center [260, 129] width 106 height 10
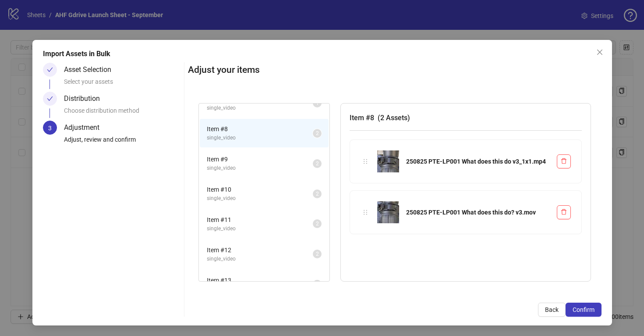
click at [288, 166] on span "single_video" at bounding box center [260, 168] width 106 height 8
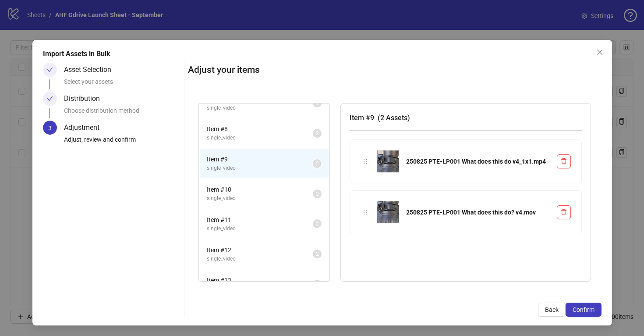
click at [286, 189] on span "Item # 10" at bounding box center [260, 189] width 106 height 10
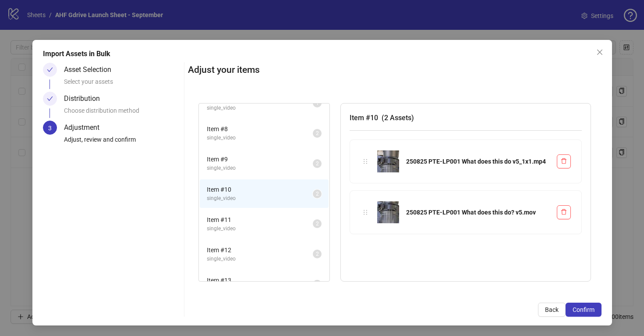
click at [288, 223] on span "Item # 11" at bounding box center [260, 220] width 106 height 10
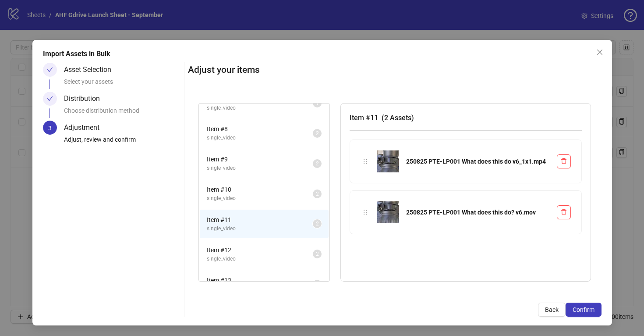
click at [283, 246] on span "Item # 12" at bounding box center [260, 250] width 106 height 10
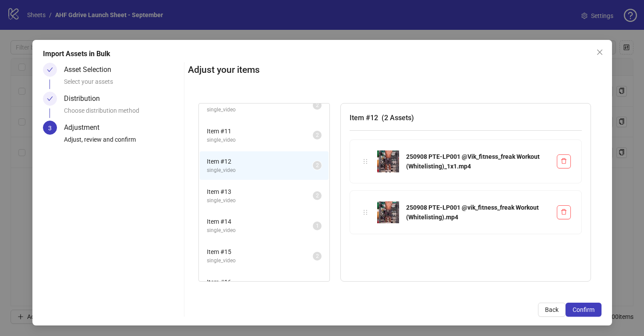
scroll to position [286, 0]
click at [279, 195] on span "single_video" at bounding box center [260, 199] width 106 height 8
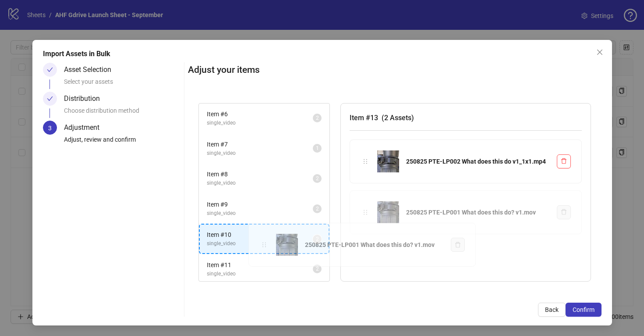
scroll to position [156, 0]
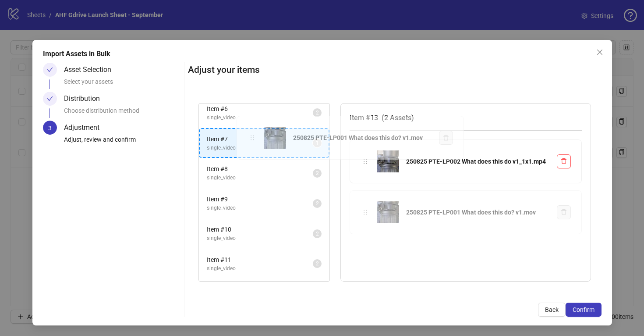
drag, startPoint x: 364, startPoint y: 214, endPoint x: 253, endPoint y: 140, distance: 133.6
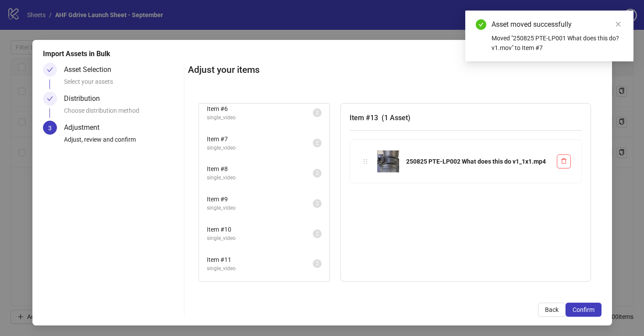
click at [253, 140] on span "Item # 7" at bounding box center [260, 139] width 106 height 10
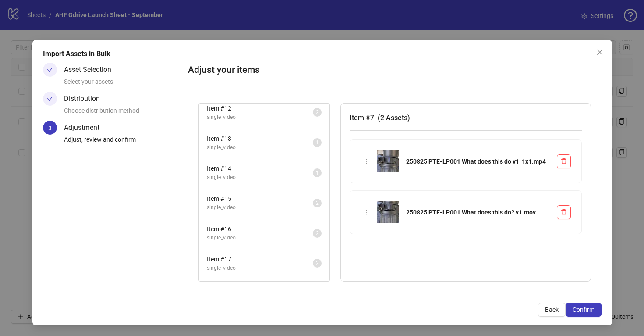
scroll to position [338, 0]
click at [267, 138] on span "Item # 13" at bounding box center [260, 138] width 106 height 10
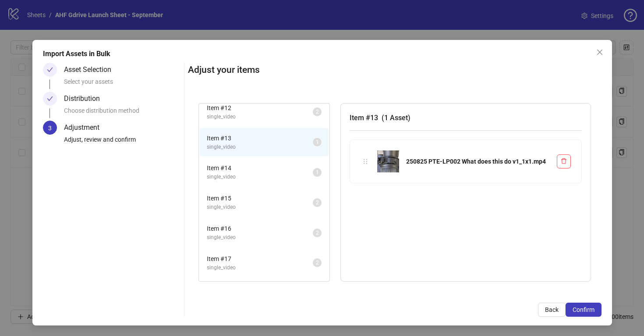
click at [270, 162] on li "Item # 14 single_video 1" at bounding box center [264, 172] width 129 height 28
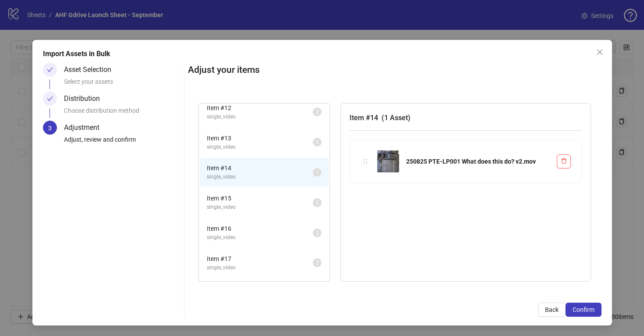
click at [278, 141] on span "Item # 13" at bounding box center [260, 138] width 106 height 10
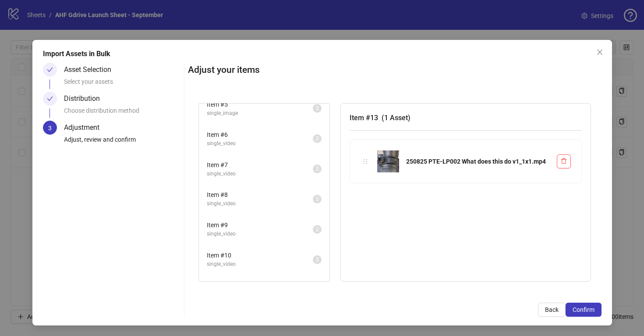
scroll to position [0, 0]
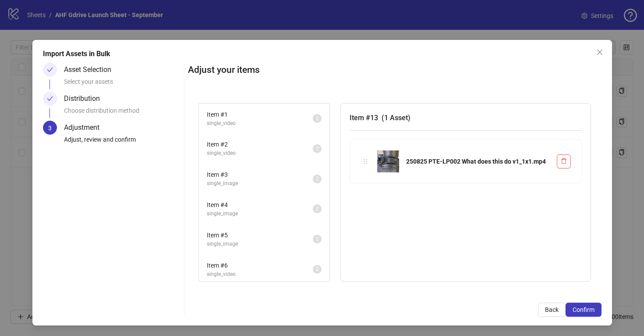
click at [271, 119] on span "single_video" at bounding box center [260, 123] width 106 height 8
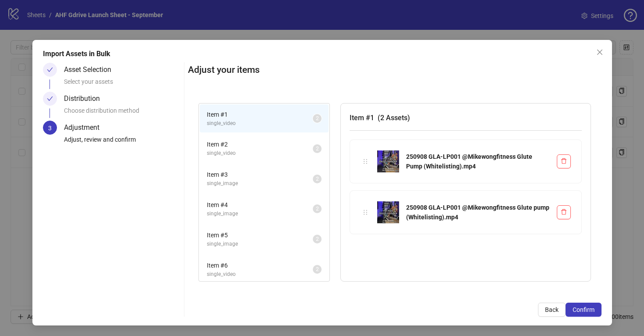
click at [272, 144] on span "Item # 2" at bounding box center [260, 144] width 106 height 10
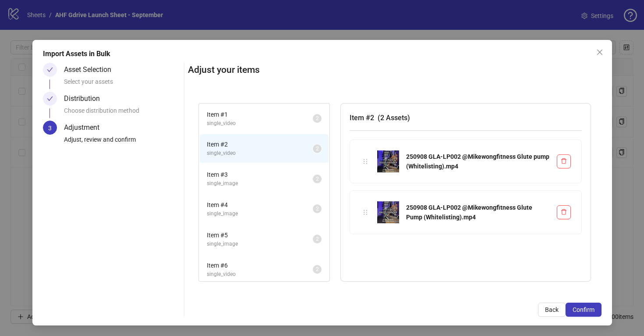
click at [274, 176] on span "Item # 3" at bounding box center [260, 175] width 106 height 10
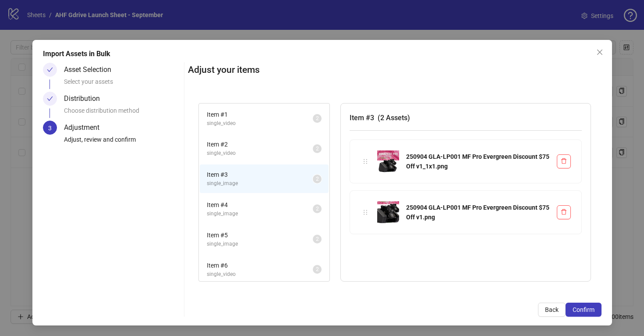
click at [279, 203] on span "Item # 4" at bounding box center [260, 205] width 106 height 10
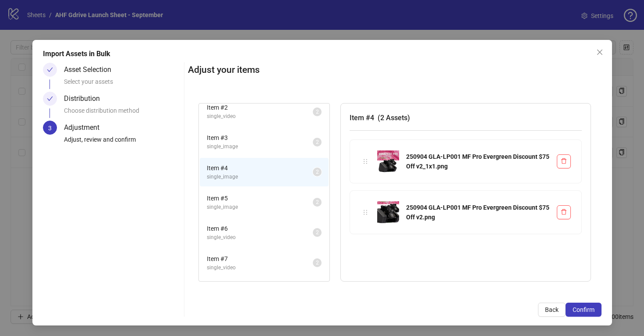
scroll to position [38, 0]
click at [278, 202] on span "single_image" at bounding box center [260, 205] width 106 height 8
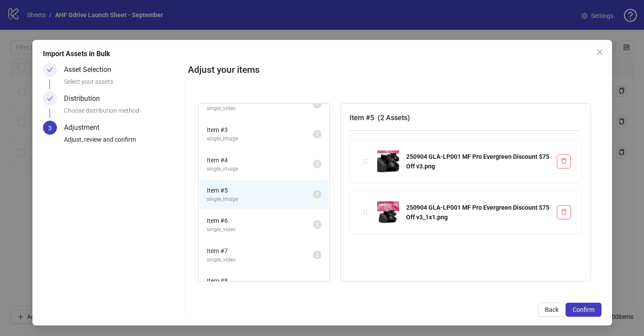
scroll to position [45, 0]
click at [263, 224] on span "Item # 6" at bounding box center [260, 220] width 106 height 10
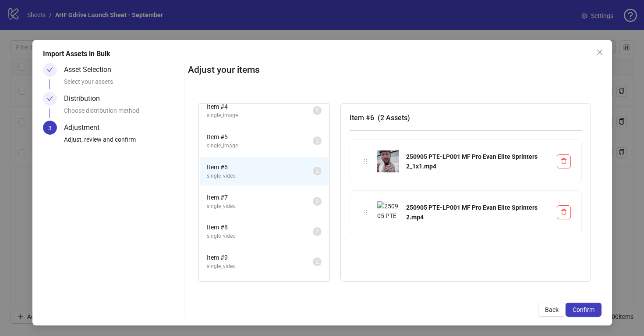
scroll to position [99, 0]
click at [256, 194] on span "Item # 7" at bounding box center [260, 197] width 106 height 10
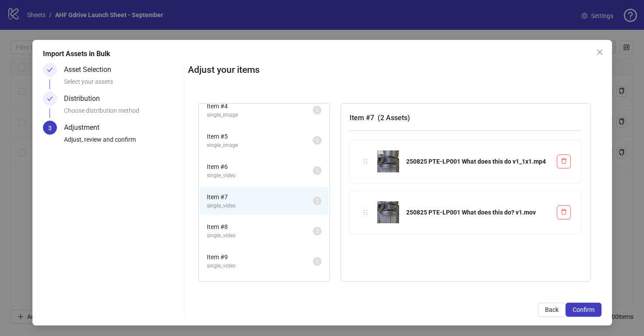
click at [264, 230] on span "Item # 8" at bounding box center [260, 227] width 106 height 10
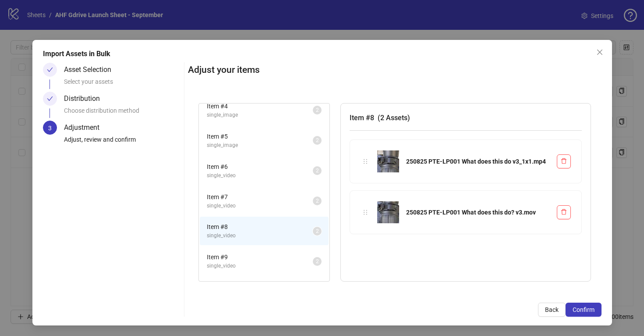
click at [266, 256] on span "Item # 9" at bounding box center [260, 257] width 106 height 10
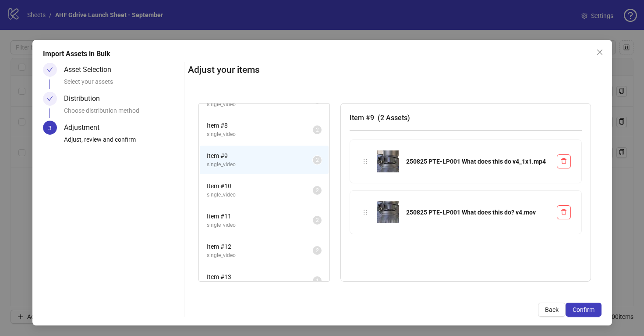
scroll to position [200, 0]
click at [254, 189] on span "Item # 10" at bounding box center [260, 186] width 106 height 10
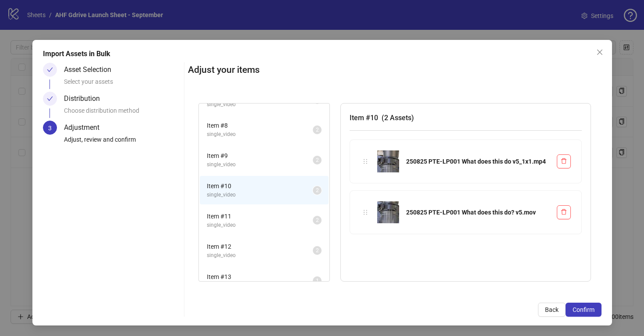
click at [261, 217] on span "Item # 11" at bounding box center [260, 216] width 106 height 10
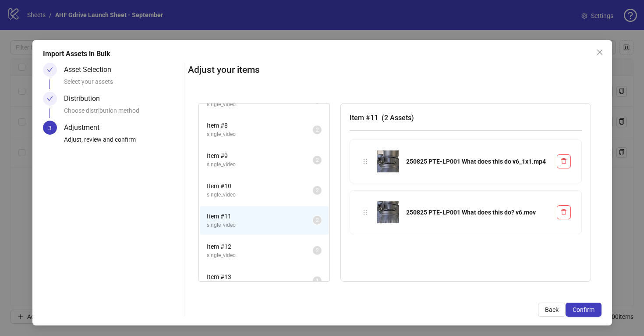
click at [269, 247] on span "Item # 12" at bounding box center [260, 246] width 106 height 10
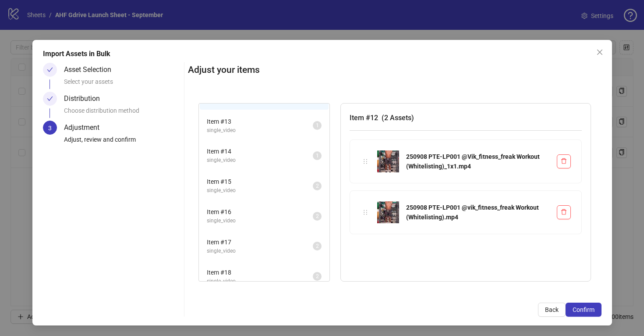
scroll to position [338, 0]
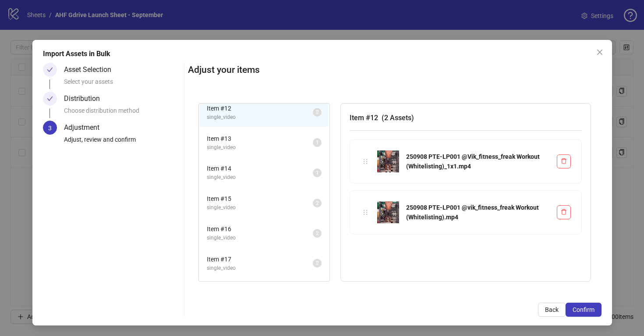
click at [255, 140] on span "Item # 13" at bounding box center [260, 139] width 106 height 10
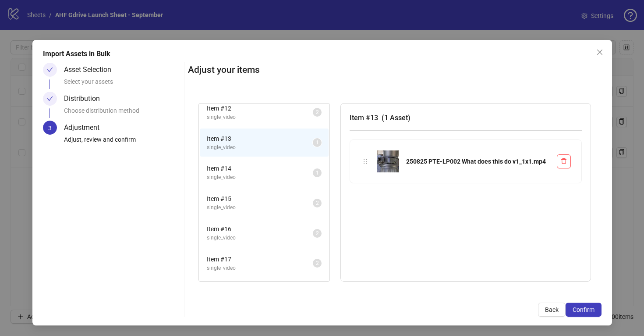
click at [269, 168] on span "Item # 14" at bounding box center [260, 168] width 106 height 10
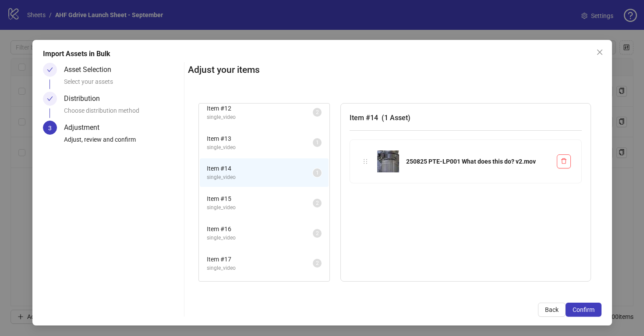
click at [272, 202] on span "Item # 15" at bounding box center [260, 199] width 106 height 10
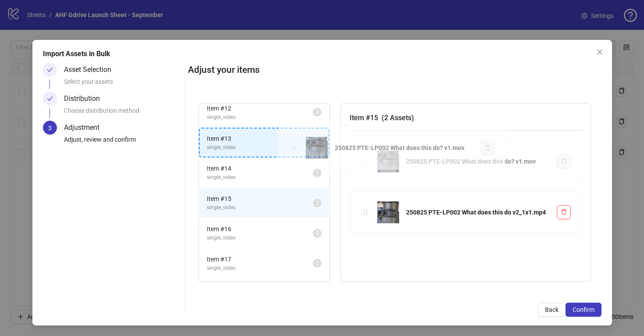
drag, startPoint x: 363, startPoint y: 159, endPoint x: 293, endPoint y: 146, distance: 70.9
click at [293, 146] on div "Item # 1 single_video 2 Item # 2 single_video 2 Item # 3 single_image 2 Item # …" at bounding box center [395, 192] width 414 height 200
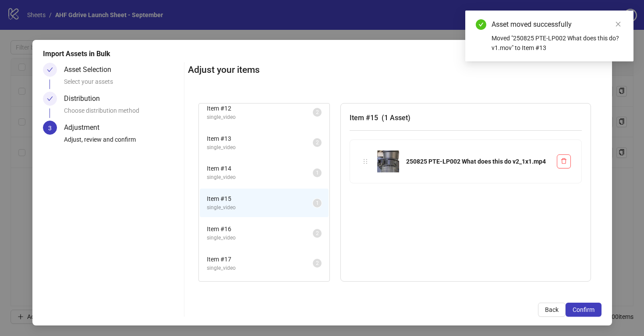
click at [293, 146] on span "single_video" at bounding box center [260, 147] width 106 height 8
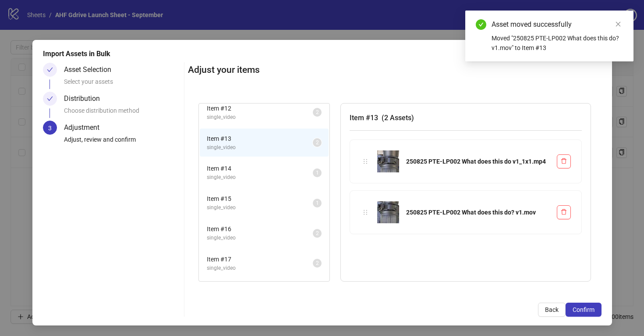
click at [291, 169] on span "Item # 14" at bounding box center [260, 168] width 106 height 10
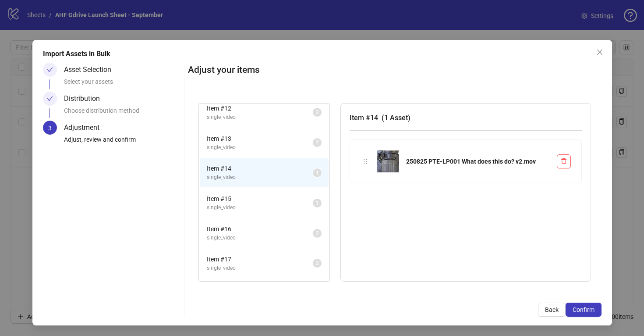
click at [288, 198] on span "Item # 15" at bounding box center [260, 199] width 106 height 10
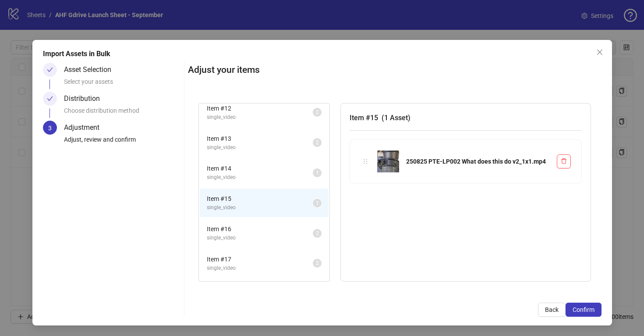
click at [287, 231] on span "Item # 16" at bounding box center [260, 229] width 106 height 10
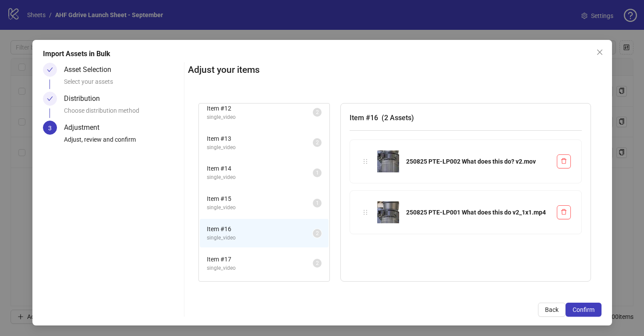
click at [283, 202] on span "Item # 15" at bounding box center [260, 199] width 106 height 10
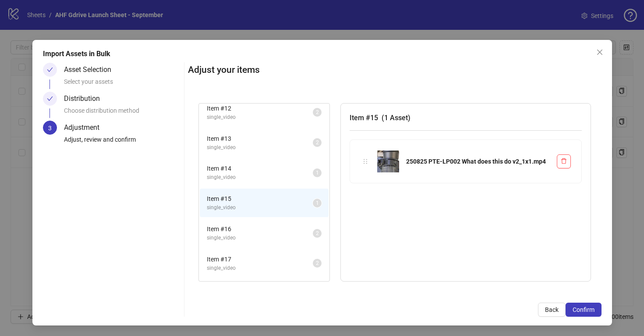
click at [288, 230] on span "Item # 16" at bounding box center [260, 229] width 106 height 10
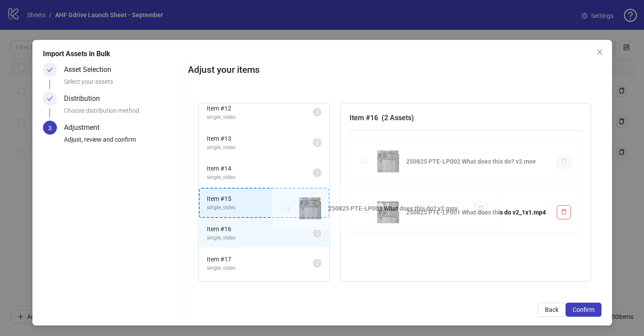
drag, startPoint x: 364, startPoint y: 163, endPoint x: 288, endPoint y: 209, distance: 89.5
click at [288, 209] on div "Item # 1 single_video 2 Item # 2 single_video 2 Item # 3 single_image 2 Item # …" at bounding box center [395, 192] width 414 height 200
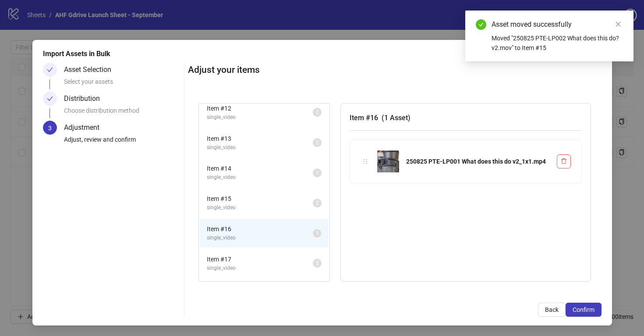
click at [291, 173] on span "single_video" at bounding box center [260, 177] width 106 height 8
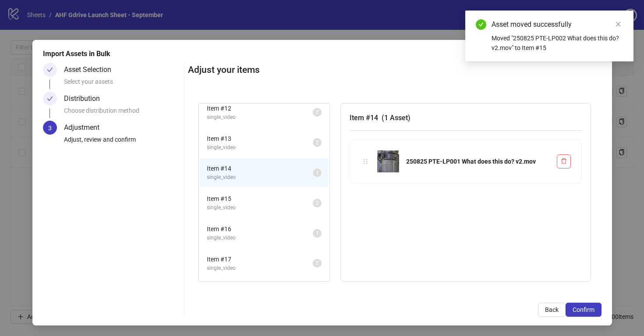
click at [293, 226] on span "Item # 16" at bounding box center [260, 229] width 106 height 10
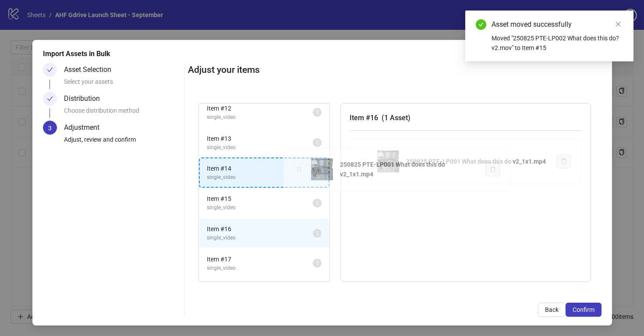
drag, startPoint x: 364, startPoint y: 159, endPoint x: 293, endPoint y: 169, distance: 70.7
click at [293, 169] on div "Item # 1 single_video 2 Item # 2 single_video 2 Item # 3 single_image 2 Item # …" at bounding box center [395, 192] width 414 height 200
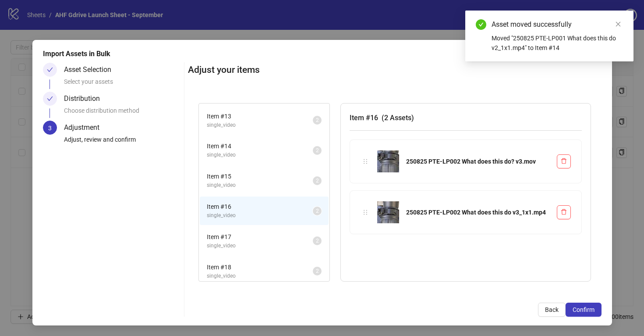
scroll to position [425, 0]
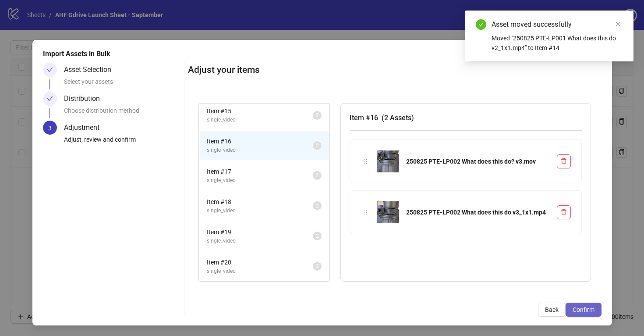
click at [574, 309] on span "Confirm" at bounding box center [584, 309] width 22 height 7
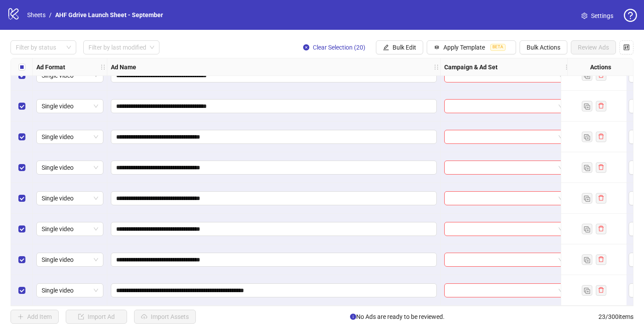
scroll to position [0, 0]
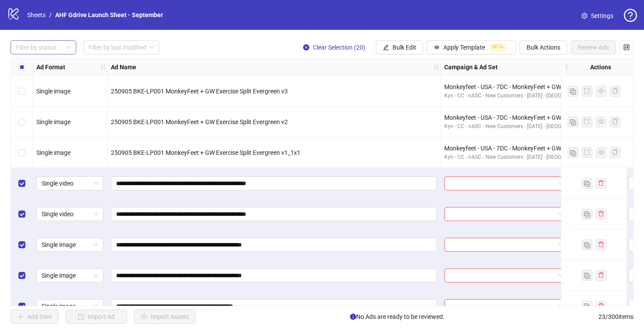
click at [40, 45] on div at bounding box center [38, 47] width 53 height 12
click at [40, 67] on div "Draft" at bounding box center [44, 65] width 52 height 10
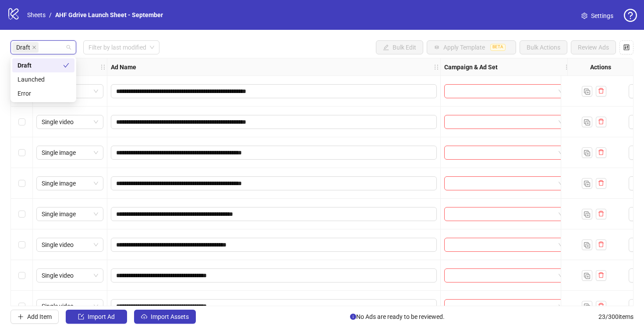
click at [223, 33] on div "**********" at bounding box center [322, 182] width 644 height 304
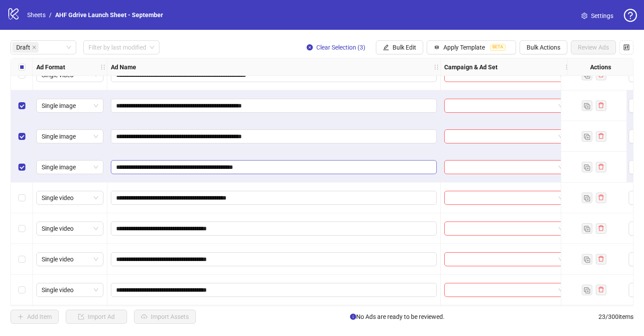
scroll to position [41, 0]
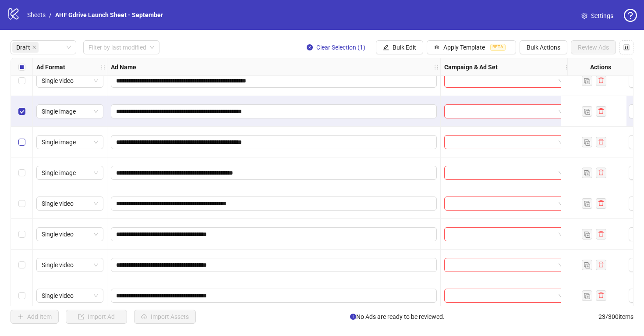
click at [22, 138] on label "Select row 4" at bounding box center [21, 142] width 7 height 10
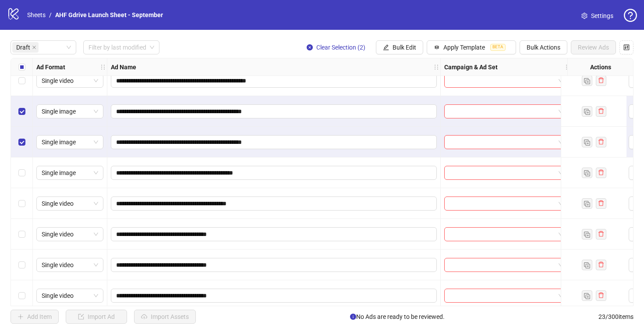
click at [20, 167] on div "Select row 5" at bounding box center [22, 172] width 22 height 31
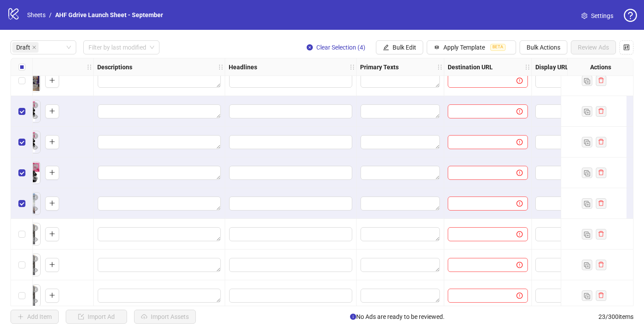
scroll to position [41, 584]
click at [448, 47] on span "Apply Template" at bounding box center [464, 47] width 42 height 7
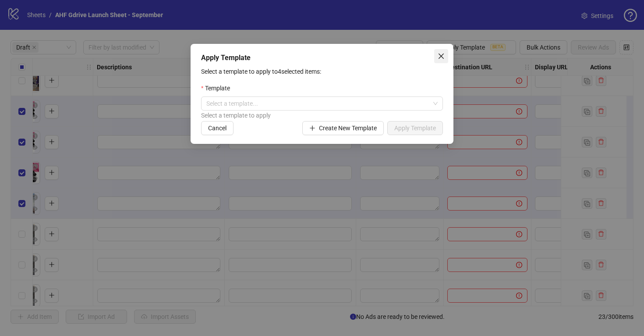
click at [441, 55] on icon "close" at bounding box center [441, 56] width 7 height 7
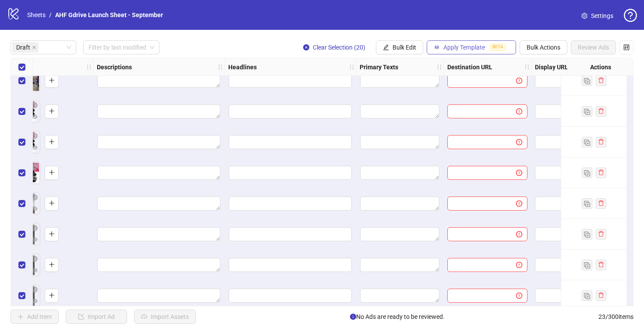
click at [482, 51] on span "Apply Template" at bounding box center [464, 47] width 42 height 7
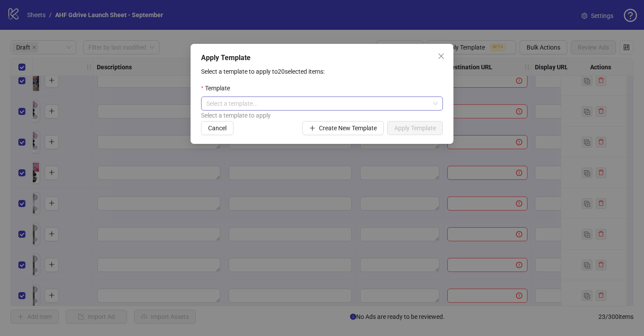
click at [360, 103] on input "search" at bounding box center [317, 103] width 223 height 13
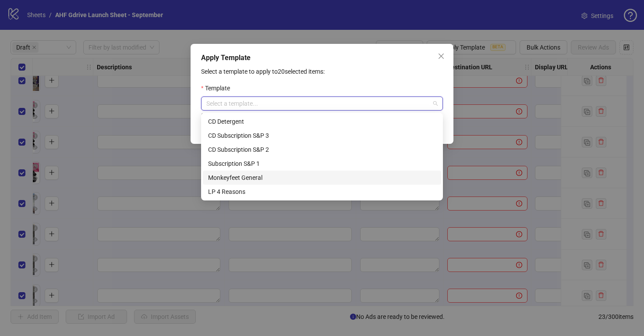
click at [305, 175] on div "Monkeyfeet General" at bounding box center [322, 178] width 228 height 10
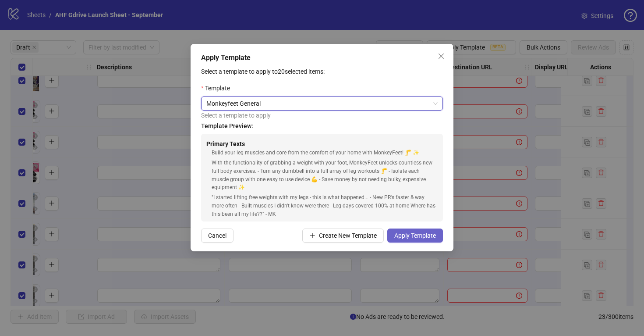
click at [425, 235] on span "Apply Template" at bounding box center [415, 235] width 42 height 7
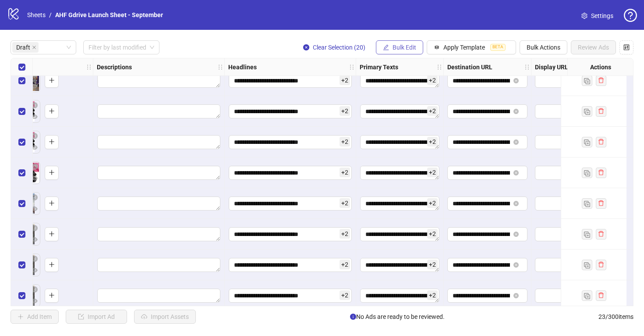
click at [402, 51] on button "Bulk Edit" at bounding box center [399, 47] width 47 height 14
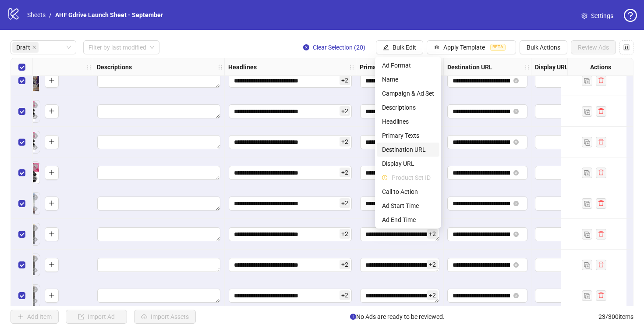
click at [410, 148] on span "Destination URL" at bounding box center [408, 150] width 52 height 10
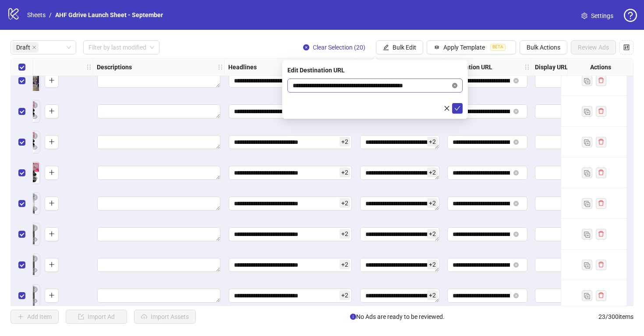
click at [452, 86] on icon "close-circle" at bounding box center [454, 85] width 5 height 5
click at [458, 112] on button "submit" at bounding box center [457, 108] width 11 height 11
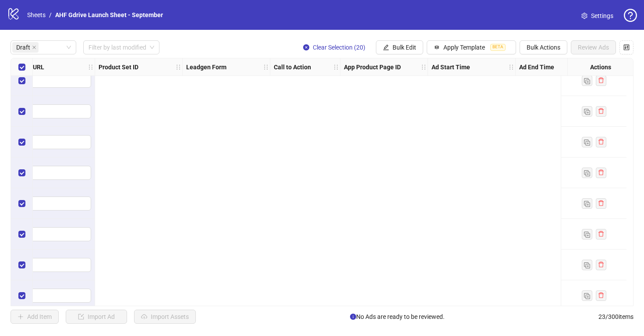
scroll to position [41, 0]
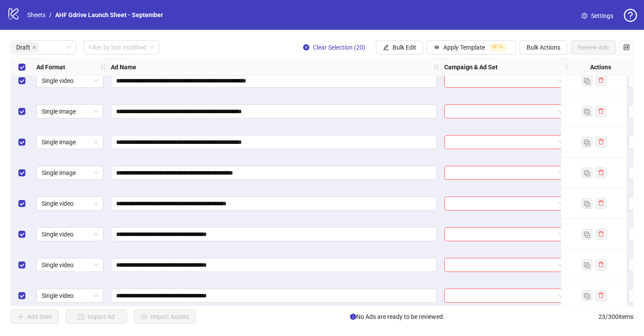
click at [447, 141] on div at bounding box center [506, 142] width 124 height 14
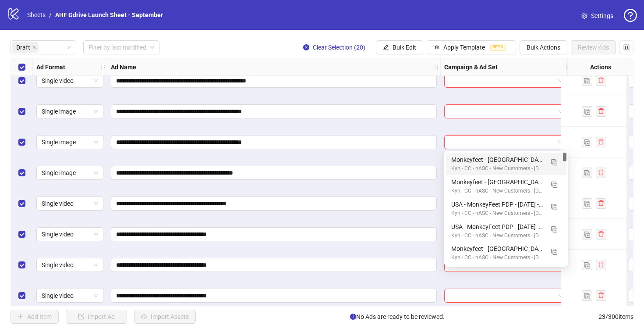
click at [446, 141] on div at bounding box center [506, 142] width 124 height 14
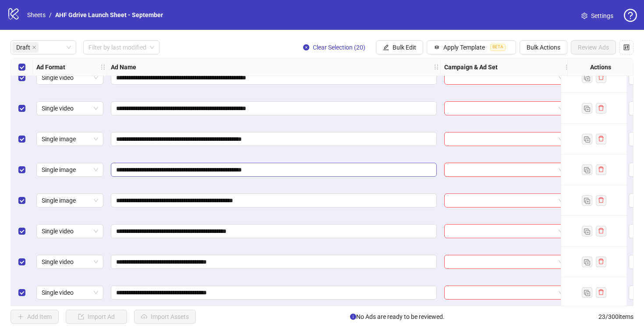
scroll to position [0, 0]
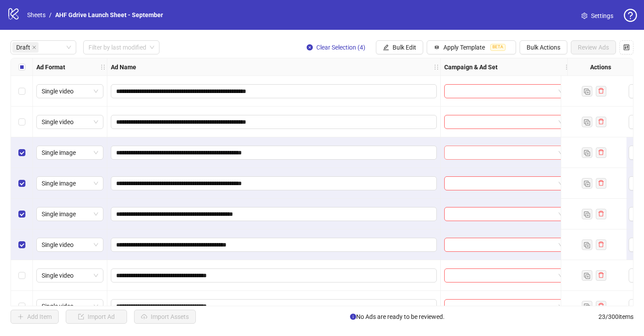
click at [452, 153] on input "search" at bounding box center [502, 152] width 106 height 13
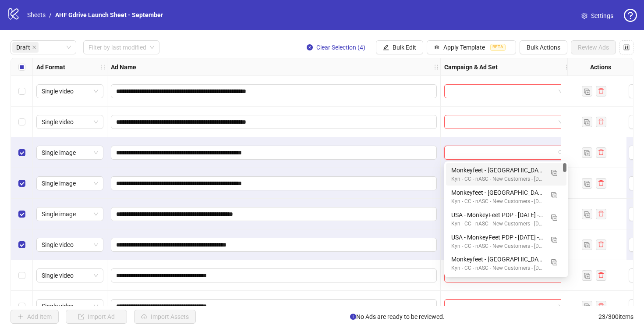
type input "*"
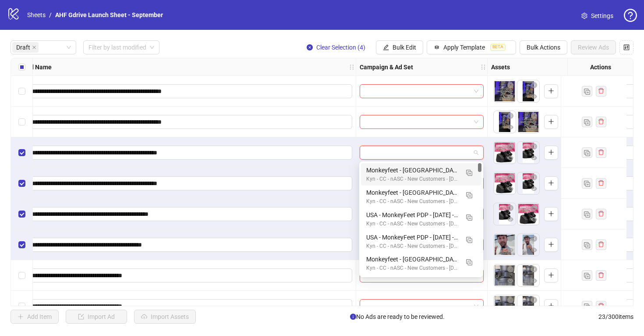
scroll to position [0, 85]
click at [395, 51] on button "Bulk Edit" at bounding box center [399, 47] width 47 height 14
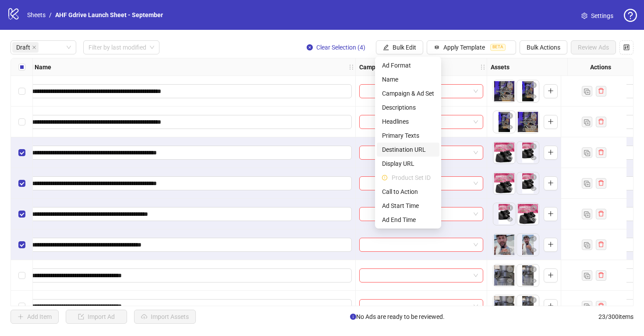
click at [404, 148] on span "Destination URL" at bounding box center [408, 150] width 52 height 10
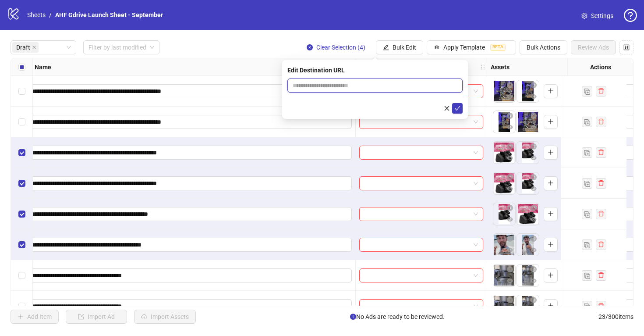
click at [367, 85] on input "text" at bounding box center [372, 86] width 158 height 10
paste input "**********"
type input "**********"
click at [457, 107] on icon "check" at bounding box center [457, 108] width 6 height 6
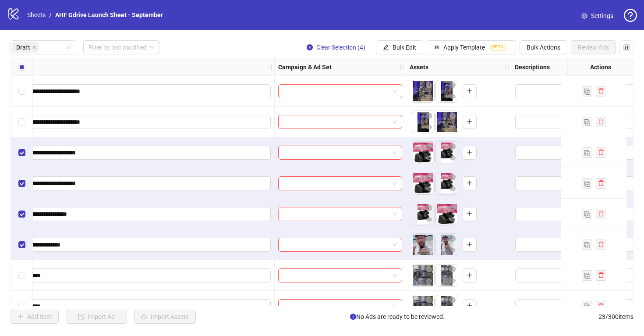
scroll to position [0, 198]
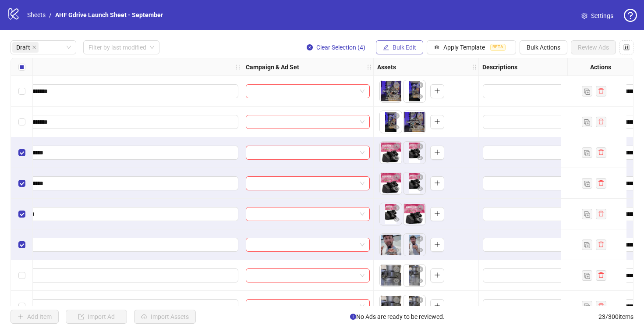
click at [389, 47] on button "Bulk Edit" at bounding box center [399, 47] width 47 height 14
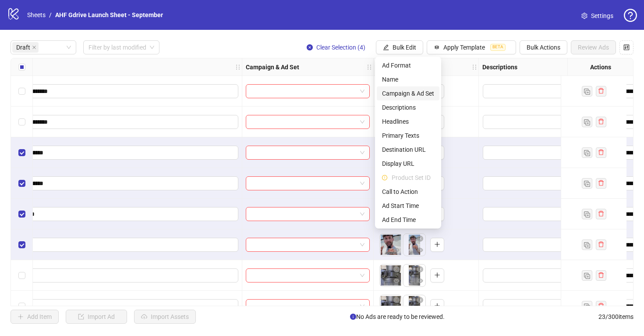
click at [407, 90] on span "Campaign & Ad Set" at bounding box center [408, 93] width 52 height 10
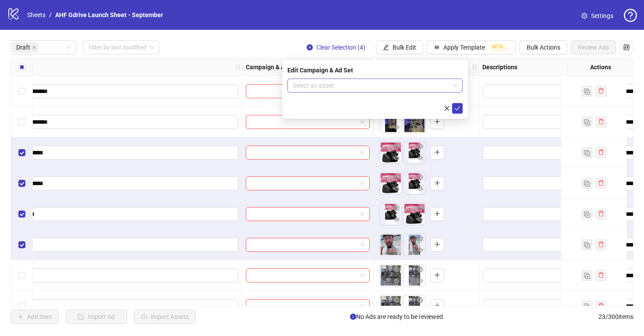
click at [403, 88] on input "search" at bounding box center [371, 85] width 157 height 13
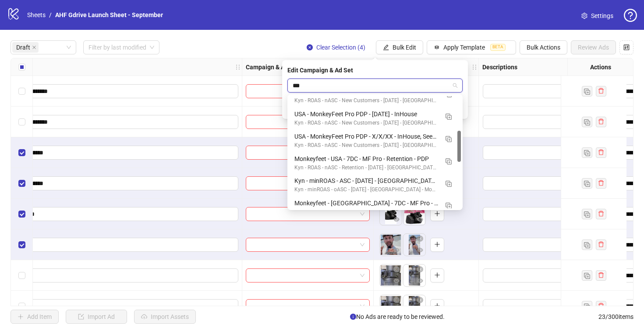
scroll to position [132, 0]
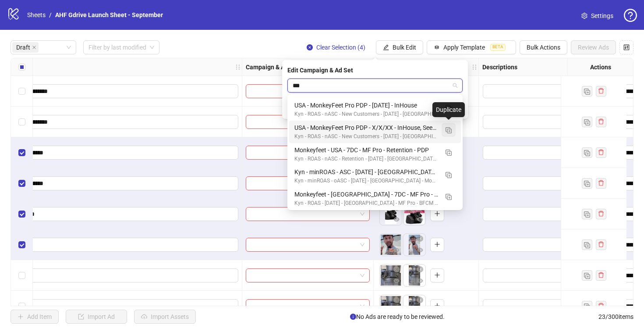
click at [447, 129] on img "button" at bounding box center [448, 130] width 6 height 6
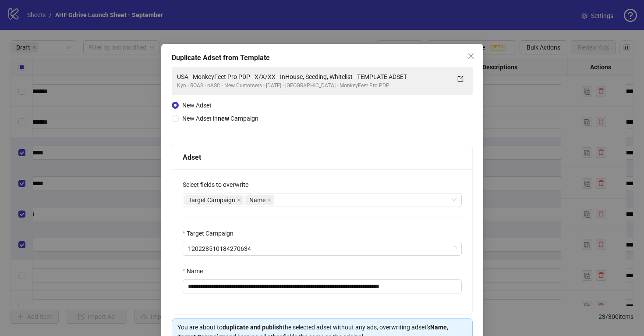
type input "***"
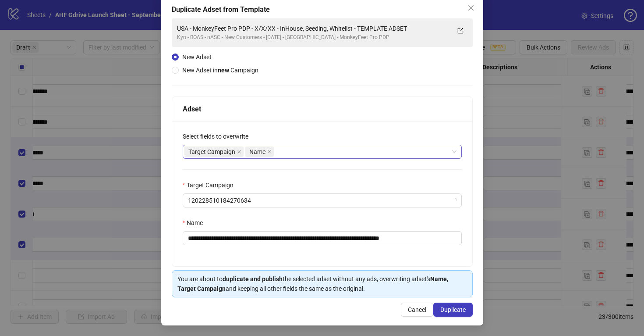
scroll to position [49, 0]
click at [302, 199] on span "Kyn - ROAS - nASC - New Customers - [DATE] - [GEOGRAPHIC_DATA] - MonkeyFeet Pro…" at bounding box center [322, 200] width 269 height 13
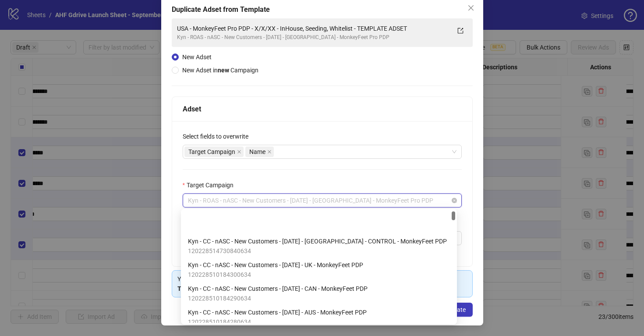
scroll to position [30, 0]
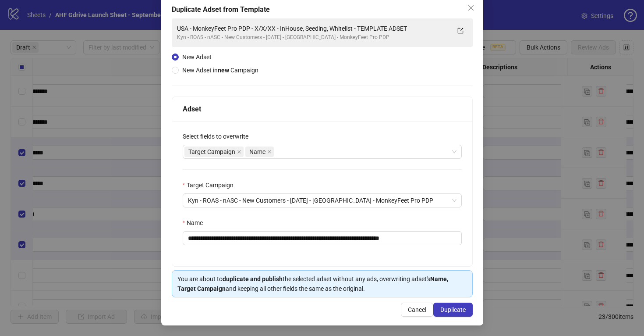
click at [311, 184] on div "Target Campaign" at bounding box center [322, 186] width 279 height 13
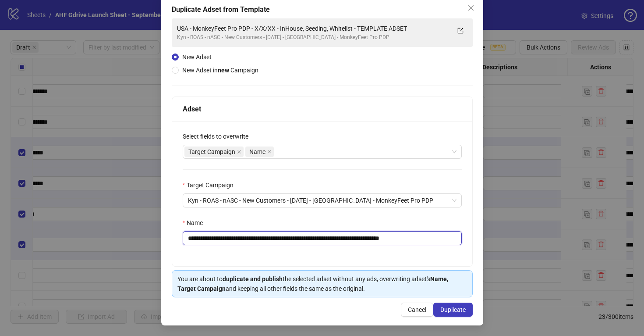
drag, startPoint x: 285, startPoint y: 238, endPoint x: 264, endPoint y: 240, distance: 20.7
click at [264, 240] on input "**********" at bounding box center [322, 238] width 279 height 14
drag, startPoint x: 376, startPoint y: 236, endPoint x: 323, endPoint y: 241, distance: 52.8
click at [323, 241] on input "**********" at bounding box center [322, 238] width 279 height 14
drag, startPoint x: 403, startPoint y: 238, endPoint x: 326, endPoint y: 237, distance: 77.1
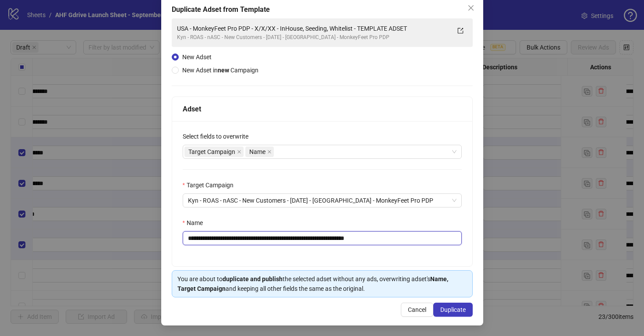
click at [326, 237] on input "**********" at bounding box center [322, 238] width 279 height 14
type input "**********"
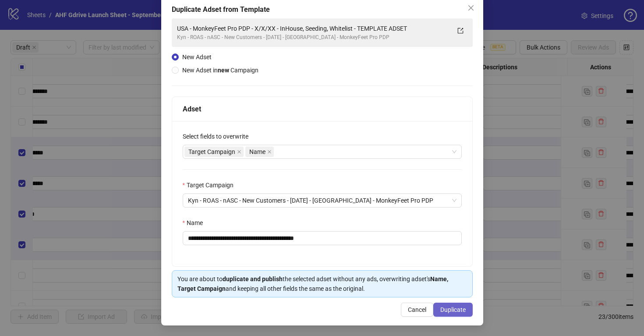
click at [454, 309] on span "Duplicate" at bounding box center [452, 309] width 25 height 7
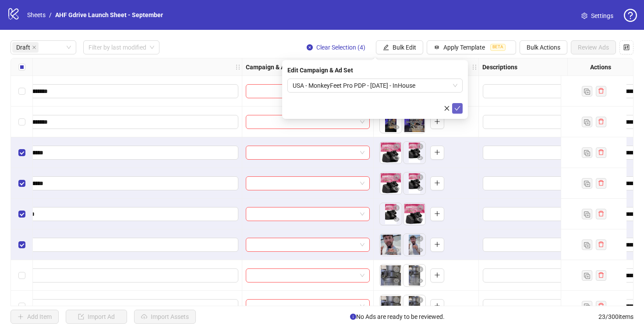
click at [456, 107] on icon "check" at bounding box center [457, 108] width 6 height 6
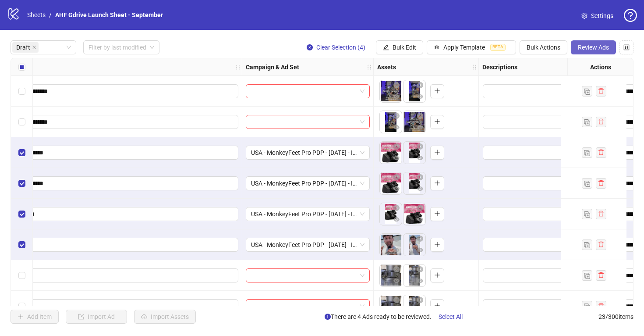
click at [593, 46] on span "Review Ads" at bounding box center [593, 47] width 31 height 7
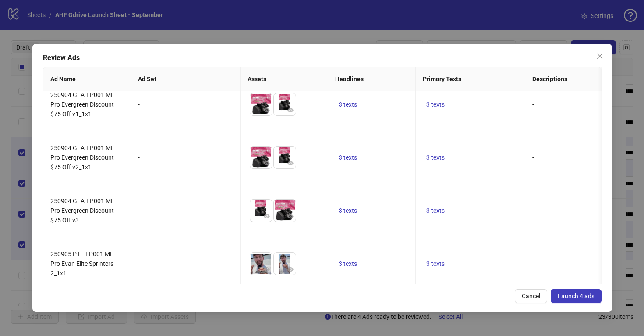
scroll to position [26, 0]
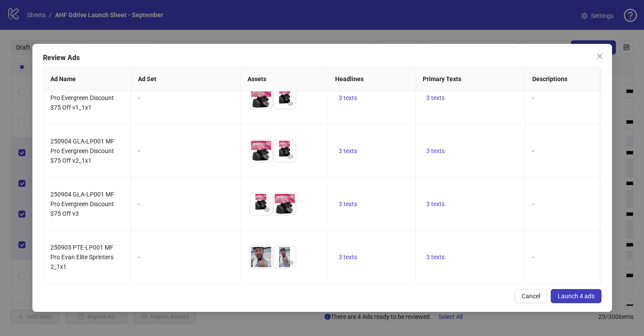
click at [574, 295] on span "Launch 4 ads" at bounding box center [576, 295] width 37 height 7
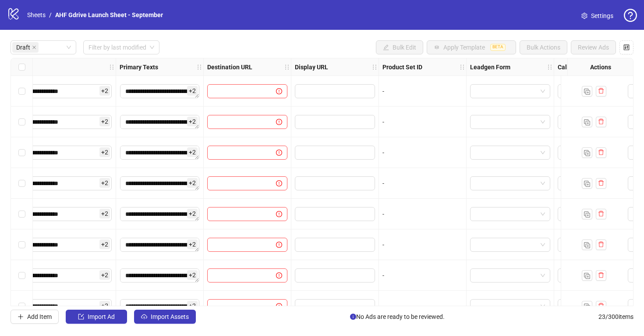
scroll to position [0, 780]
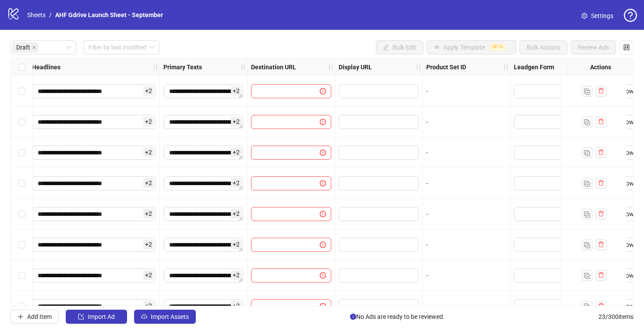
click at [287, 101] on div at bounding box center [291, 91] width 88 height 31
click at [273, 86] on input "text" at bounding box center [281, 91] width 51 height 10
paste input "**********"
type input "**********"
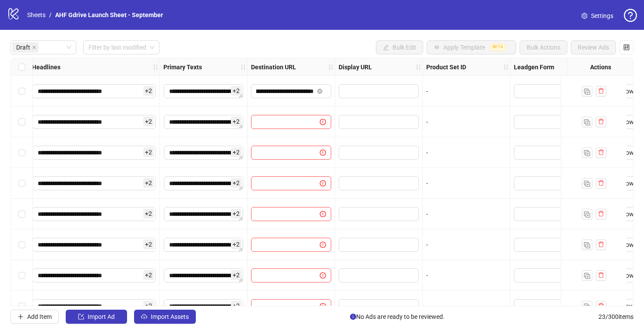
click at [445, 96] on div "-" at bounding box center [467, 91] width 88 height 31
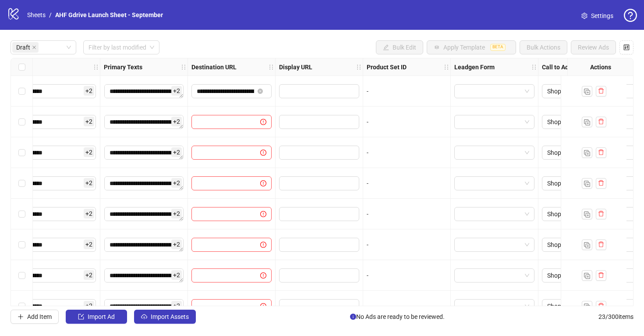
scroll to position [0, 851]
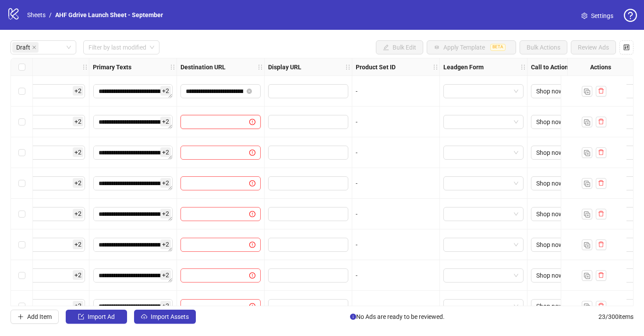
click at [203, 123] on input "text" at bounding box center [211, 122] width 51 height 10
paste input "**********"
type input "**********"
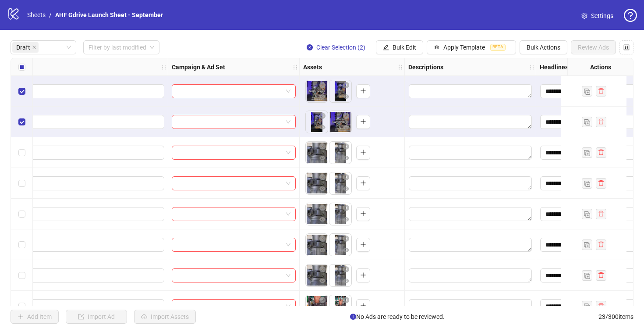
scroll to position [0, 354]
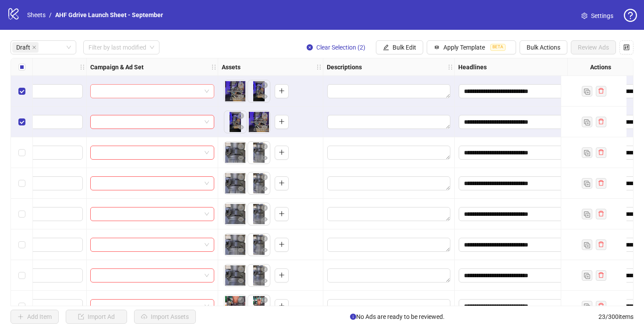
click at [205, 89] on span at bounding box center [151, 91] width 113 height 13
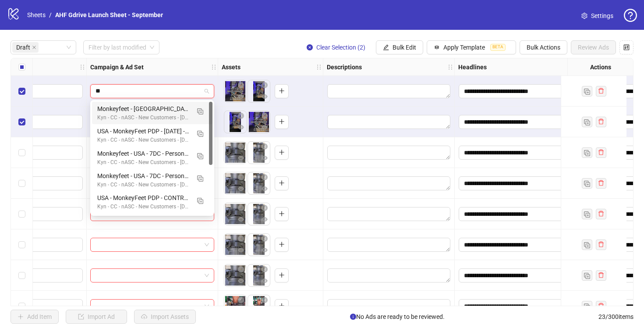
type input "***"
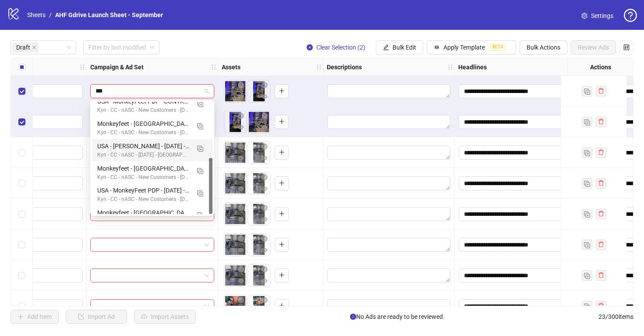
scroll to position [111, 0]
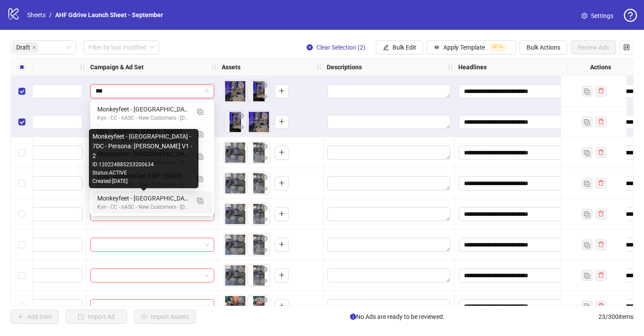
click at [162, 198] on div "Monkeyfeet - [GEOGRAPHIC_DATA] - 7DC - Persona: [PERSON_NAME] V1 - 2" at bounding box center [143, 198] width 92 height 10
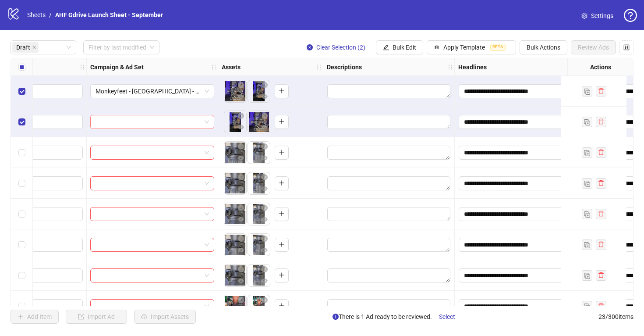
click at [162, 117] on input "search" at bounding box center [148, 121] width 106 height 13
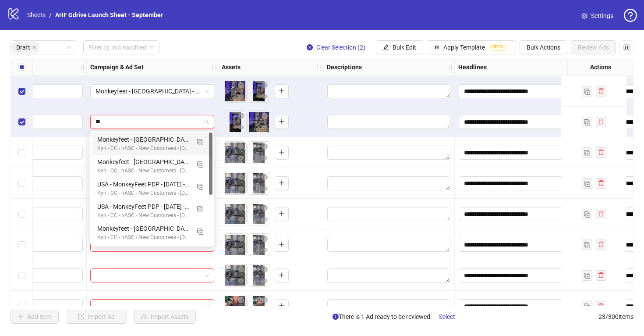
click at [135, 124] on input "**" at bounding box center [148, 121] width 106 height 13
type input "******"
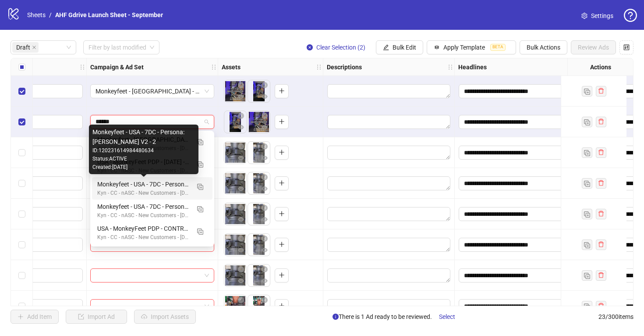
click at [161, 184] on div "Monkeyfeet - USA - 7DC - Persona: [PERSON_NAME] V2 - 2" at bounding box center [143, 184] width 92 height 10
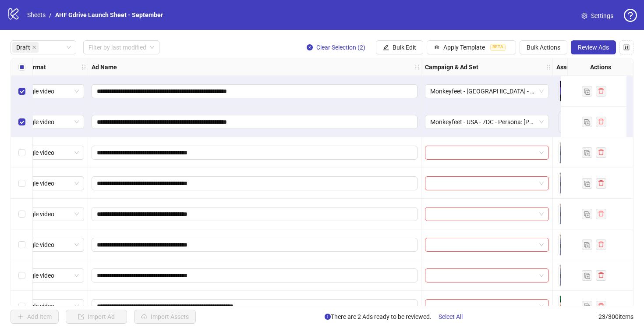
scroll to position [0, 0]
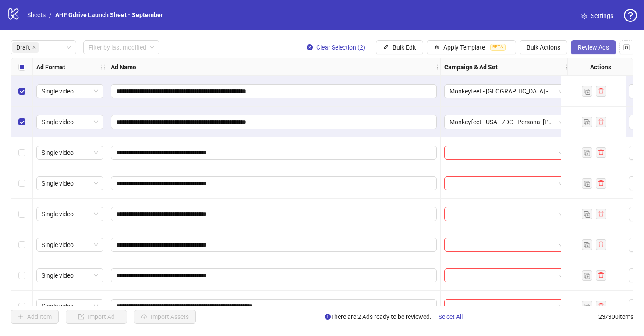
click at [584, 46] on span "Review Ads" at bounding box center [593, 47] width 31 height 7
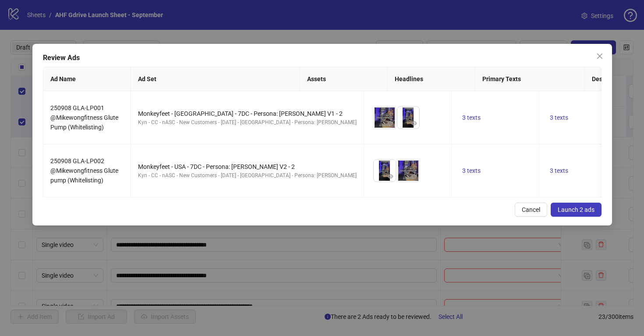
click at [574, 213] on span "Launch 2 ads" at bounding box center [576, 209] width 37 height 7
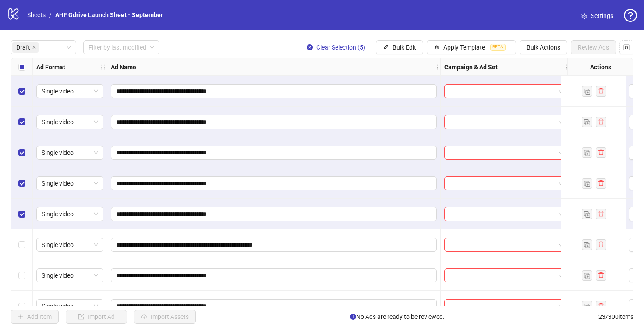
click at [19, 239] on div "Select row 6" at bounding box center [22, 244] width 22 height 31
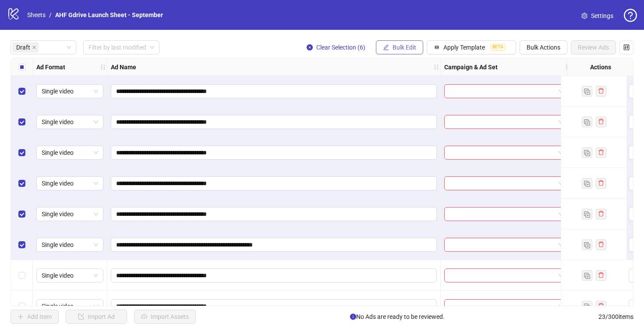
click at [396, 47] on span "Bulk Edit" at bounding box center [404, 47] width 24 height 7
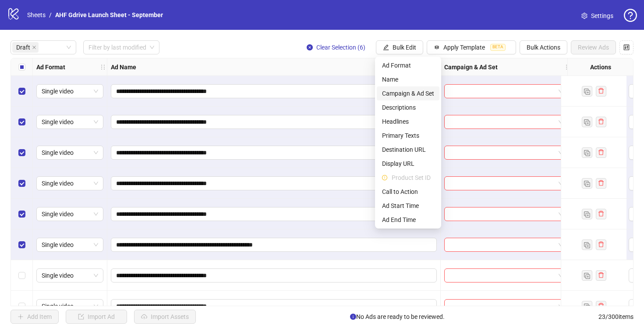
click at [408, 95] on span "Campaign & Ad Set" at bounding box center [408, 93] width 52 height 10
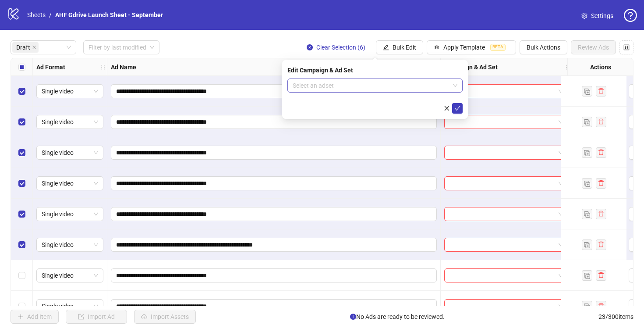
click at [411, 81] on input "search" at bounding box center [371, 85] width 157 height 13
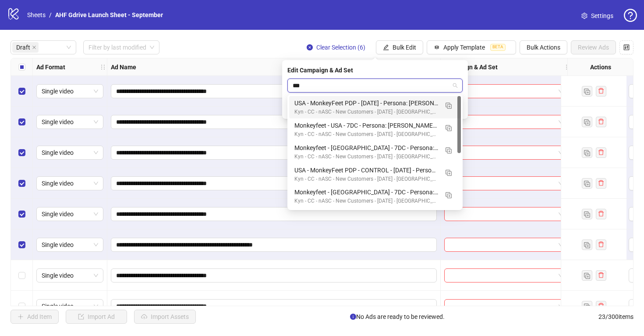
type input "****"
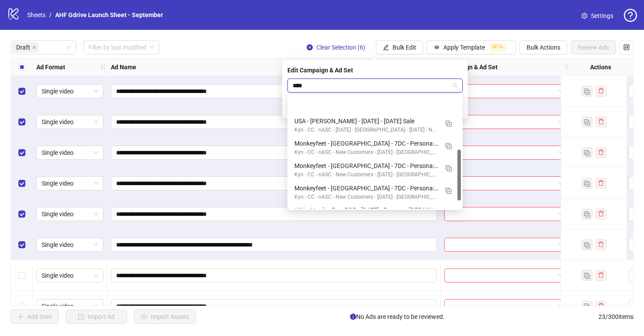
scroll to position [116, 0]
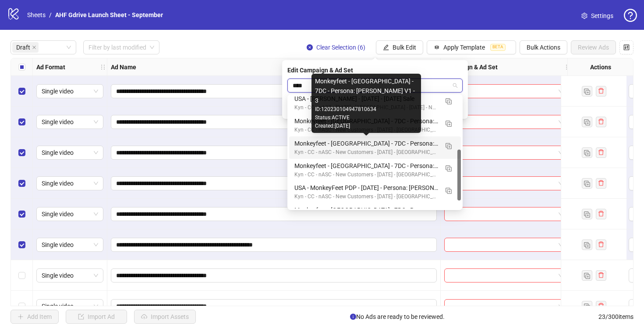
click at [411, 141] on div "Monkeyfeet - [GEOGRAPHIC_DATA] - 7DC - Persona: [PERSON_NAME] V1 - 3" at bounding box center [366, 143] width 144 height 10
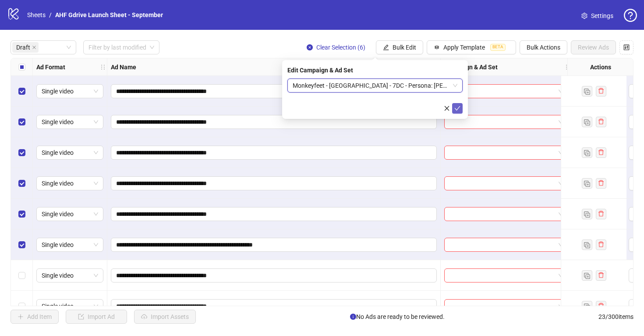
click at [458, 108] on icon "check" at bounding box center [458, 108] width 6 height 4
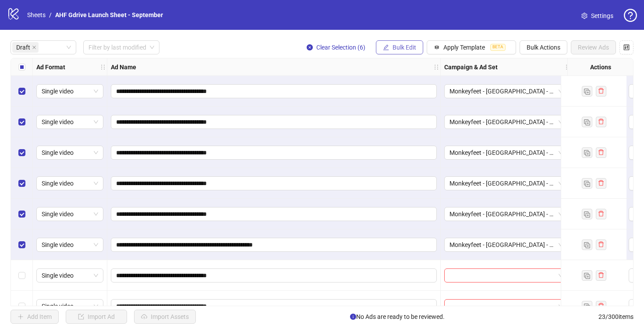
click at [404, 45] on span "Bulk Edit" at bounding box center [404, 47] width 24 height 7
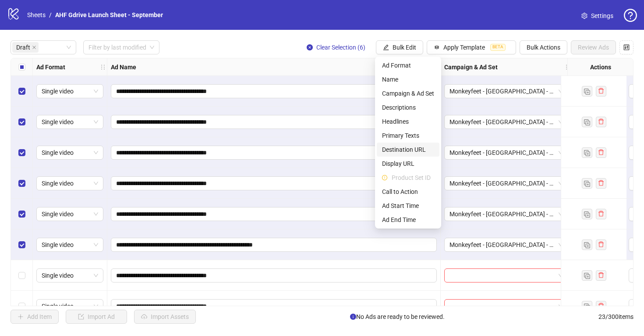
click at [416, 148] on span "Destination URL" at bounding box center [408, 150] width 52 height 10
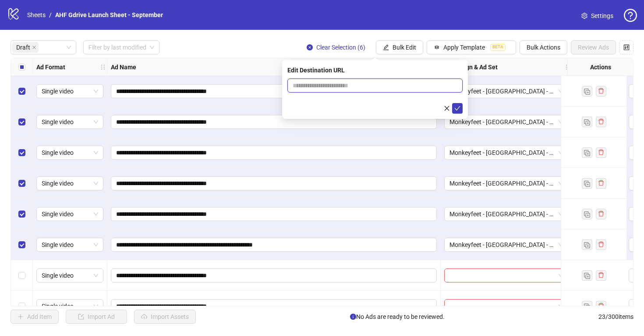
click at [370, 83] on input "text" at bounding box center [372, 86] width 158 height 10
paste input "**********"
type input "**********"
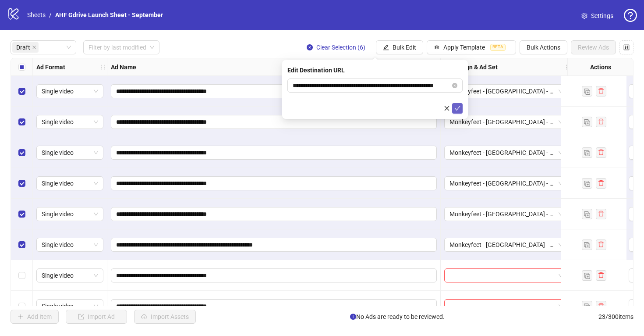
click at [455, 107] on icon "check" at bounding box center [457, 108] width 6 height 6
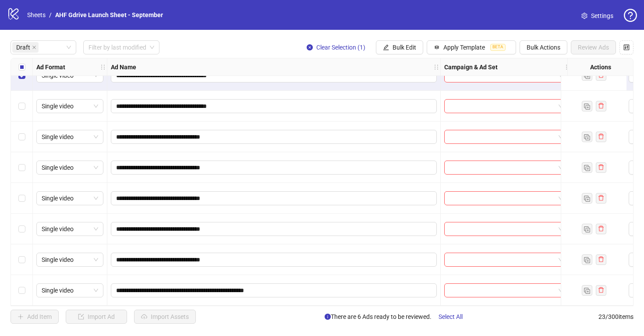
scroll to position [203, 0]
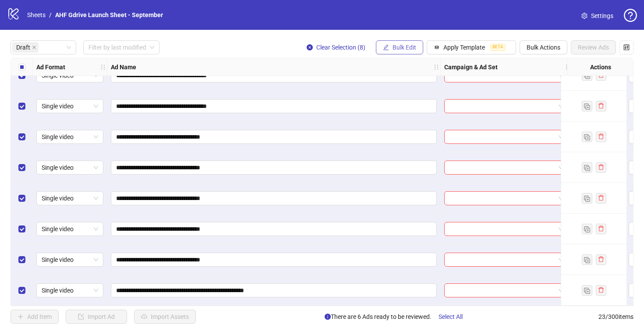
click at [403, 48] on span "Bulk Edit" at bounding box center [404, 47] width 24 height 7
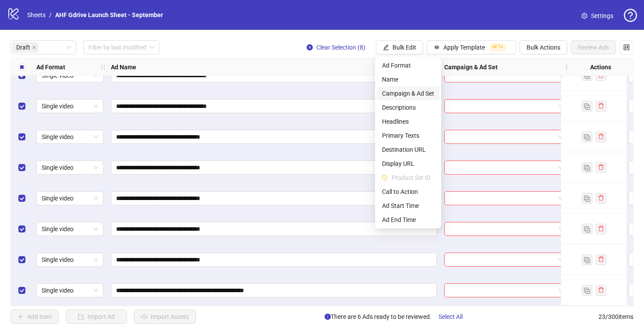
click at [415, 91] on span "Campaign & Ad Set" at bounding box center [408, 93] width 52 height 10
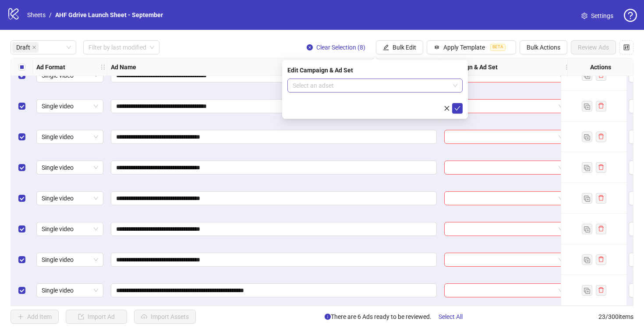
click at [374, 85] on input "search" at bounding box center [371, 85] width 157 height 13
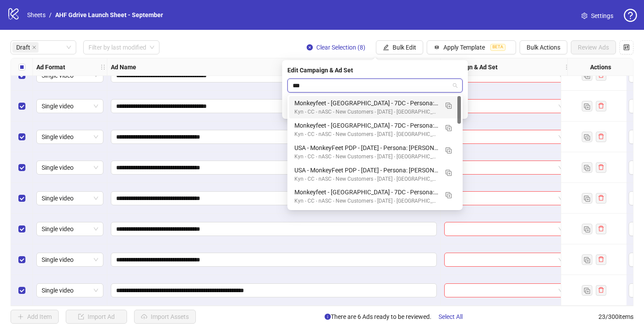
type input "****"
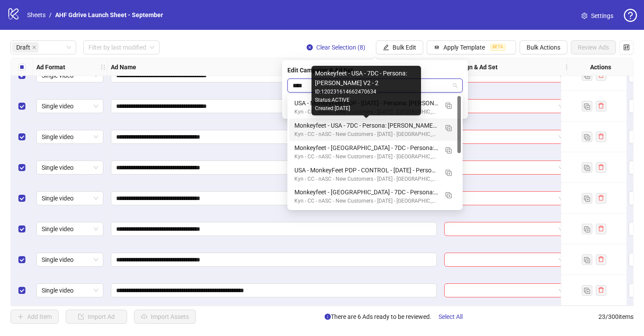
click at [400, 125] on div "Monkeyfeet - USA - 7DC - Persona: [PERSON_NAME] V2 - 2" at bounding box center [366, 125] width 144 height 10
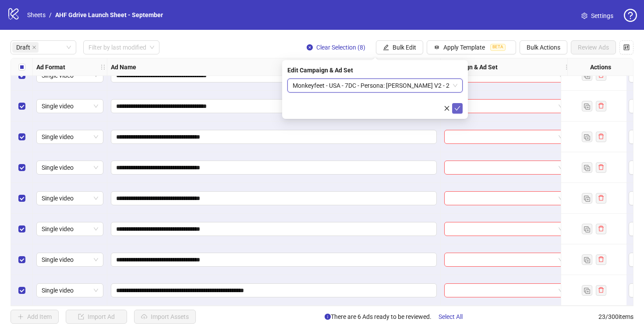
click at [457, 106] on icon "check" at bounding box center [457, 108] width 6 height 6
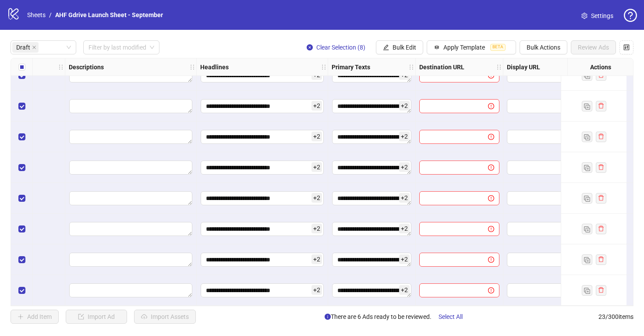
scroll to position [203, 612]
click at [401, 53] on button "Bulk Edit" at bounding box center [399, 47] width 47 height 14
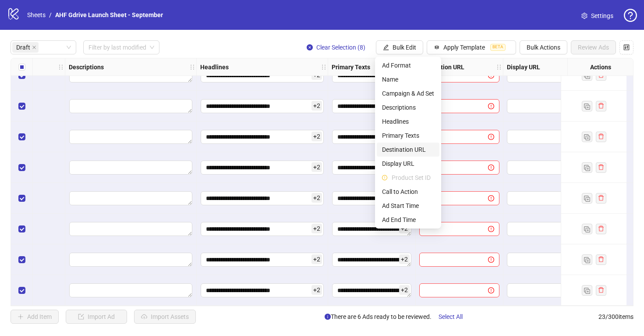
click at [405, 148] on span "Destination URL" at bounding box center [408, 150] width 52 height 10
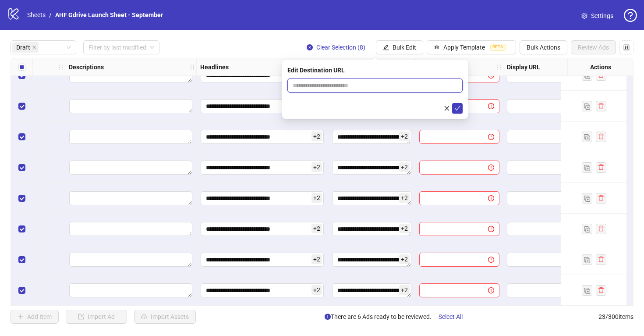
click at [322, 86] on input "text" at bounding box center [372, 86] width 158 height 10
paste input "**********"
type input "**********"
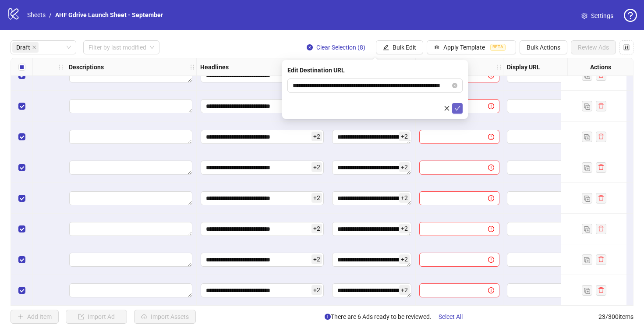
click at [457, 107] on icon "check" at bounding box center [457, 108] width 6 height 6
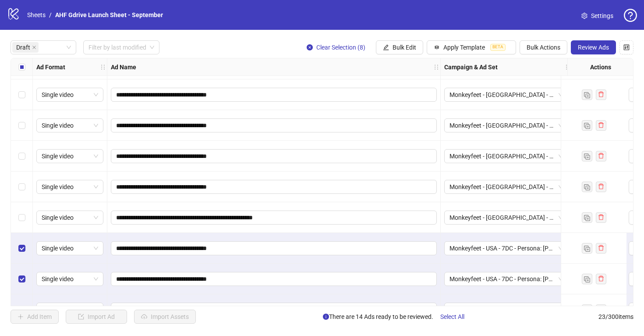
scroll to position [0, 0]
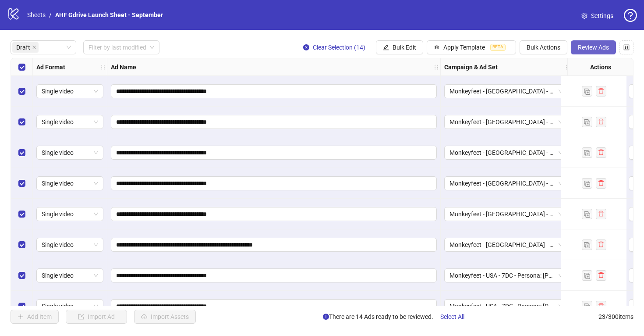
click at [585, 46] on span "Review Ads" at bounding box center [593, 47] width 31 height 7
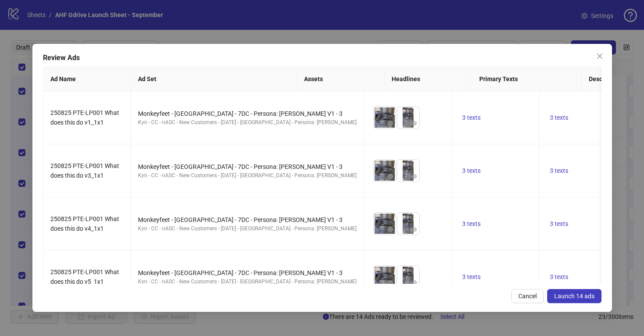
click at [580, 297] on span "Launch 14 ads" at bounding box center [574, 295] width 40 height 7
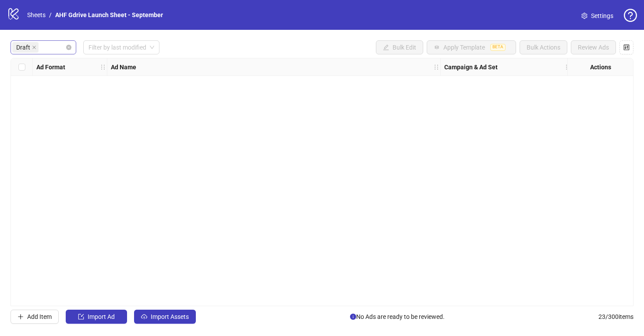
click at [57, 45] on div "Draft" at bounding box center [38, 47] width 53 height 12
click at [38, 80] on div "Launched" at bounding box center [44, 79] width 52 height 10
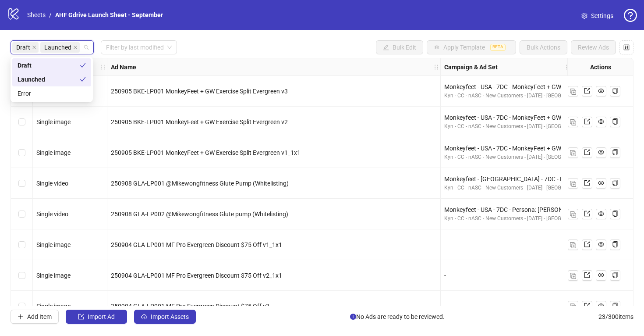
click at [233, 42] on div "Draft Launched Filter by last modified Bulk Edit Apply Template BETA Bulk Actio…" at bounding box center [322, 47] width 623 height 14
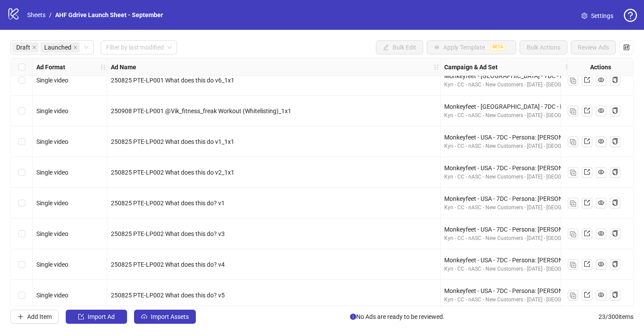
scroll to position [479, 0]
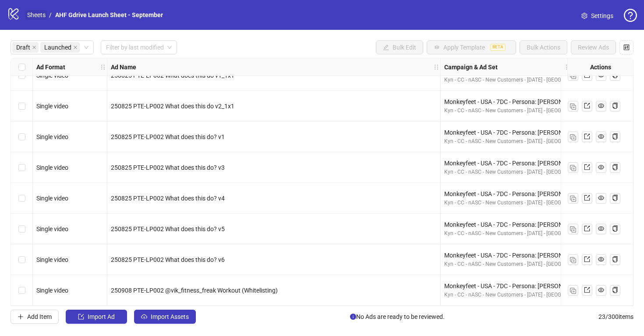
click at [39, 16] on link "Sheets" at bounding box center [36, 15] width 22 height 10
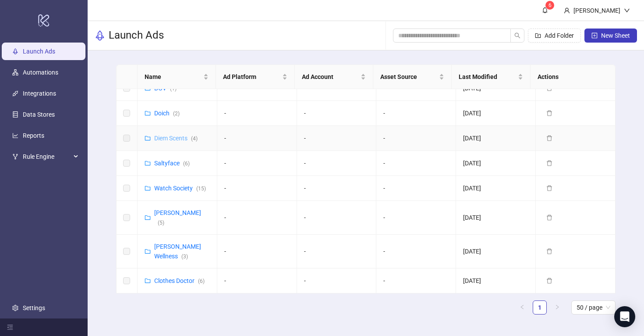
scroll to position [73, 0]
